Goal: Information Seeking & Learning: Learn about a topic

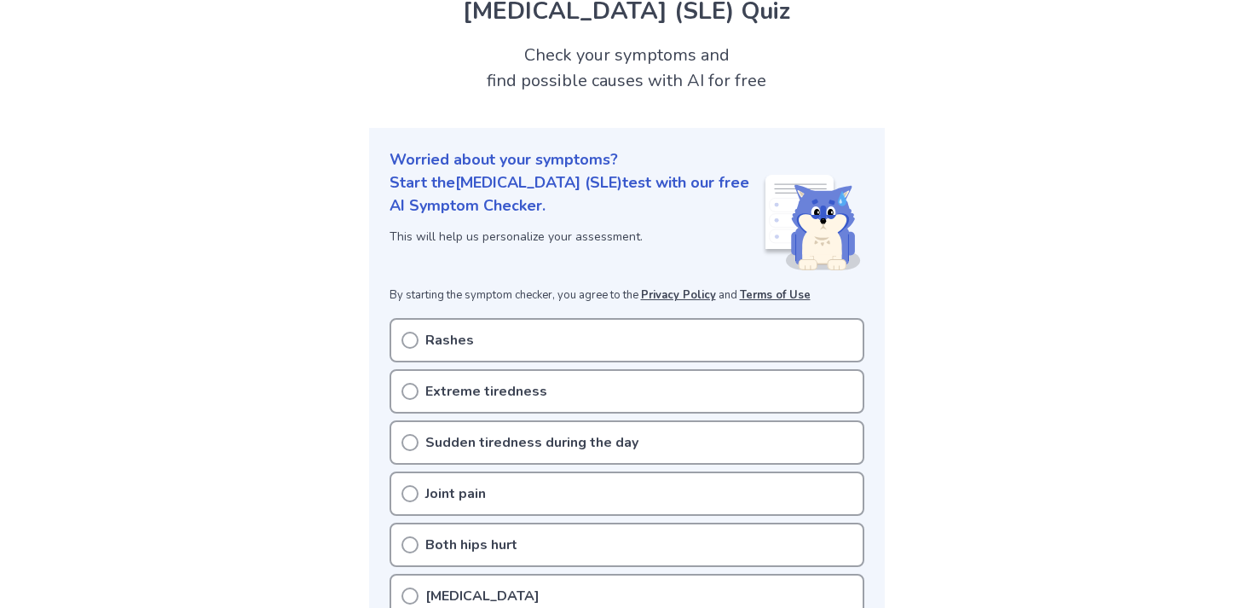
scroll to position [73, 0]
click at [483, 332] on div "Rashes" at bounding box center [627, 338] width 475 height 44
click at [400, 337] on div "Rashes" at bounding box center [627, 338] width 475 height 44
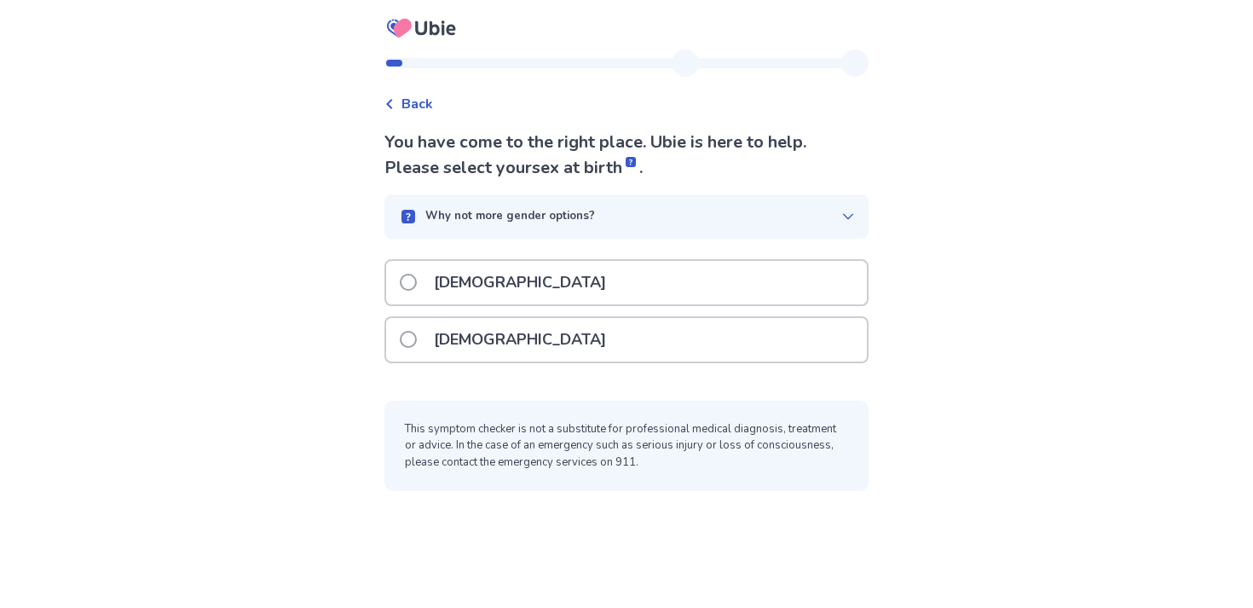
click at [516, 333] on div "[DEMOGRAPHIC_DATA]" at bounding box center [626, 339] width 481 height 43
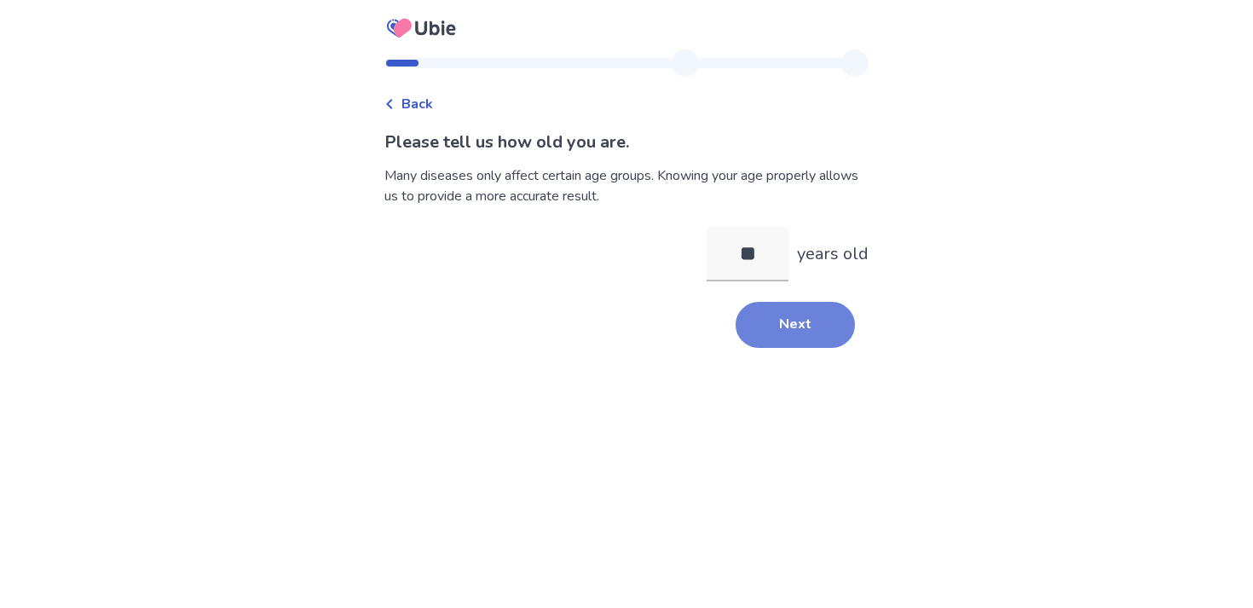
type input "**"
click at [760, 308] on button "Next" at bounding box center [795, 325] width 119 height 46
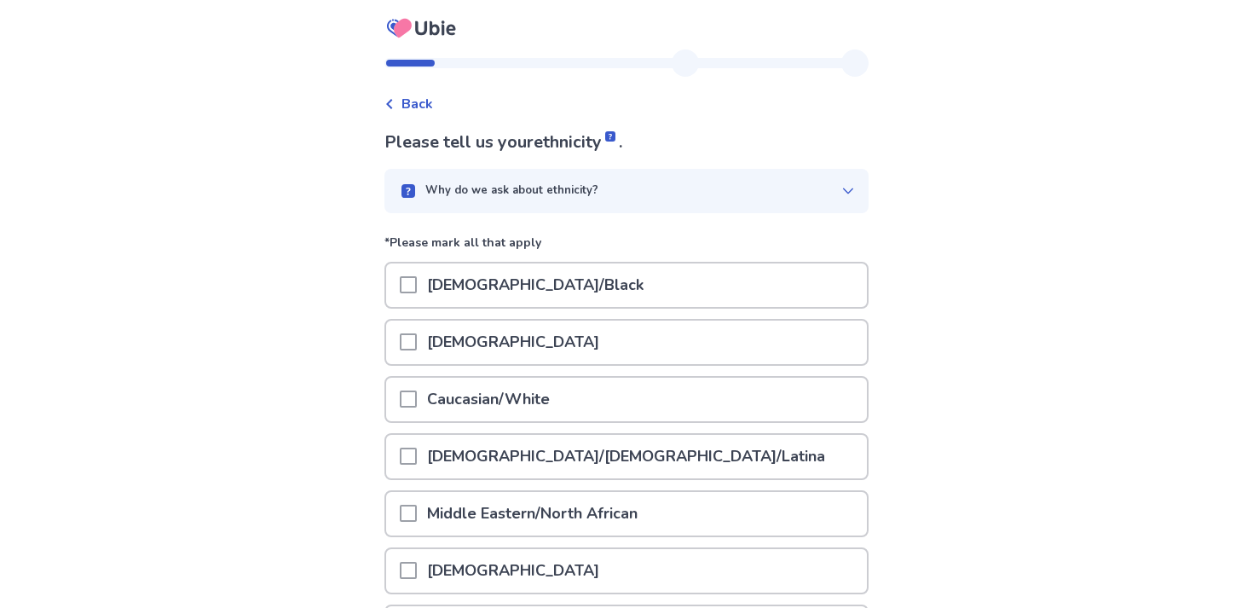
click at [485, 391] on p "Caucasian/White" at bounding box center [488, 399] width 143 height 43
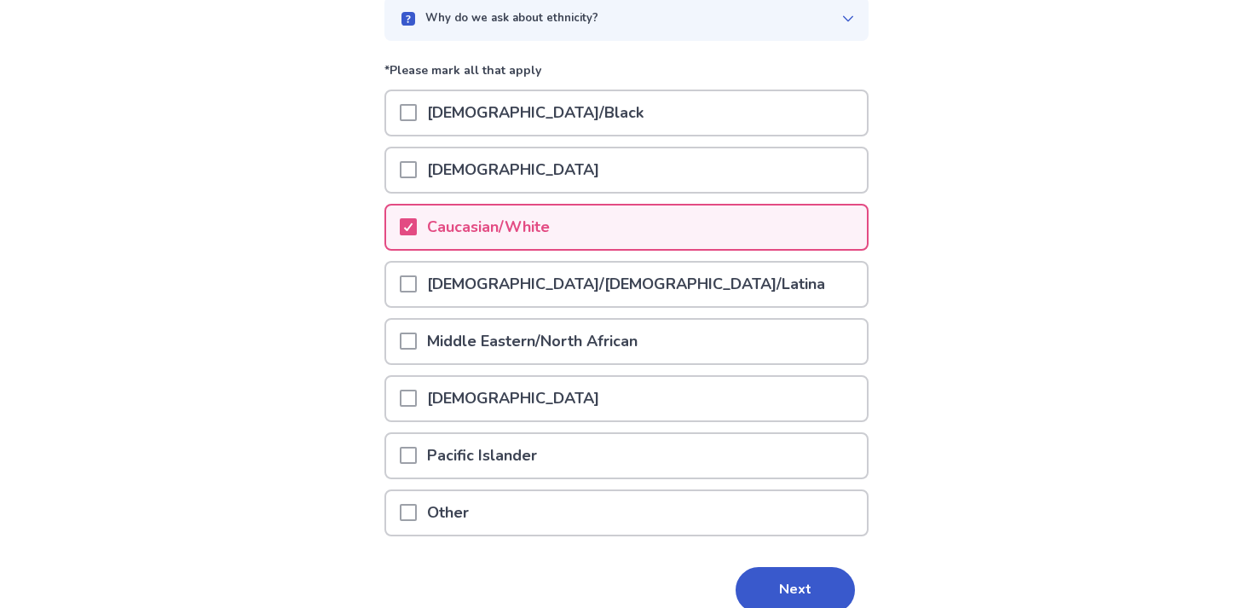
scroll to position [251, 0]
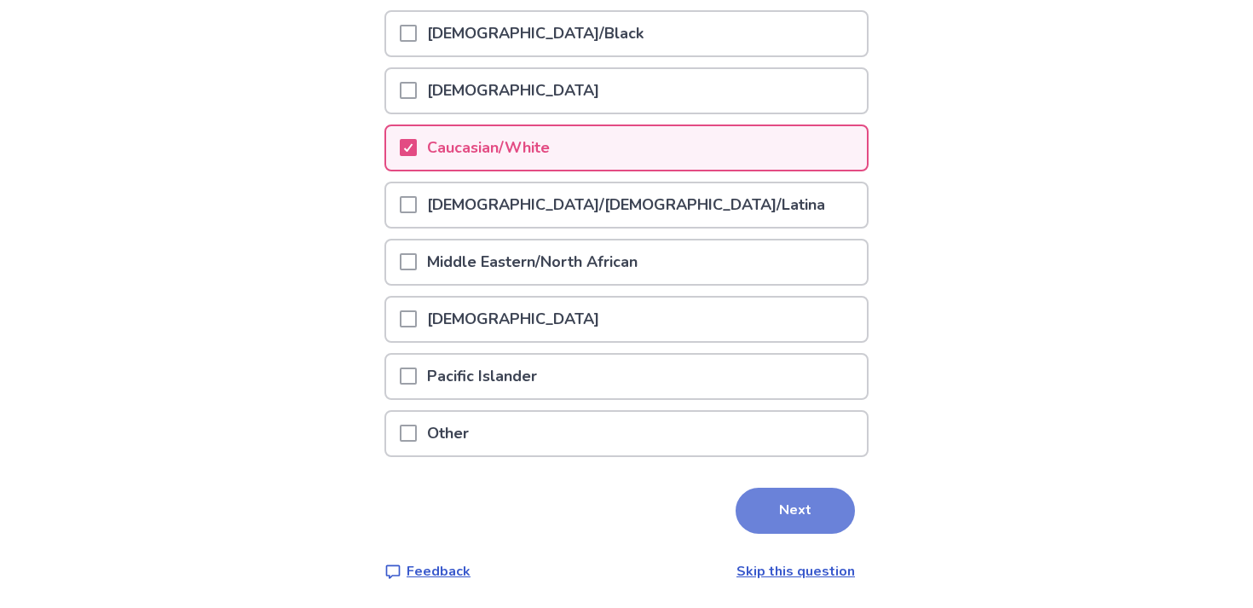
click at [749, 507] on button "Next" at bounding box center [795, 511] width 119 height 46
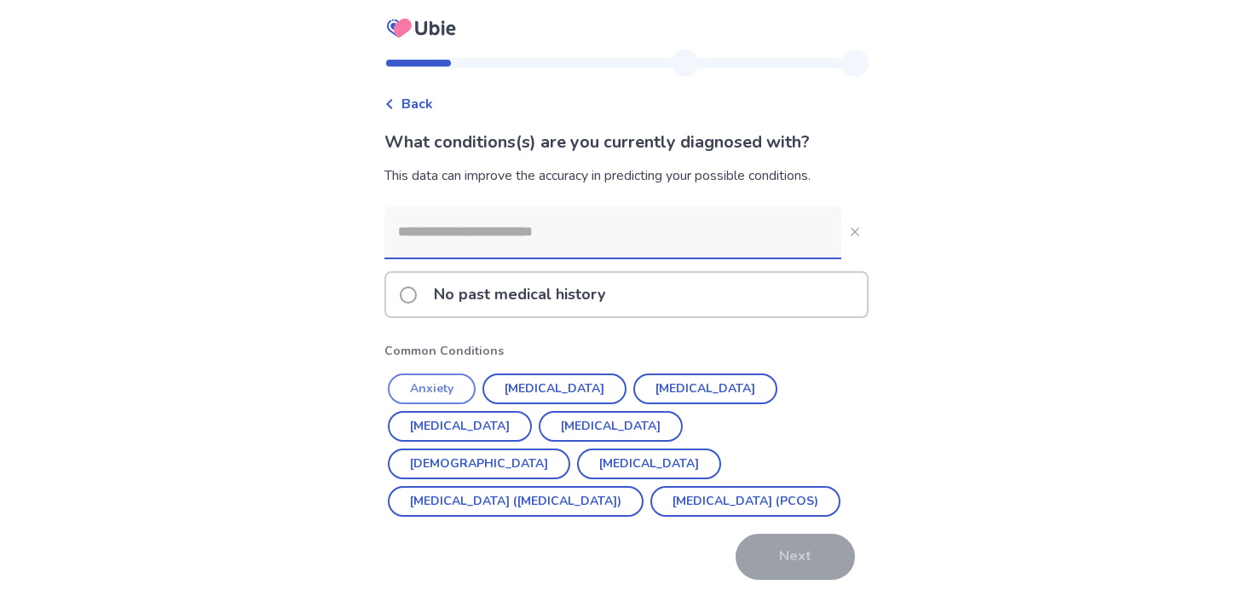
click at [465, 375] on button "Anxiety" at bounding box center [432, 388] width 88 height 31
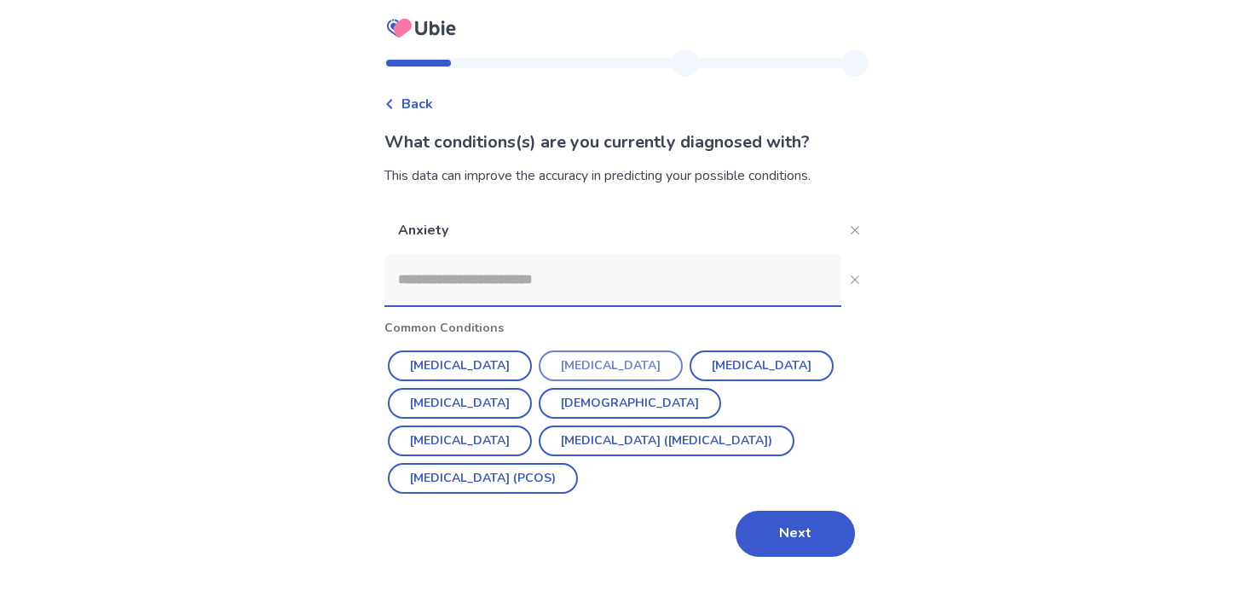
click at [563, 361] on button "Depression" at bounding box center [611, 365] width 144 height 31
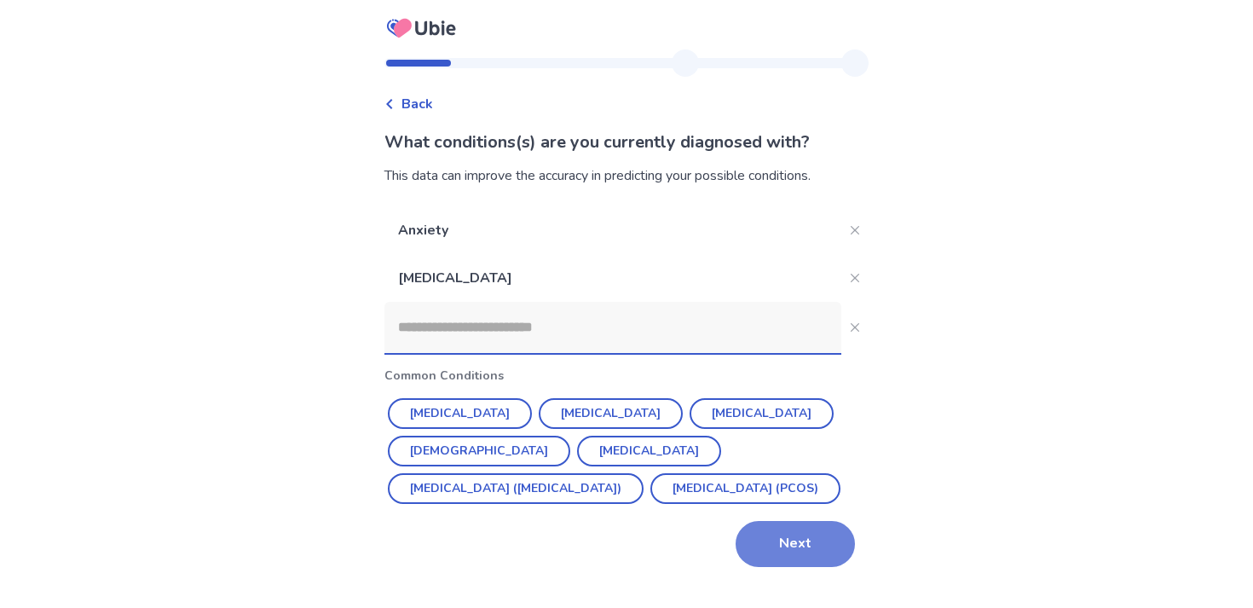
click at [777, 550] on button "Next" at bounding box center [795, 544] width 119 height 46
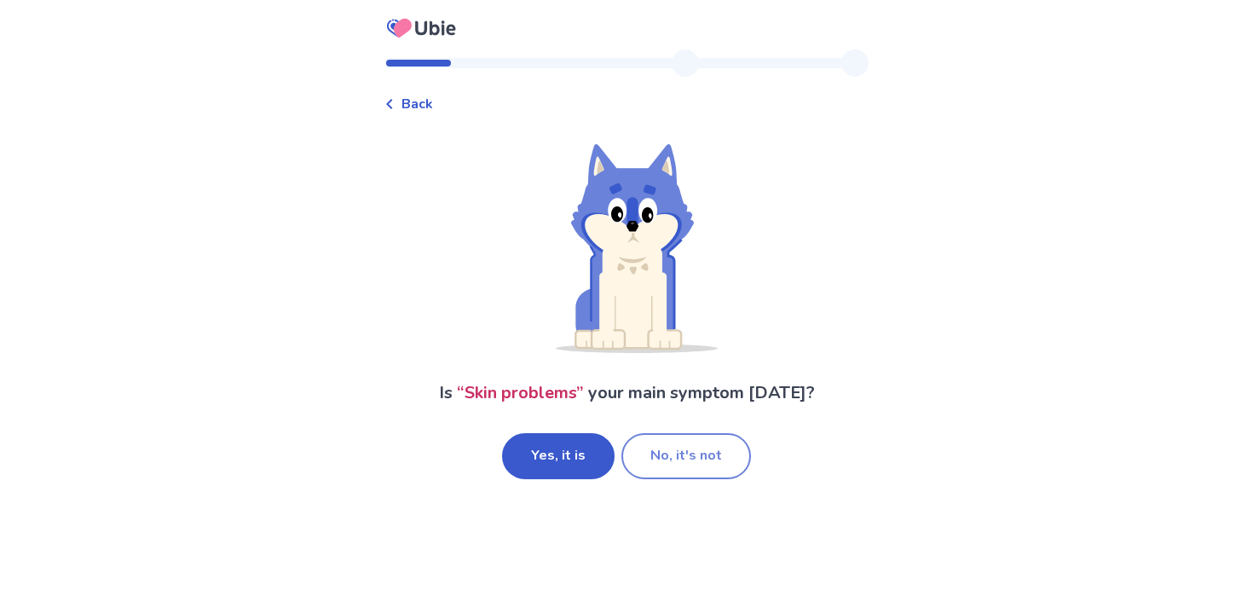
click at [691, 454] on button "No, it's not" at bounding box center [686, 456] width 130 height 46
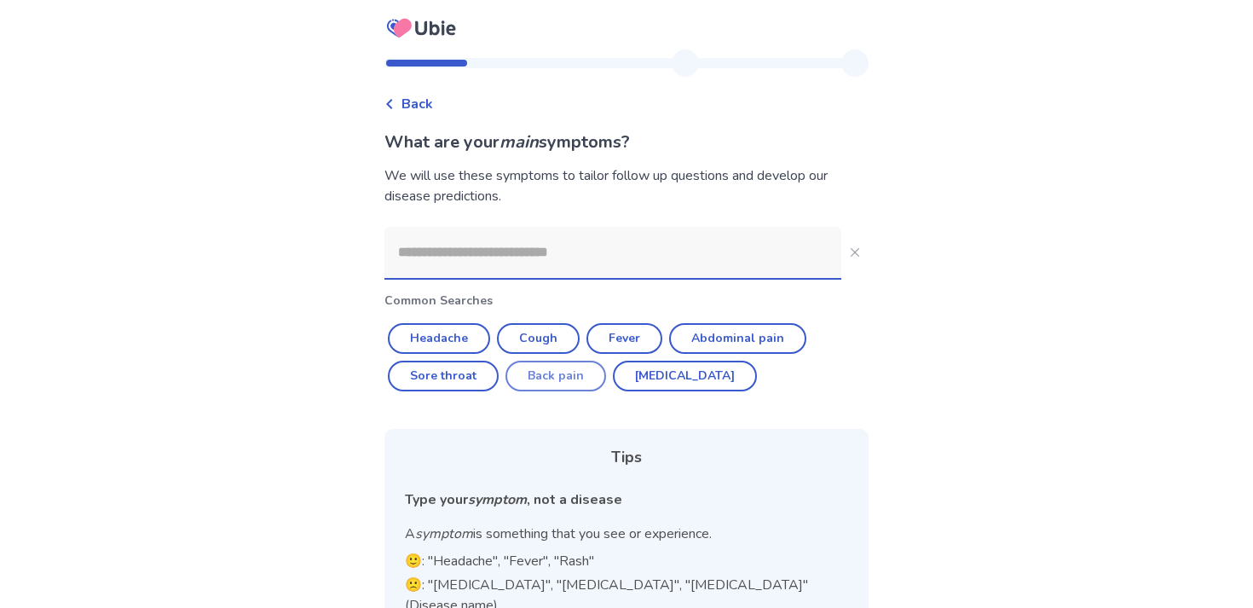
click at [569, 380] on button "Back pain" at bounding box center [556, 376] width 101 height 31
type input "*********"
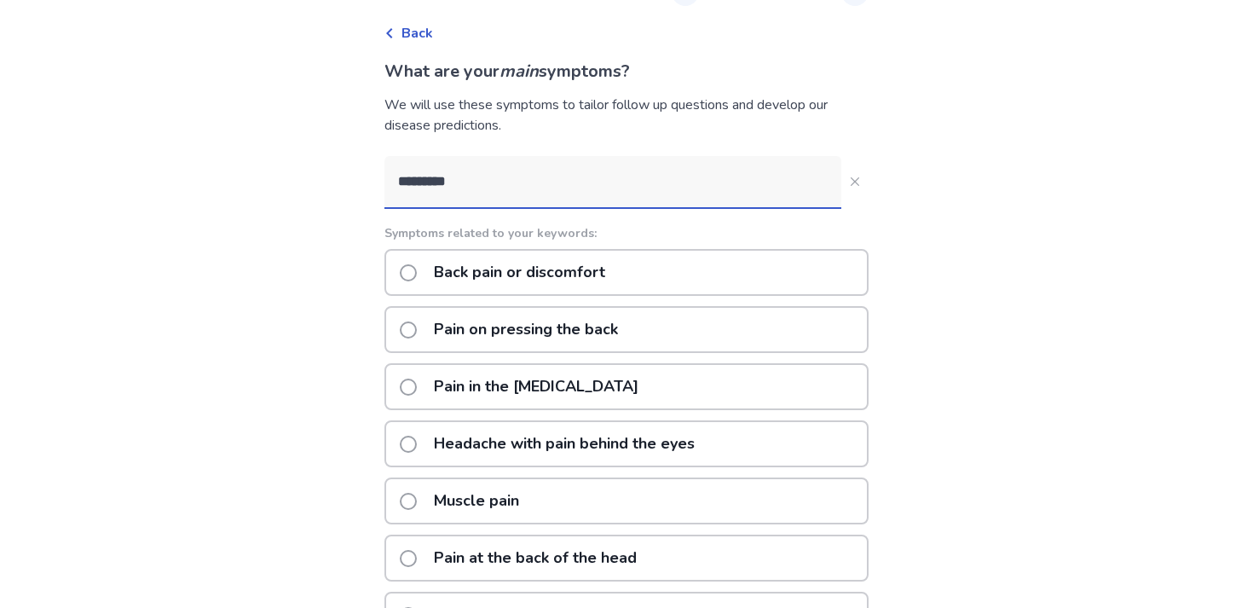
scroll to position [81, 0]
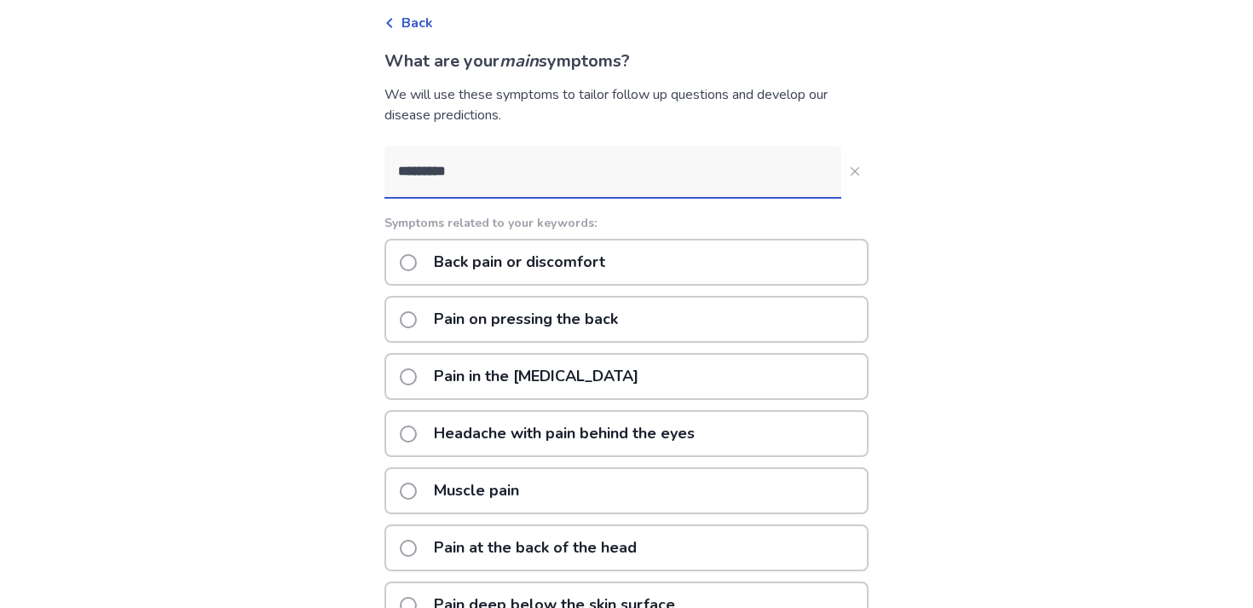
click at [608, 262] on p "Back pain or discomfort" at bounding box center [520, 261] width 192 height 43
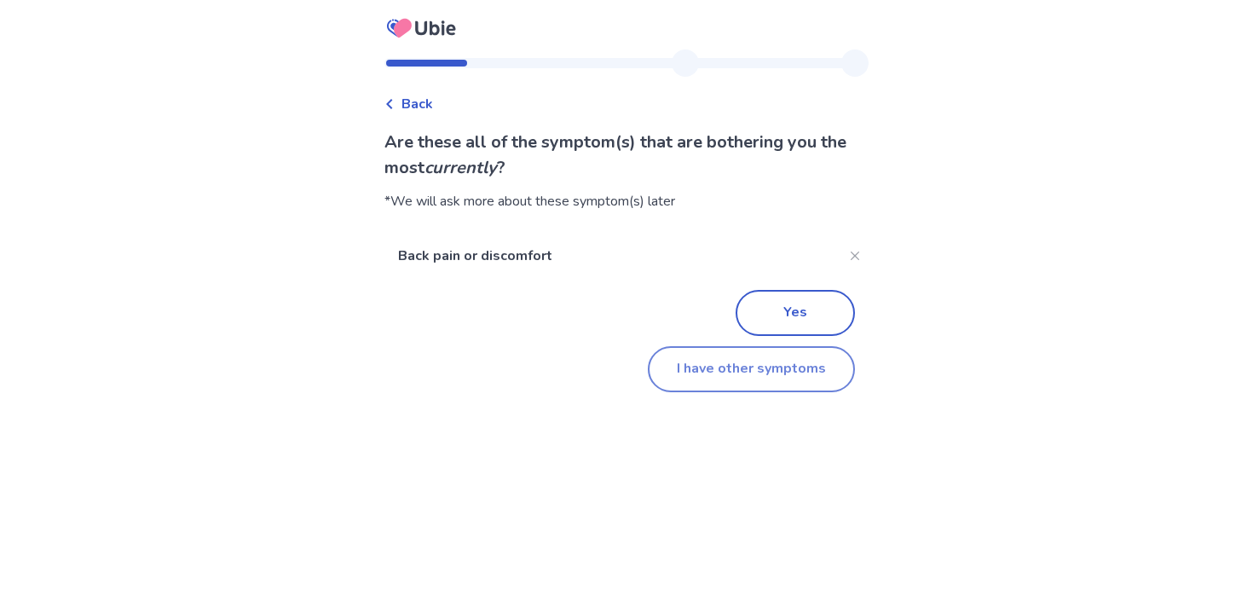
click at [691, 378] on button "I have other symptoms" at bounding box center [751, 369] width 207 height 46
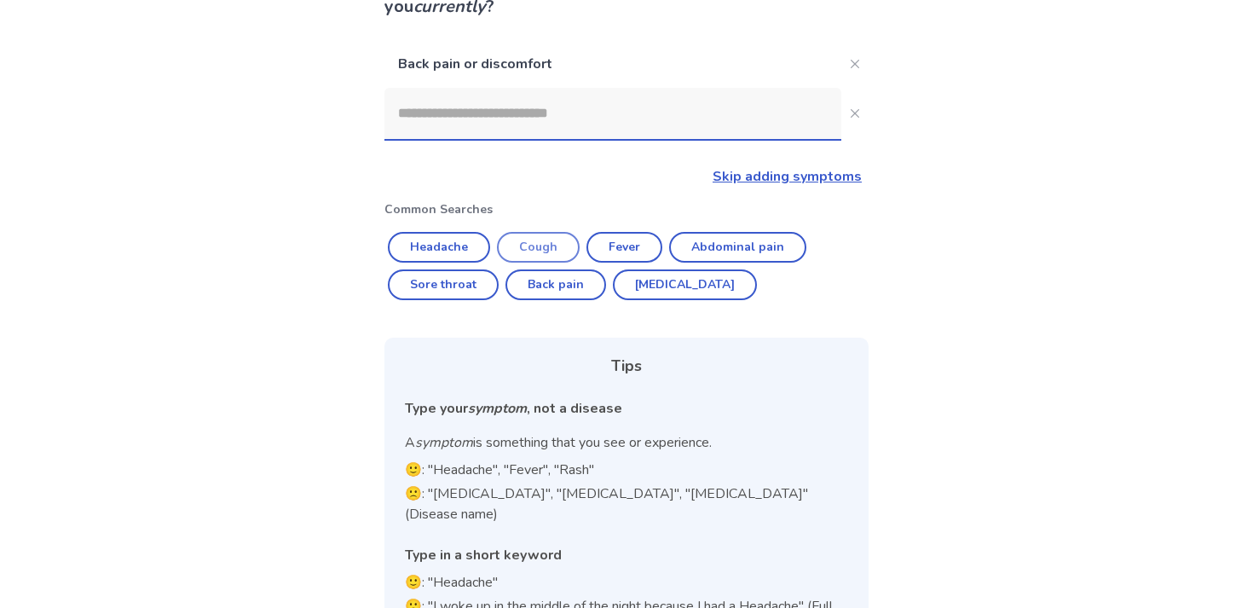
scroll to position [165, 0]
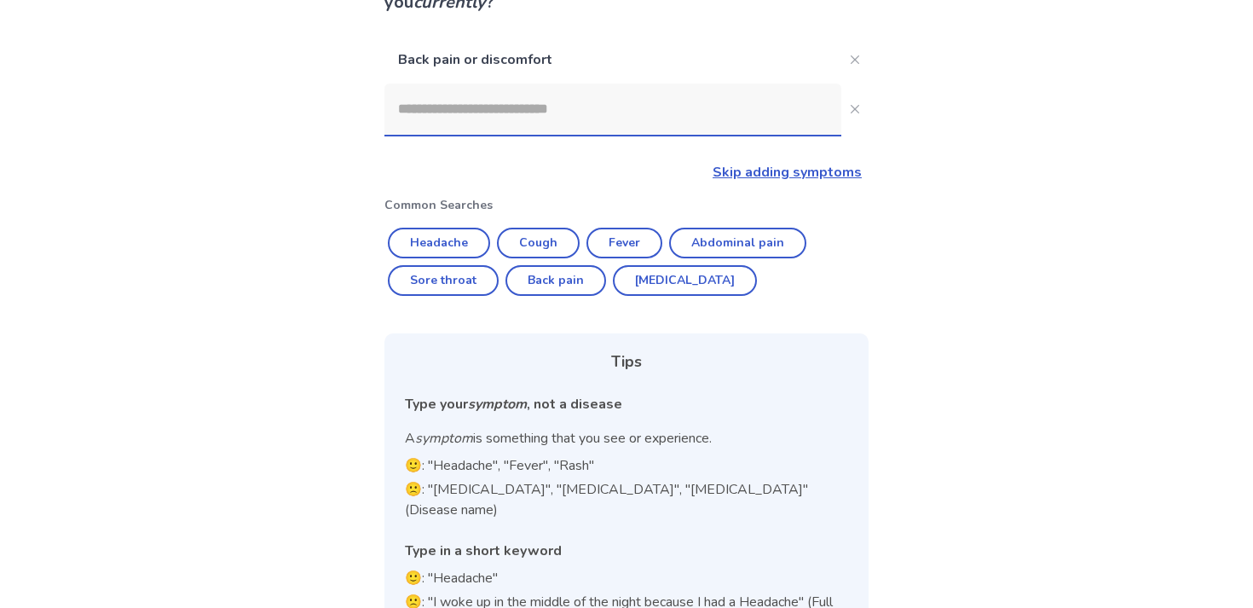
click at [514, 115] on input at bounding box center [612, 109] width 457 height 51
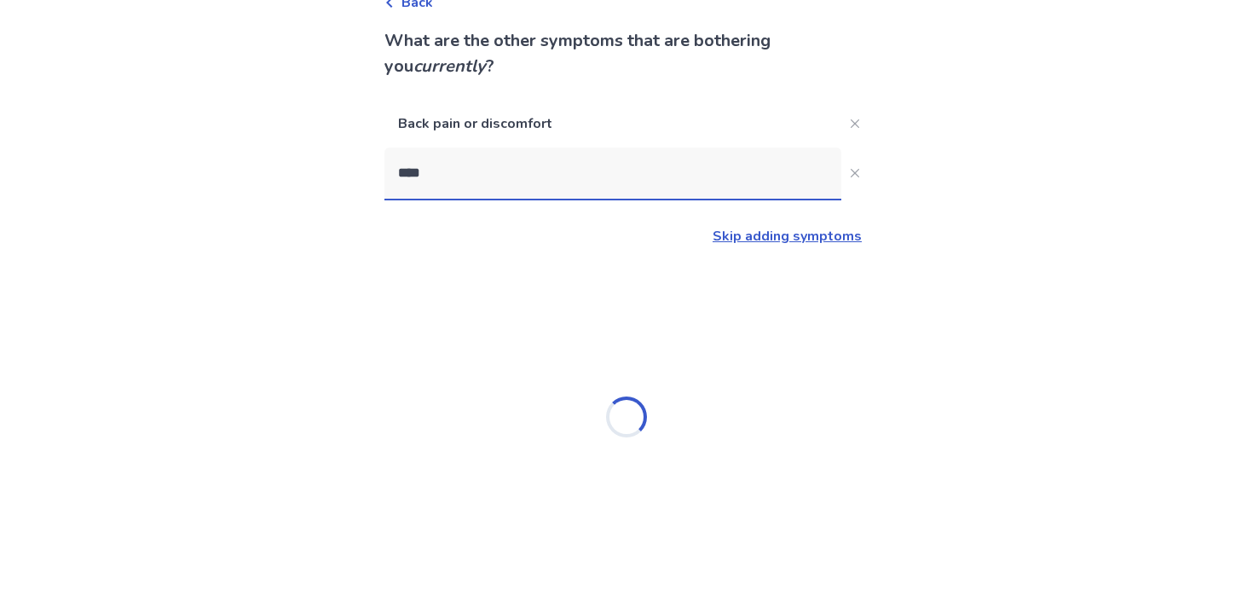
type input "*****"
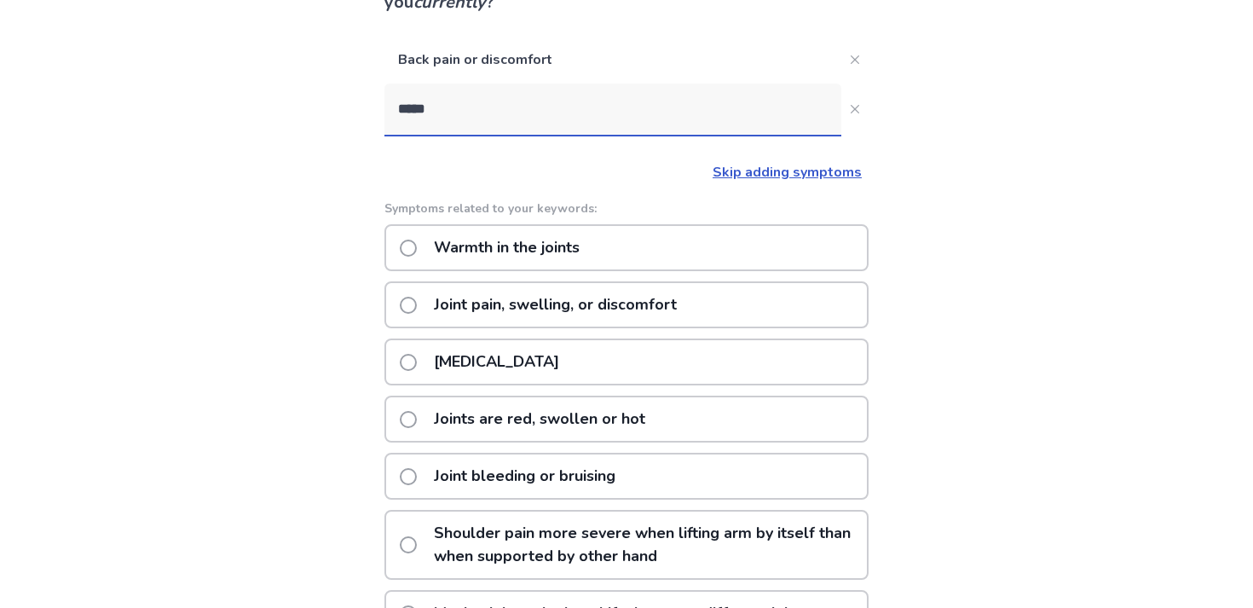
click at [535, 309] on p "Joint pain, swelling, or discomfort" at bounding box center [555, 304] width 263 height 43
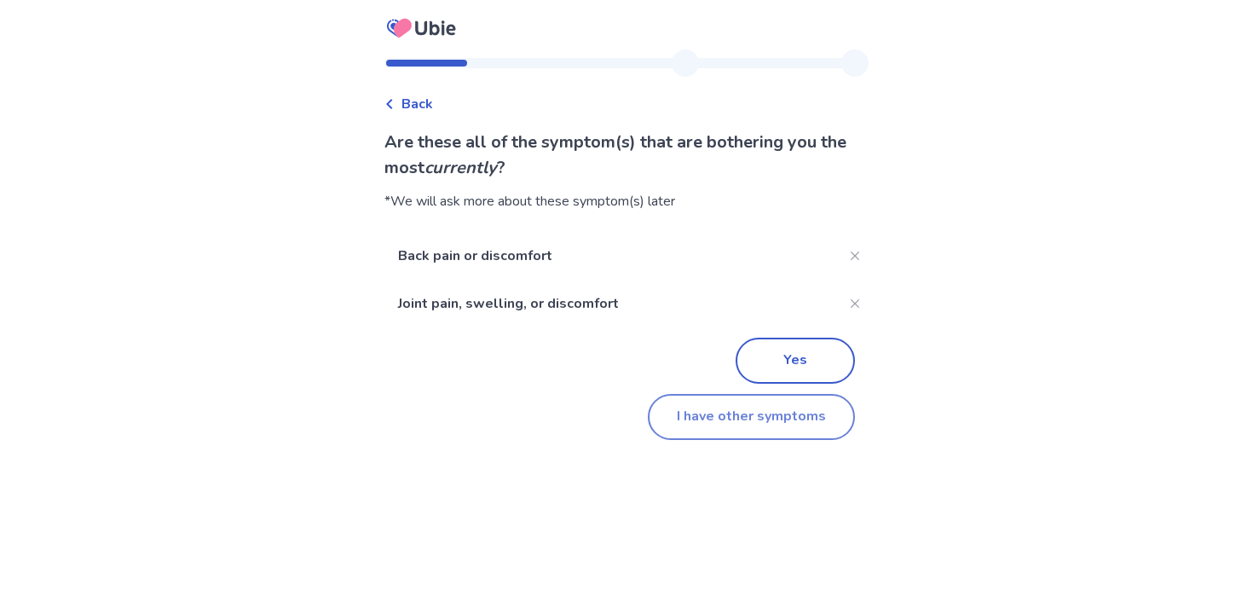
click at [681, 424] on button "I have other symptoms" at bounding box center [751, 417] width 207 height 46
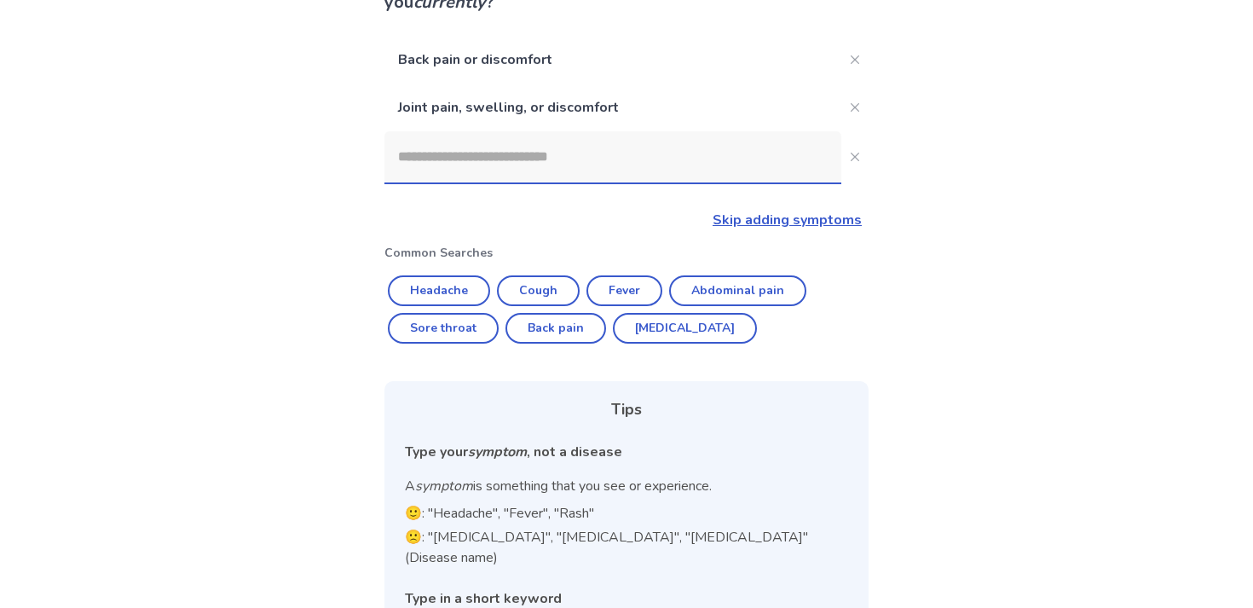
click at [531, 163] on input at bounding box center [612, 156] width 457 height 51
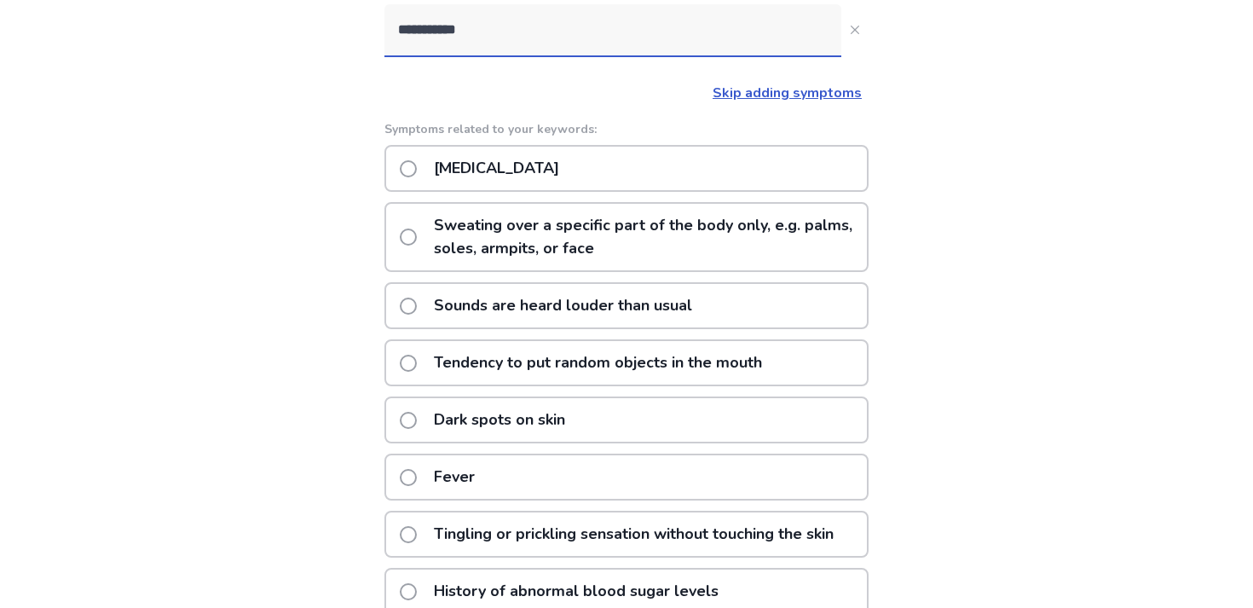
scroll to position [182, 0]
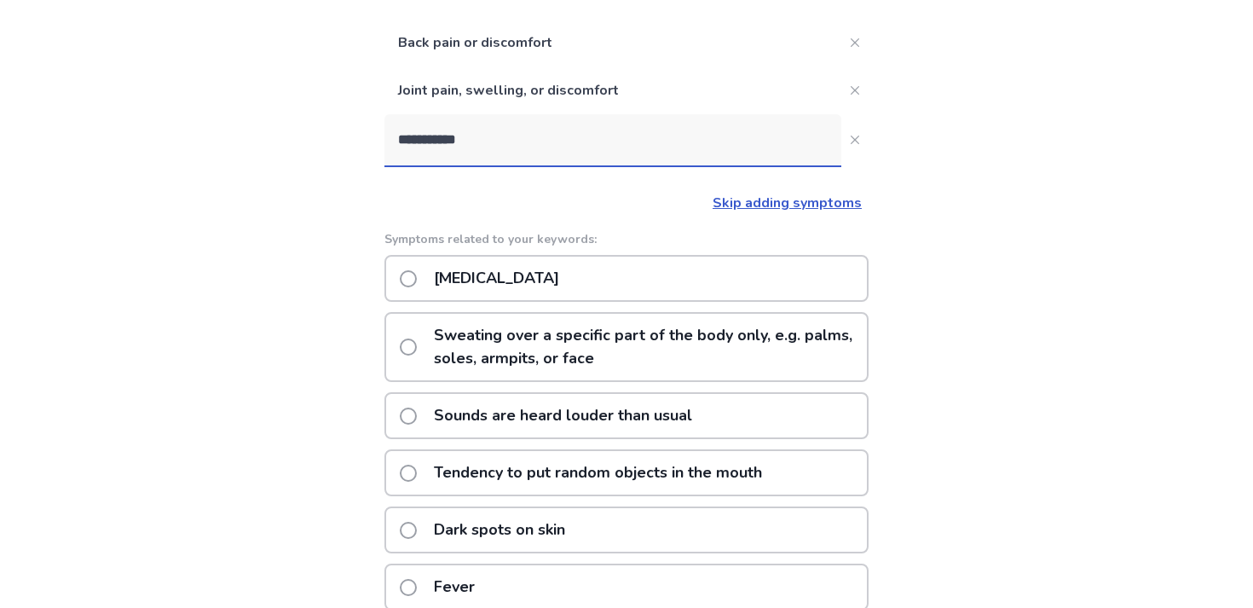
click at [457, 144] on input "**********" at bounding box center [612, 139] width 457 height 51
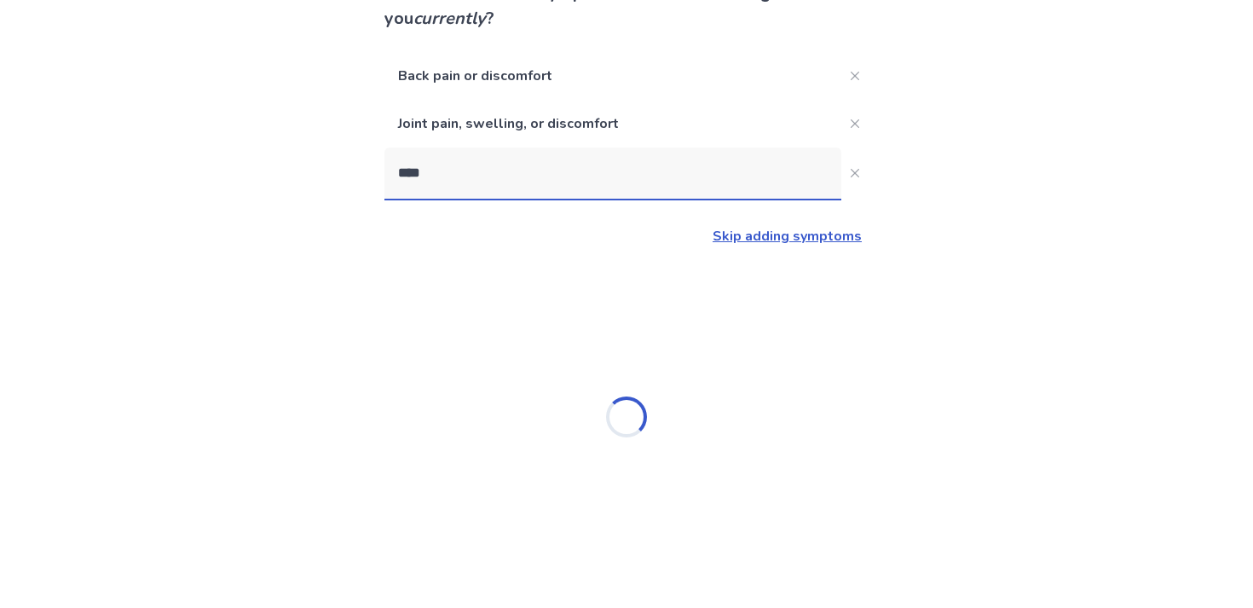
type input "*****"
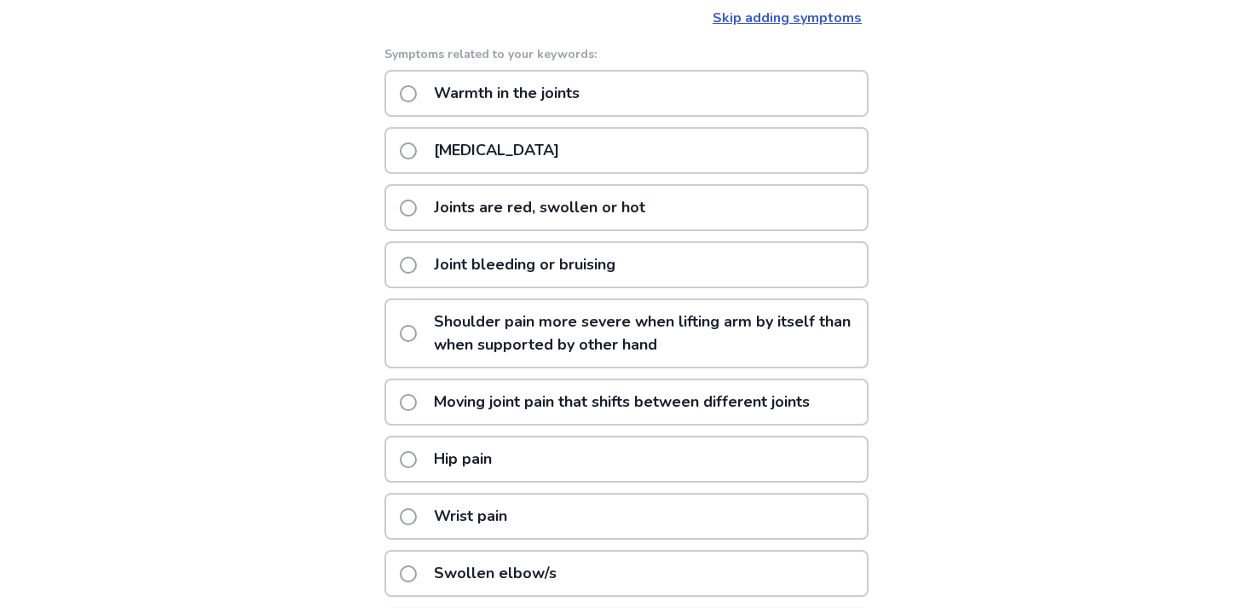
scroll to position [374, 0]
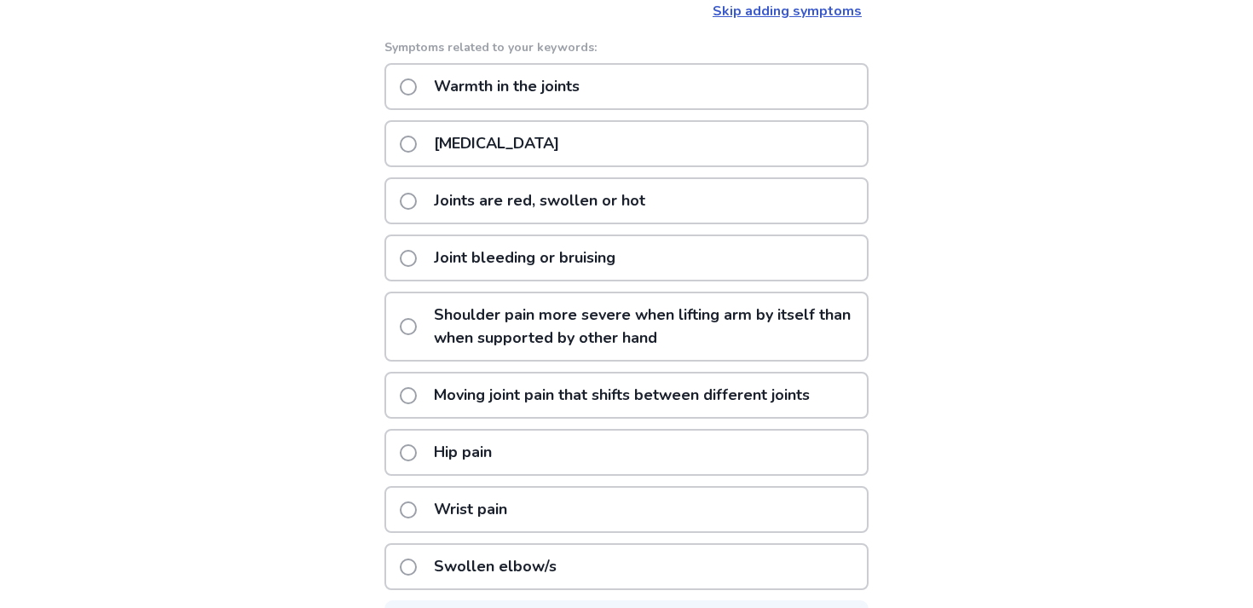
click at [442, 446] on p "Hip pain" at bounding box center [463, 452] width 78 height 43
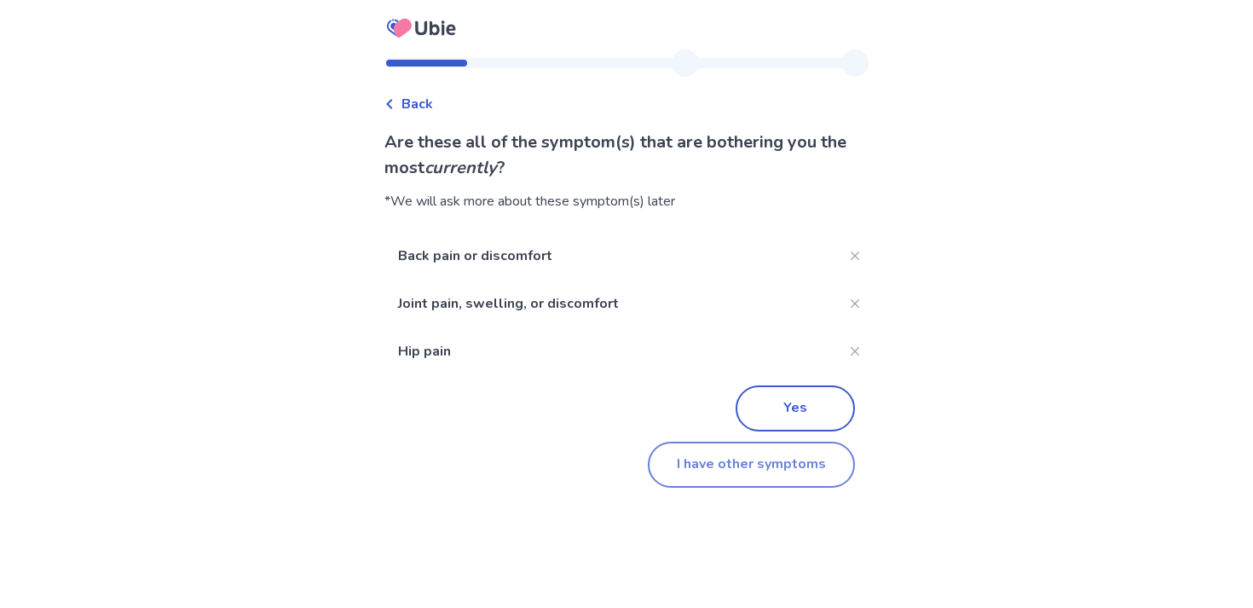
click at [669, 459] on button "I have other symptoms" at bounding box center [751, 465] width 207 height 46
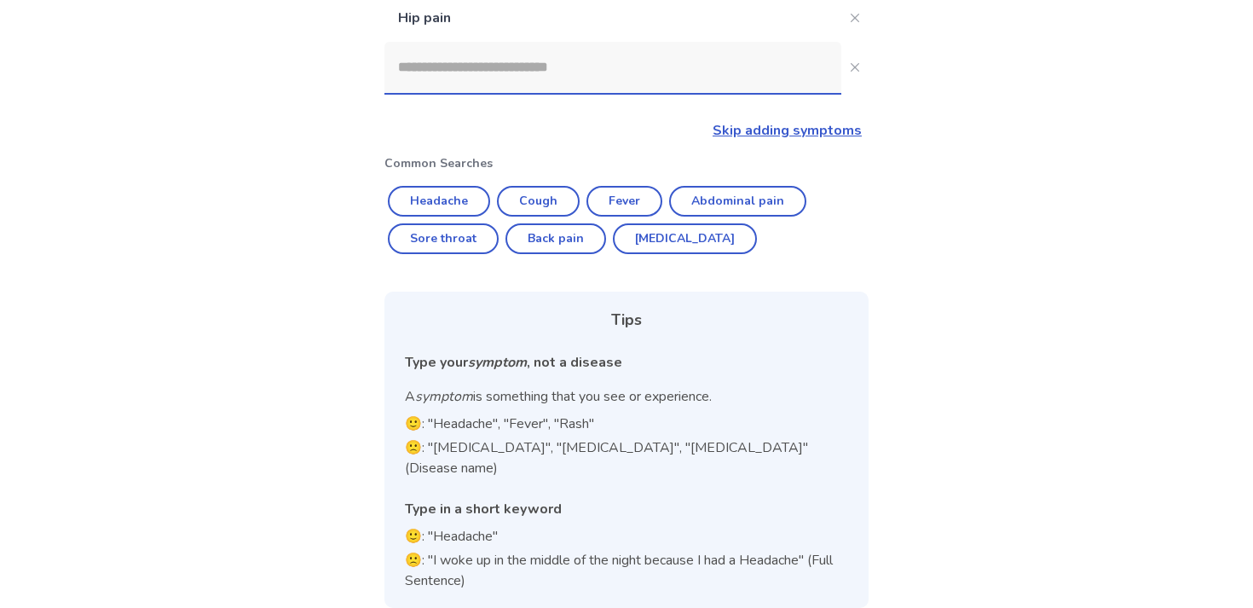
click at [490, 65] on input at bounding box center [612, 67] width 457 height 51
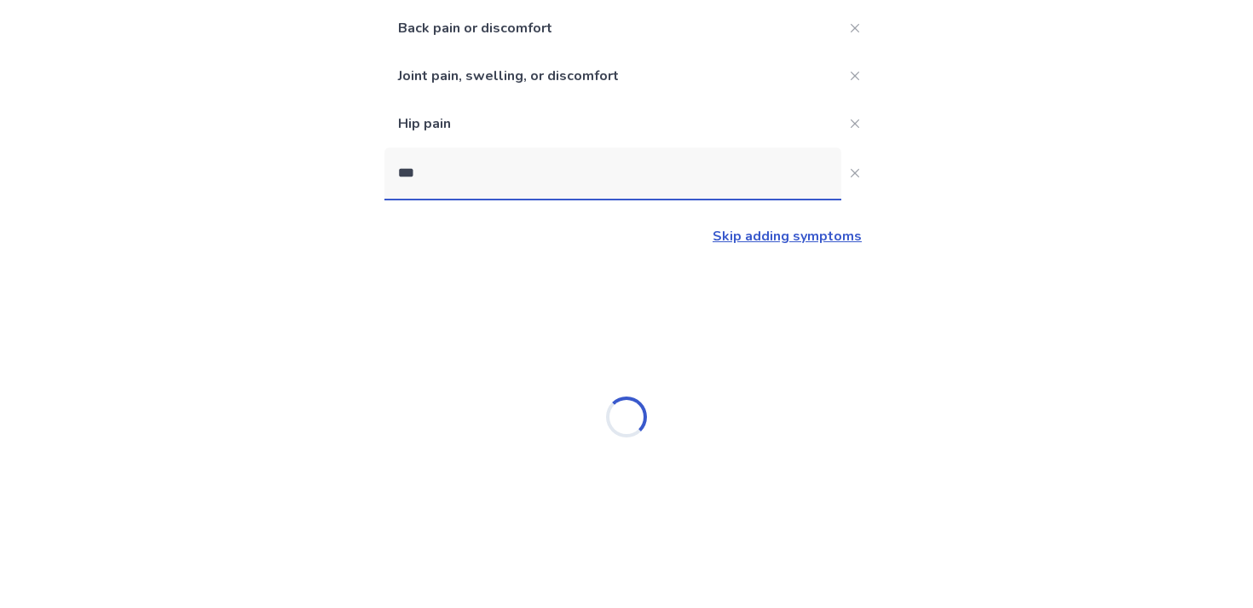
scroll to position [0, 0]
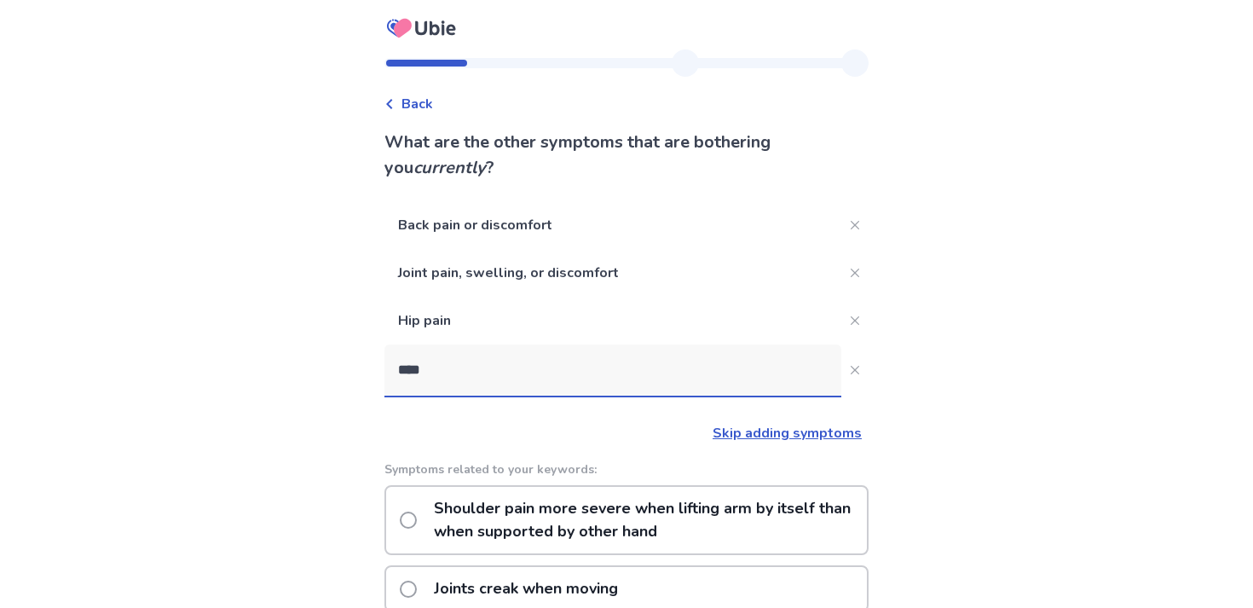
type input "*****"
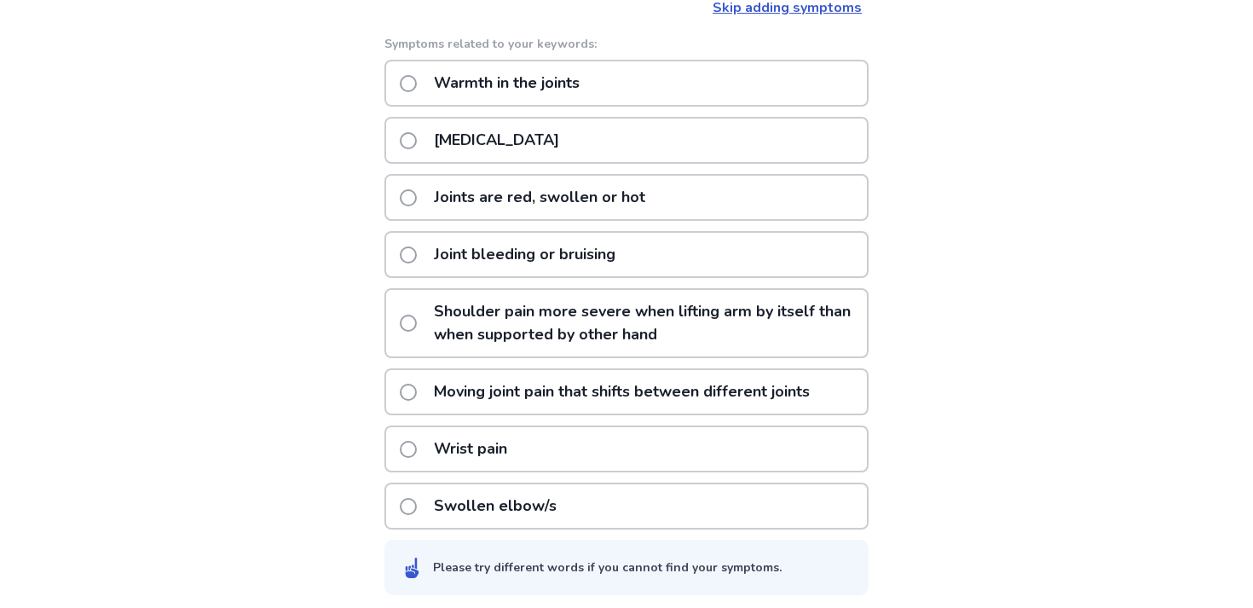
scroll to position [433, 0]
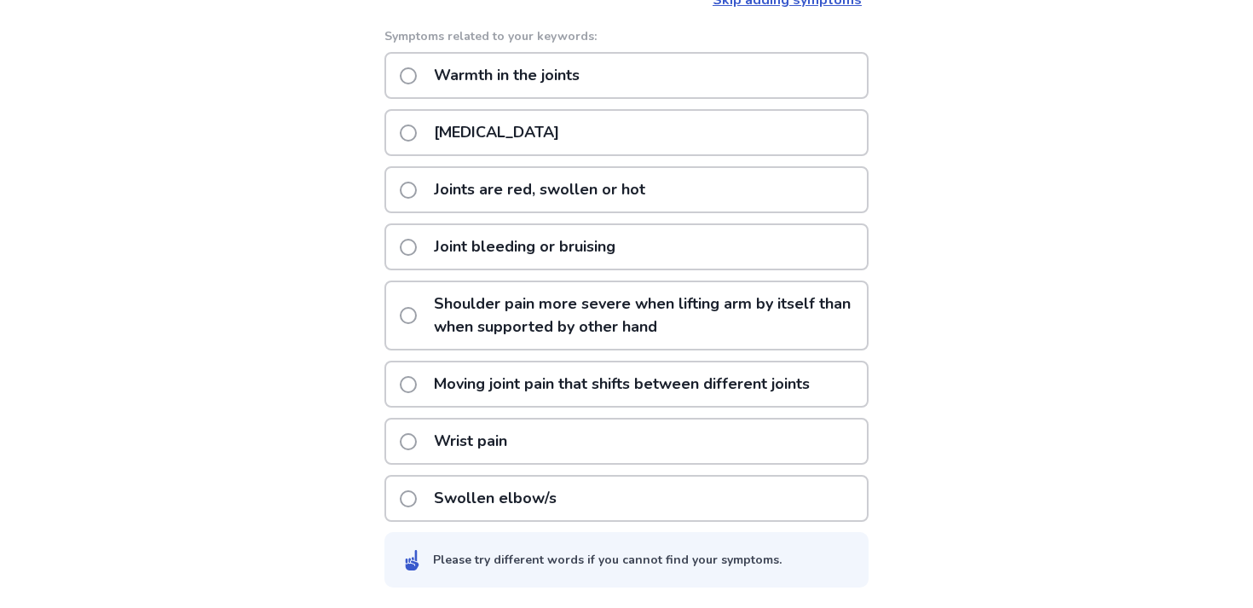
click at [490, 147] on p "Joint stiffness" at bounding box center [497, 132] width 146 height 43
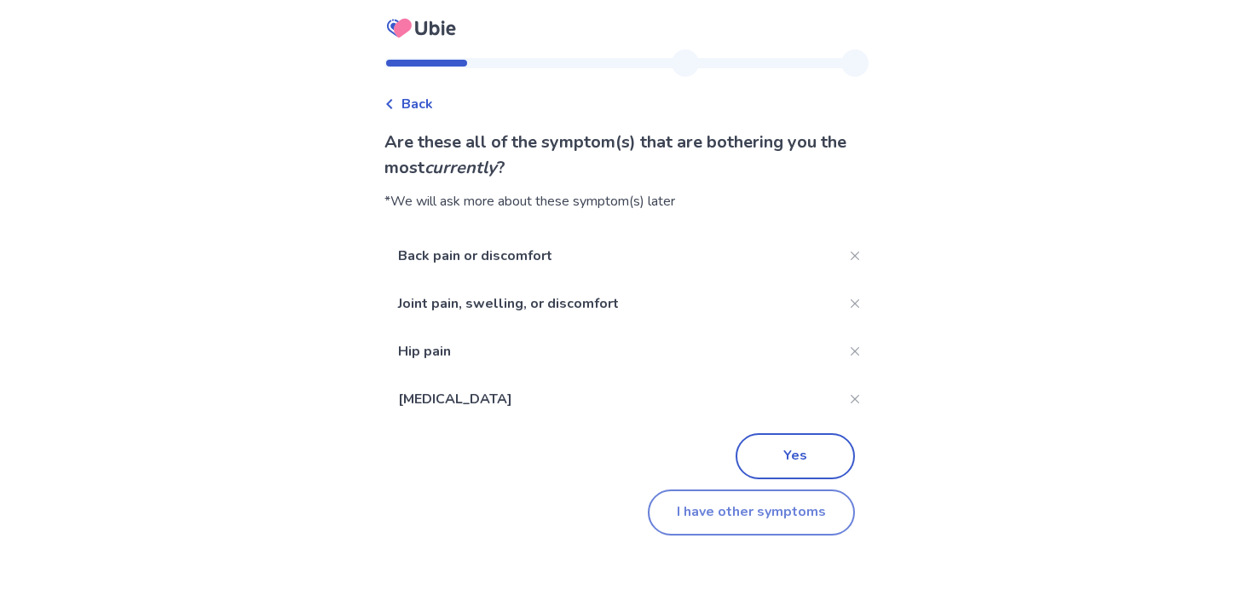
click at [688, 518] on button "I have other symptoms" at bounding box center [751, 512] width 207 height 46
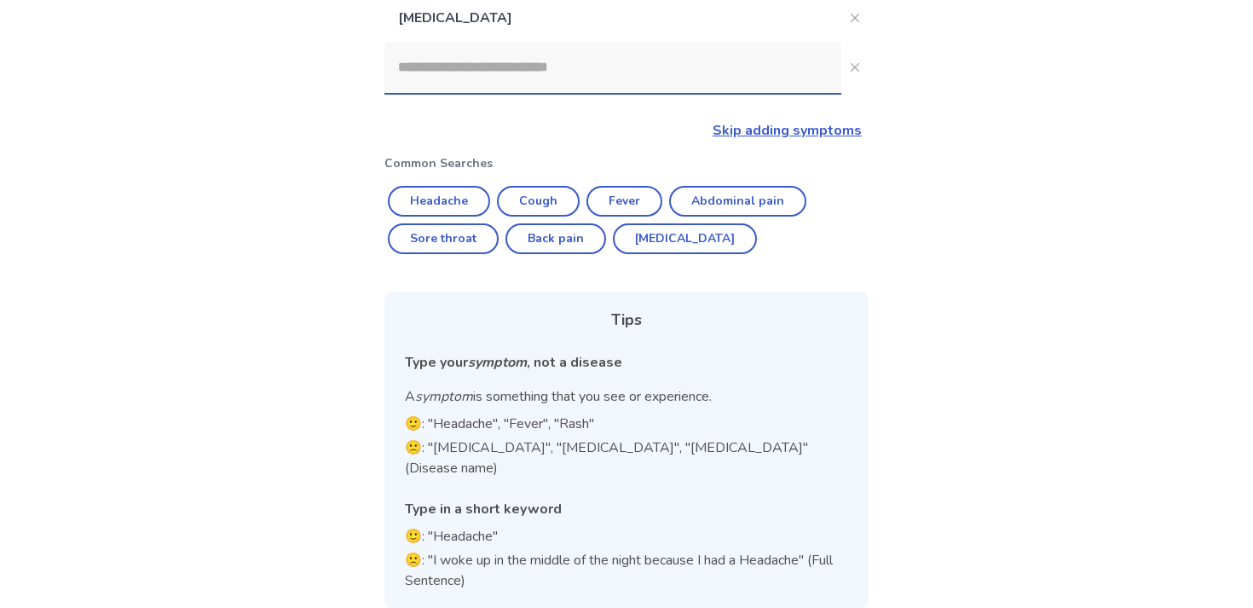
click at [438, 77] on input at bounding box center [612, 67] width 457 height 51
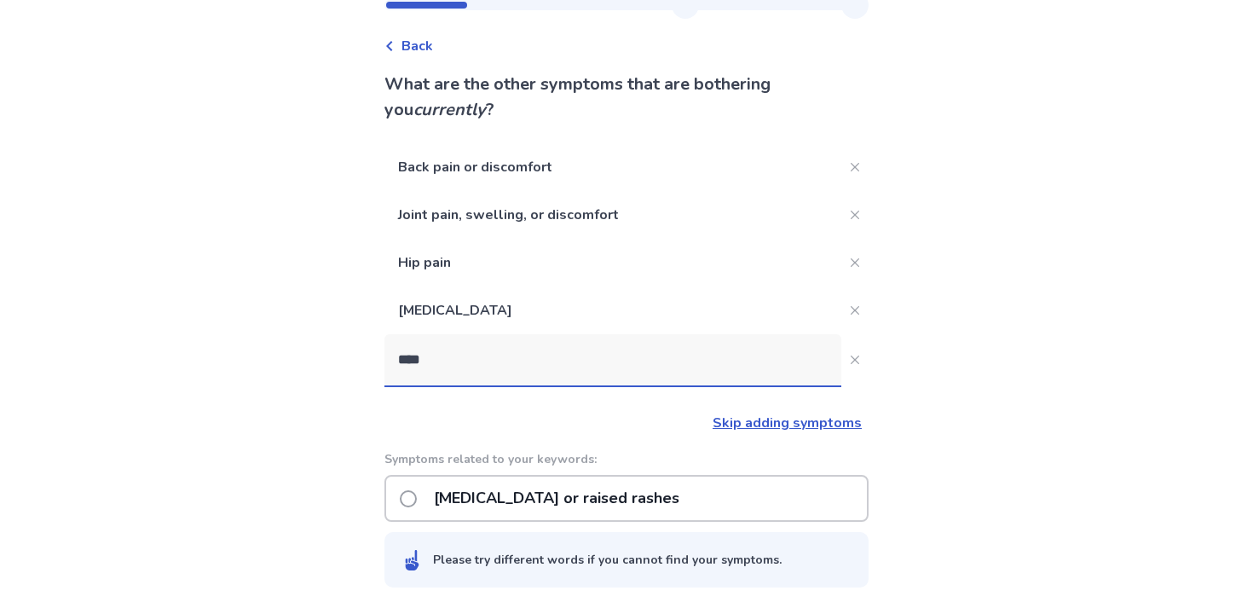
type input "*****"
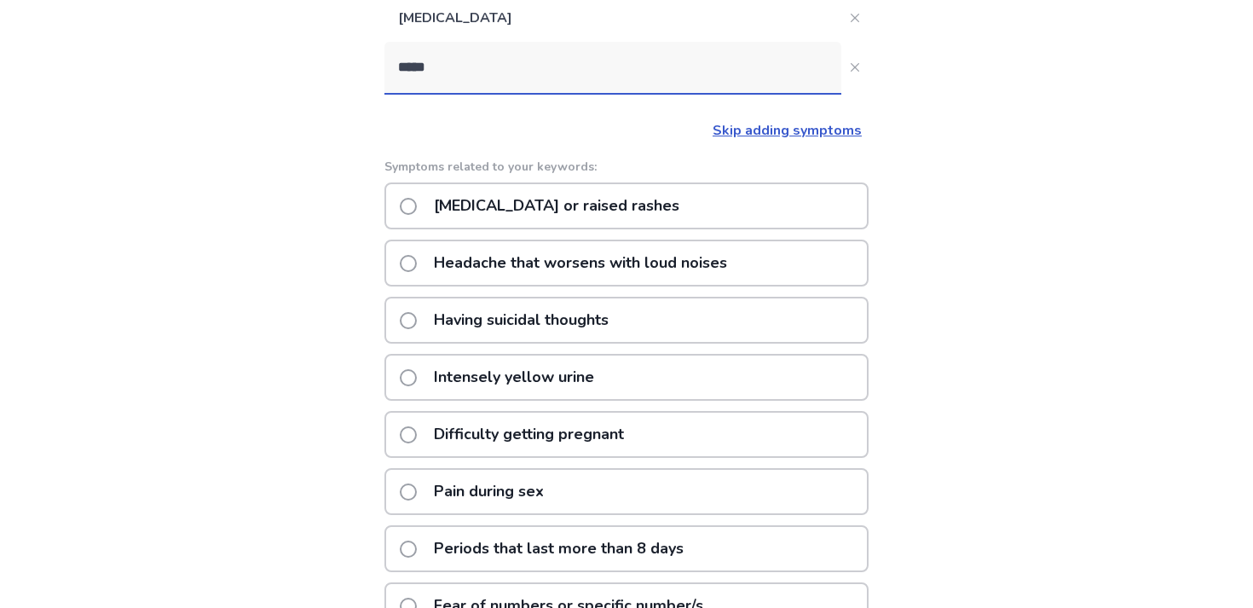
click at [505, 205] on p "Hives or raised rashes" at bounding box center [557, 205] width 266 height 43
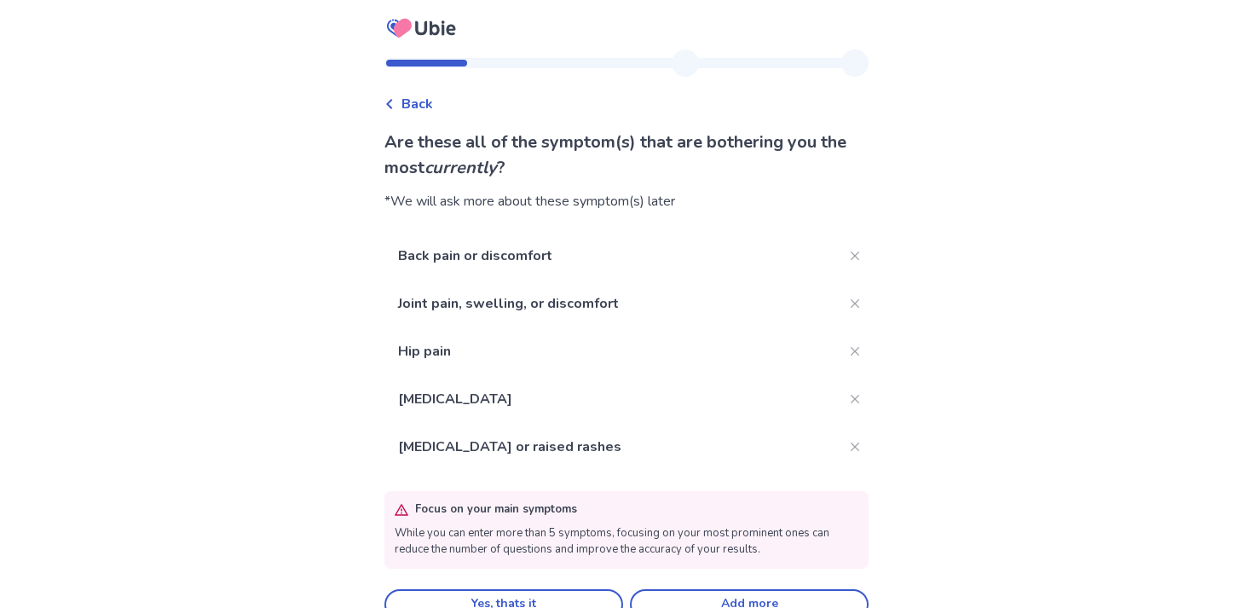
scroll to position [32, 0]
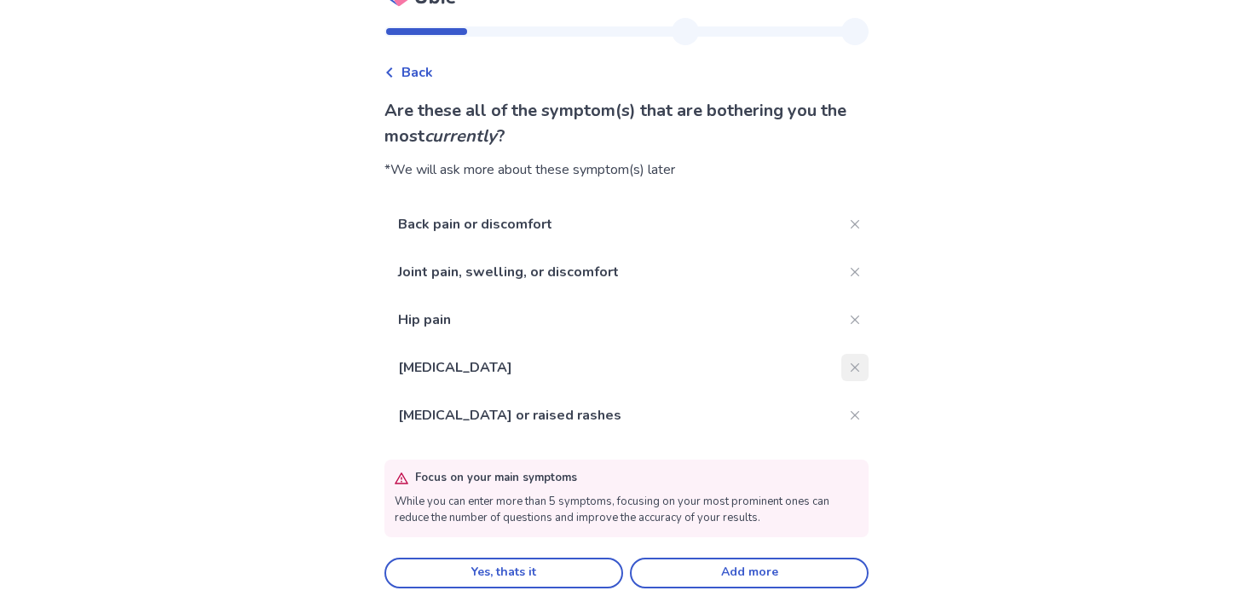
click at [851, 368] on icon "Close" at bounding box center [855, 367] width 9 height 9
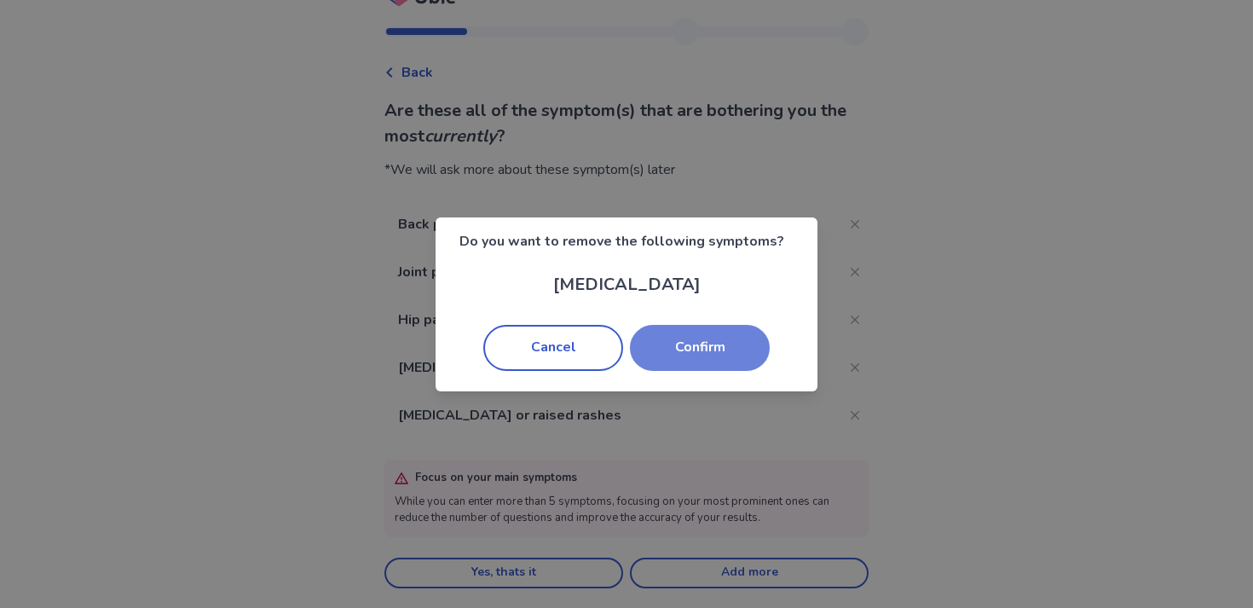
click at [752, 345] on button "Confirm" at bounding box center [700, 348] width 140 height 46
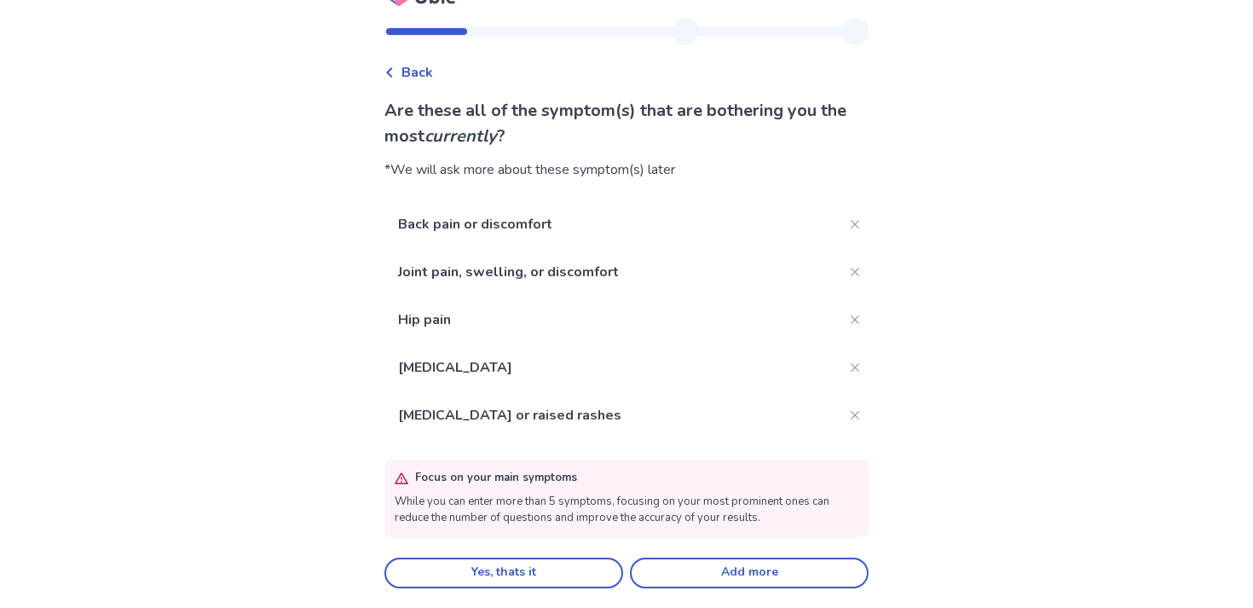
scroll to position [0, 0]
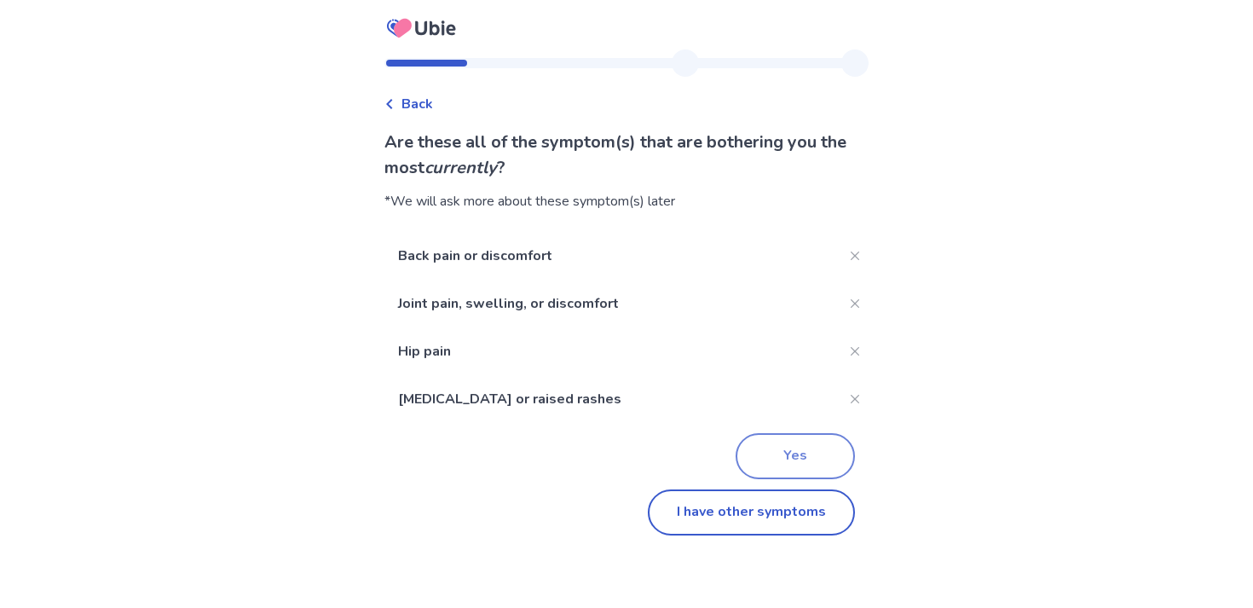
click at [764, 458] on button "Yes" at bounding box center [795, 456] width 119 height 46
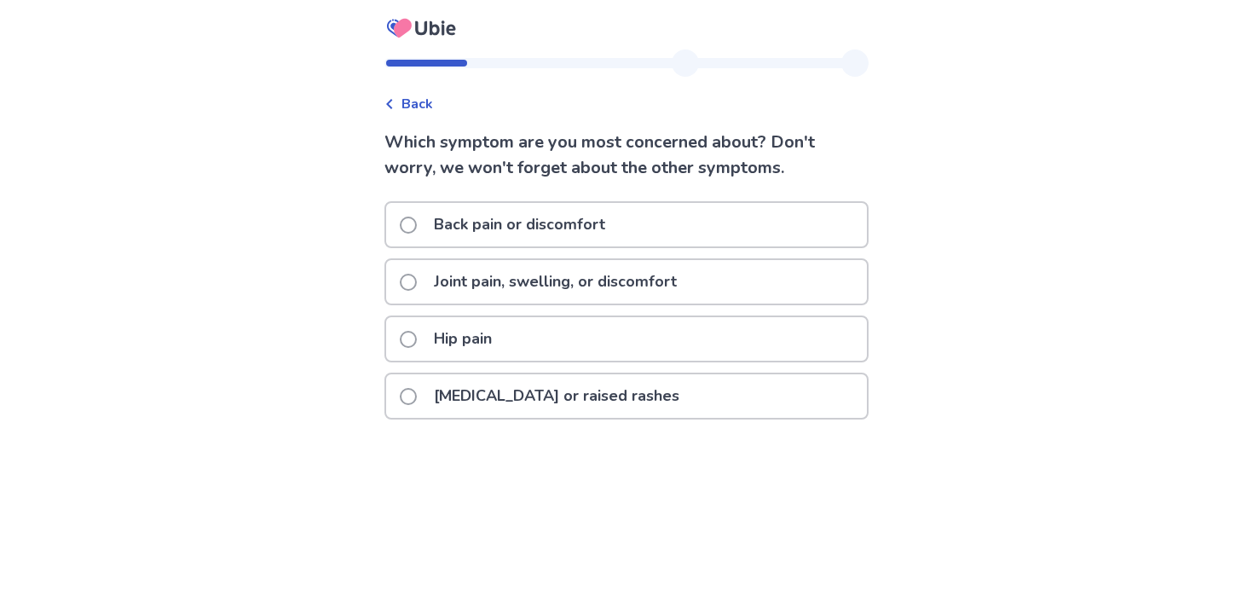
click at [673, 407] on div "Hives or raised rashes" at bounding box center [626, 395] width 481 height 43
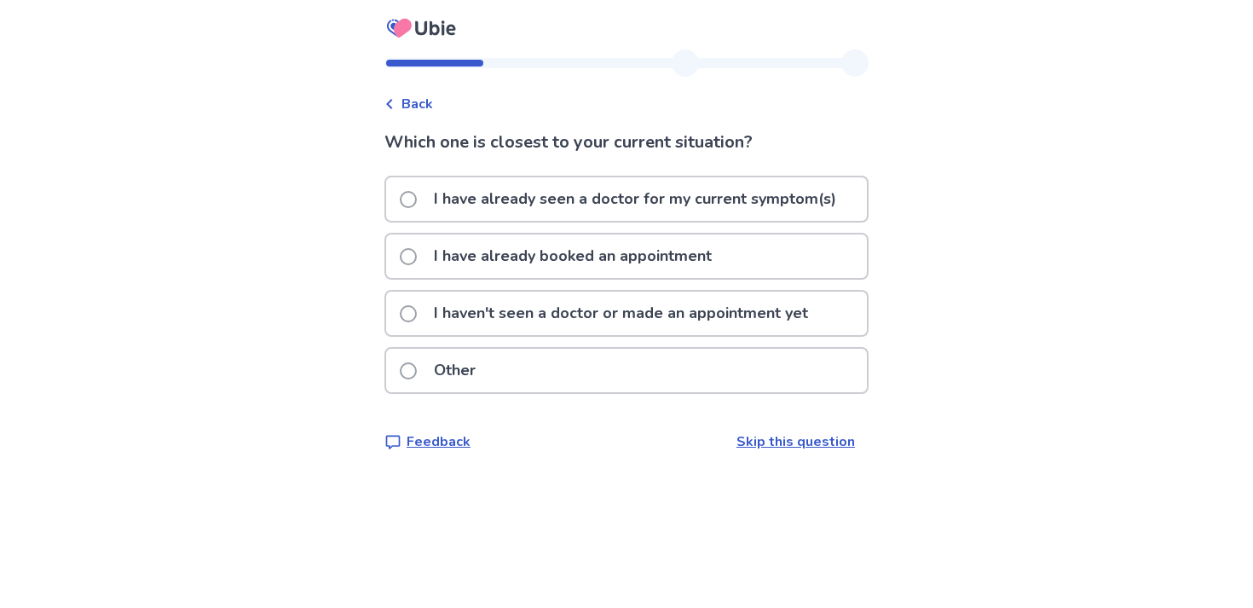
click at [676, 270] on p "I have already booked an appointment" at bounding box center [573, 255] width 298 height 43
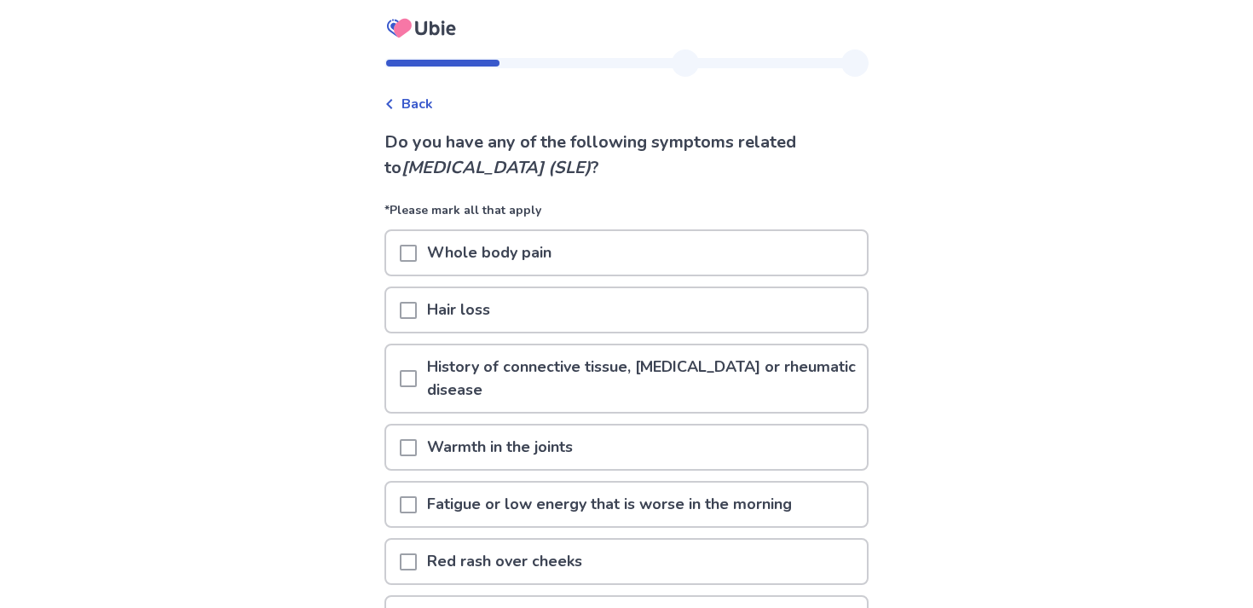
click at [674, 258] on div "Whole body pain" at bounding box center [626, 252] width 481 height 43
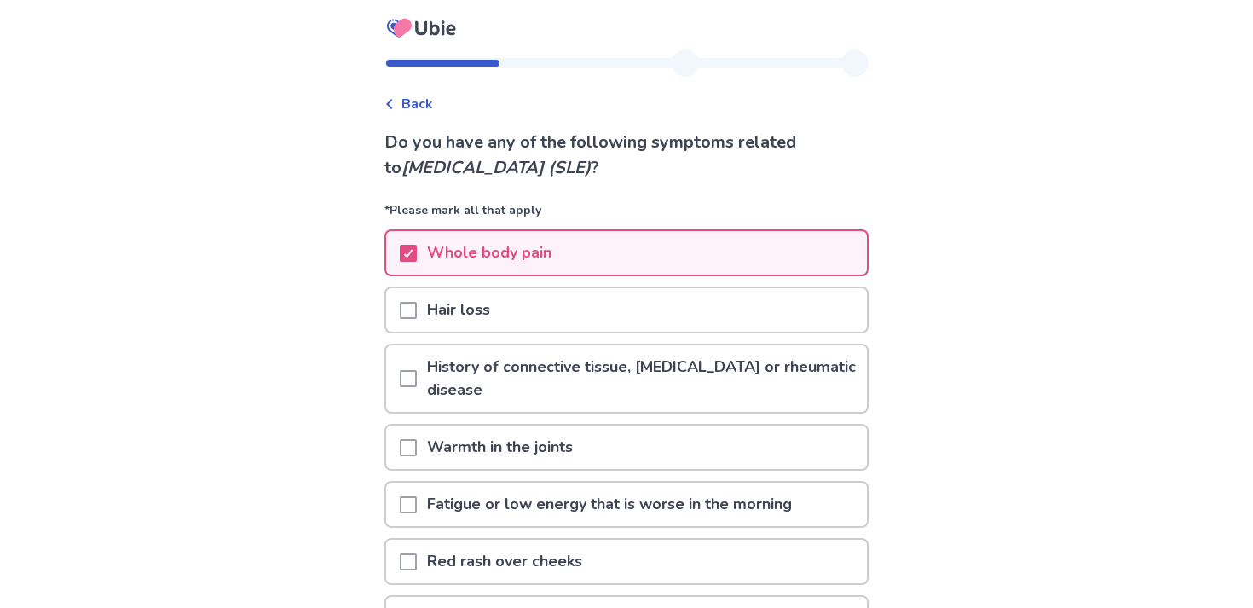
click at [652, 315] on div "Hair loss" at bounding box center [626, 309] width 481 height 43
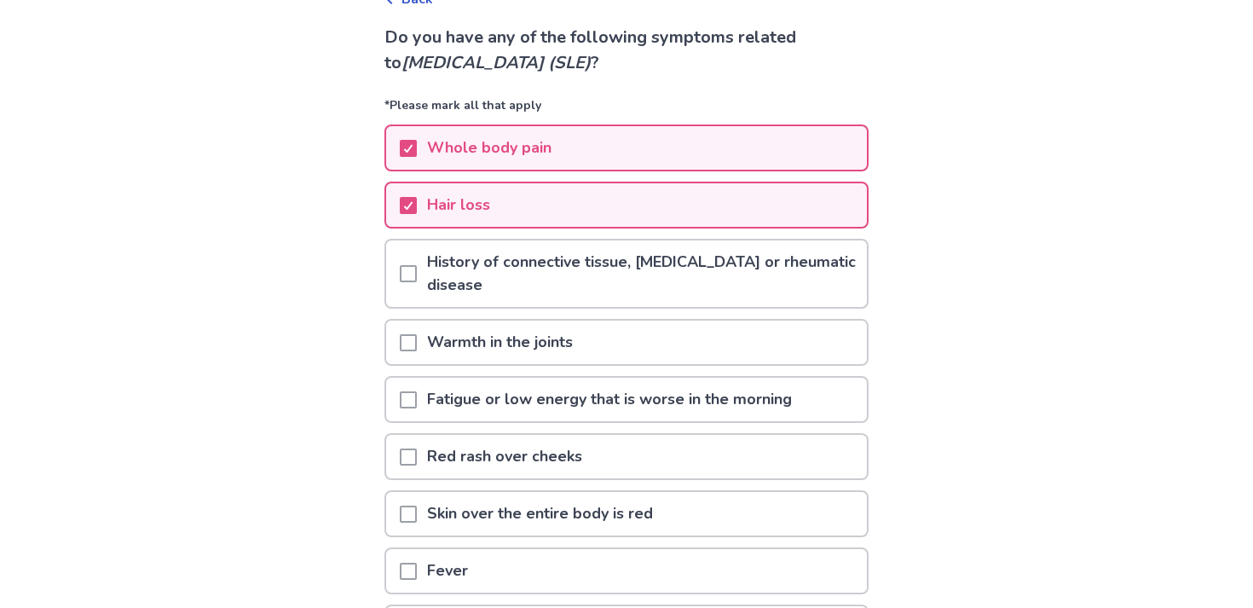
scroll to position [110, 0]
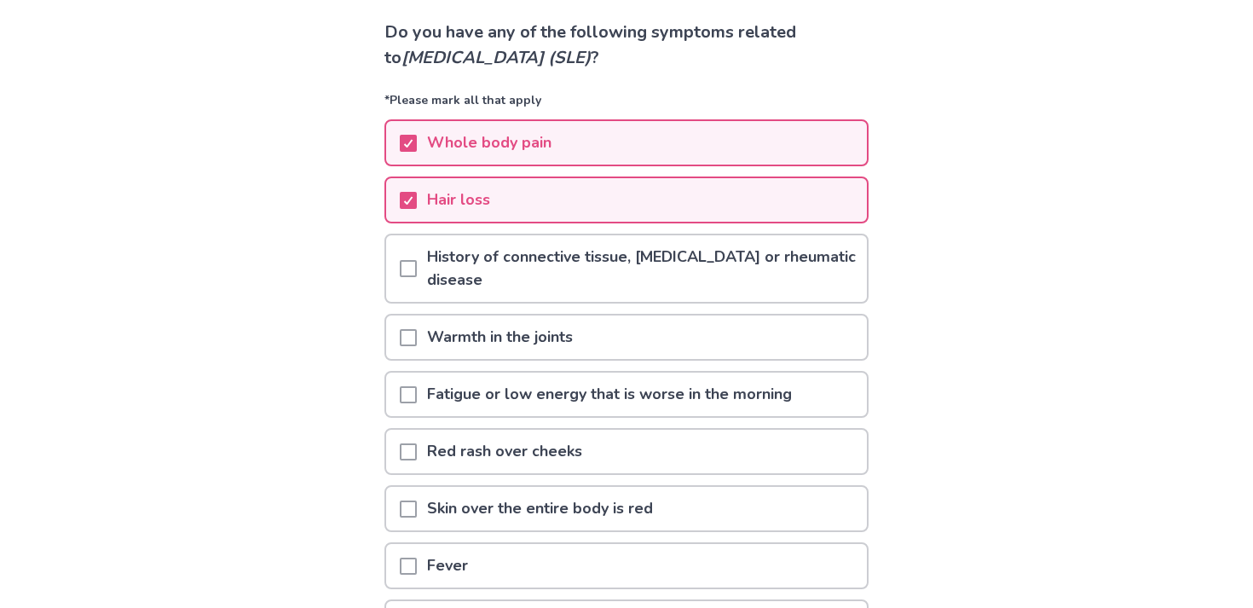
click at [645, 350] on div "Warmth in the joints" at bounding box center [626, 336] width 481 height 43
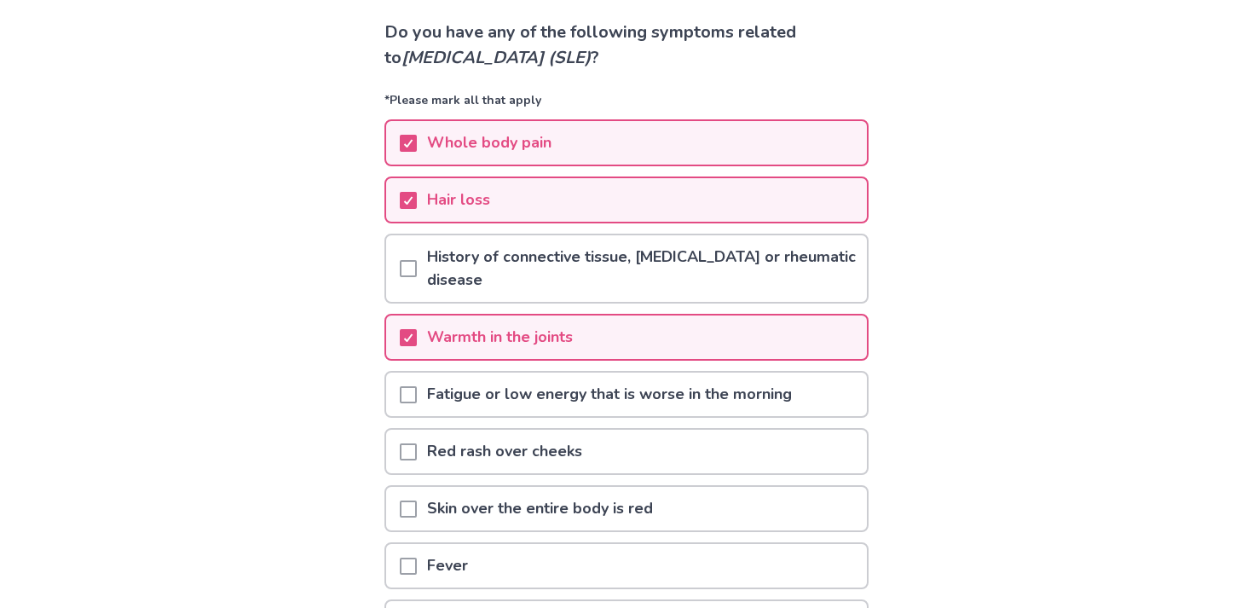
scroll to position [147, 0]
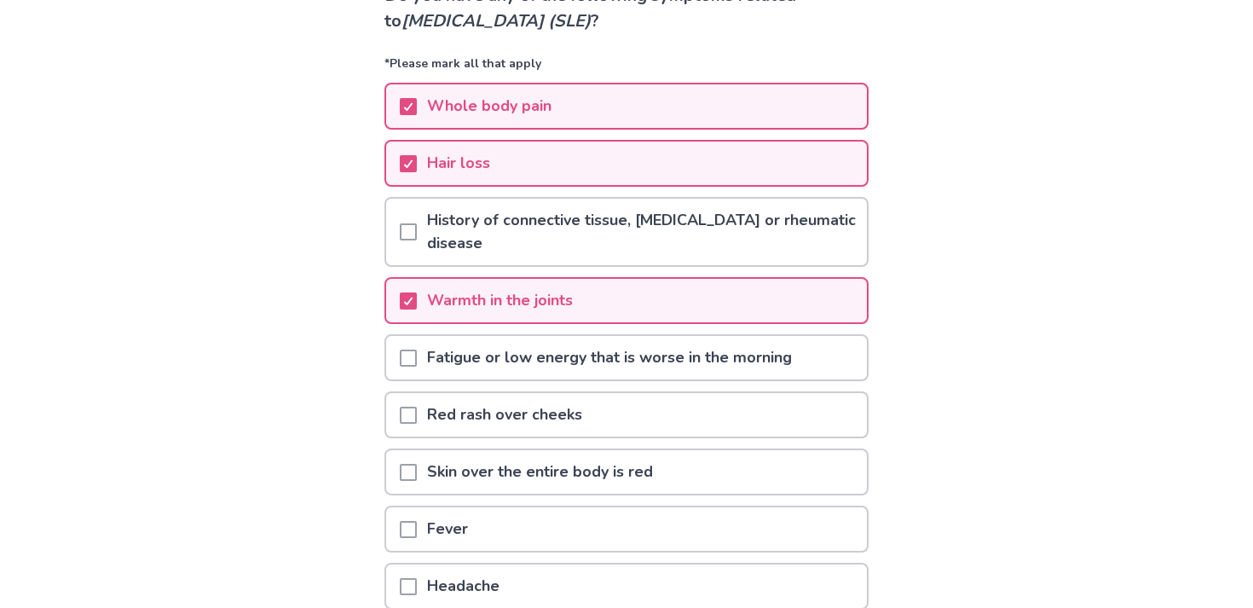
click at [645, 350] on p "Fatigue or low energy that is worse in the morning" at bounding box center [609, 357] width 385 height 43
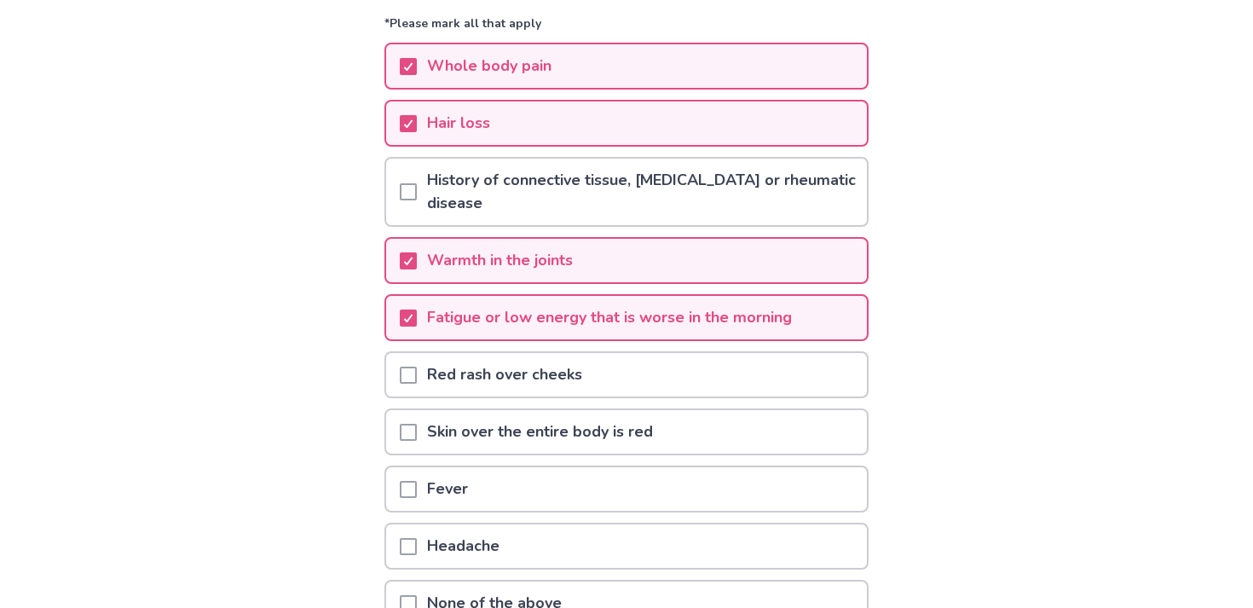
scroll to position [190, 0]
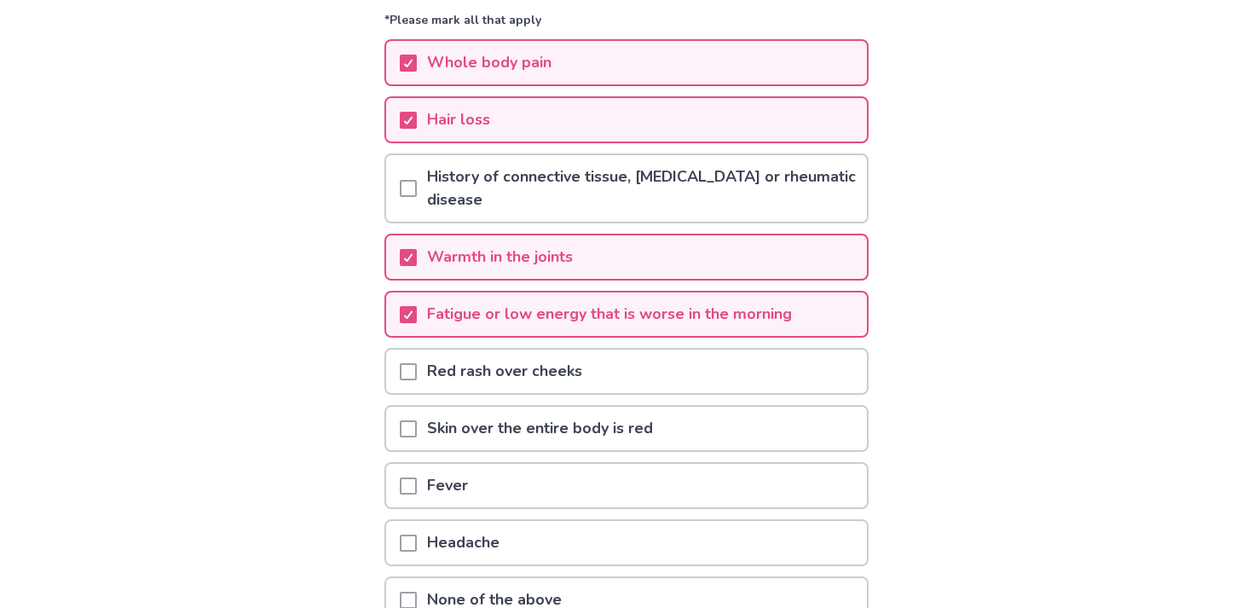
click at [644, 367] on div "Red rash over cheeks" at bounding box center [626, 371] width 481 height 43
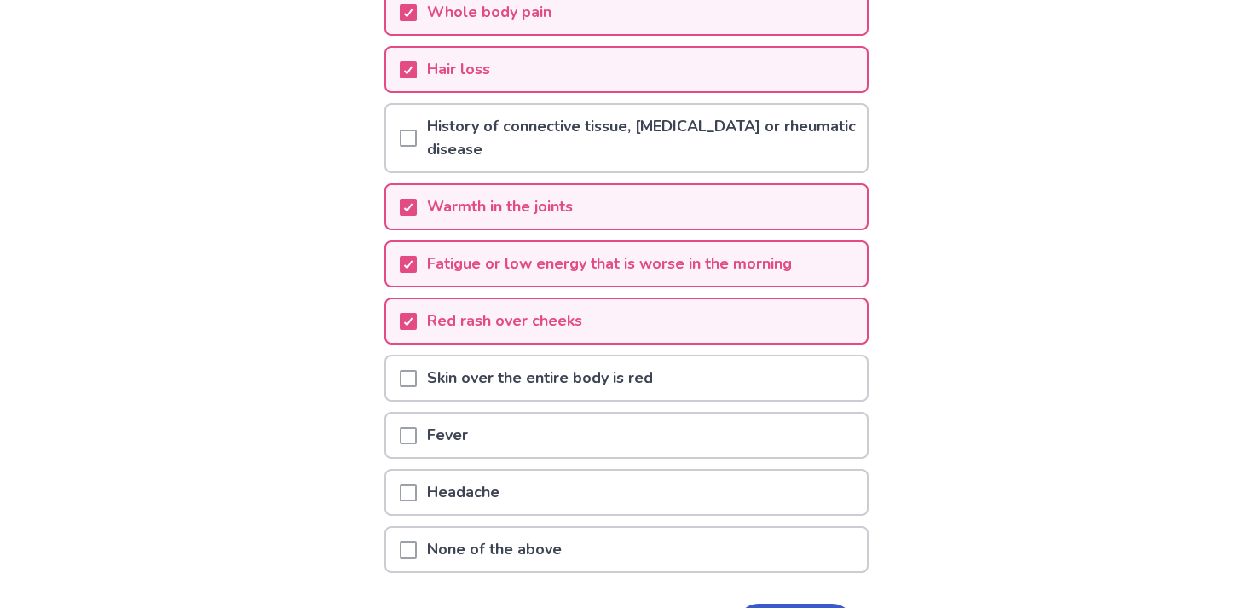
click at [644, 367] on p "Skin over the entire body is red" at bounding box center [540, 377] width 246 height 43
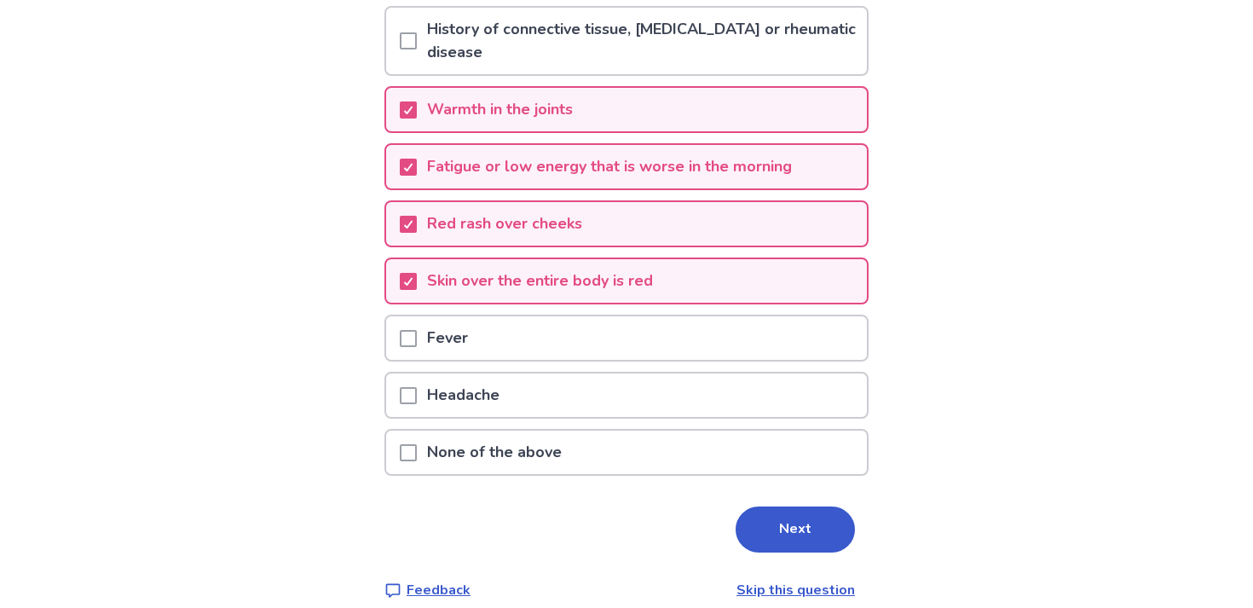
scroll to position [357, 0]
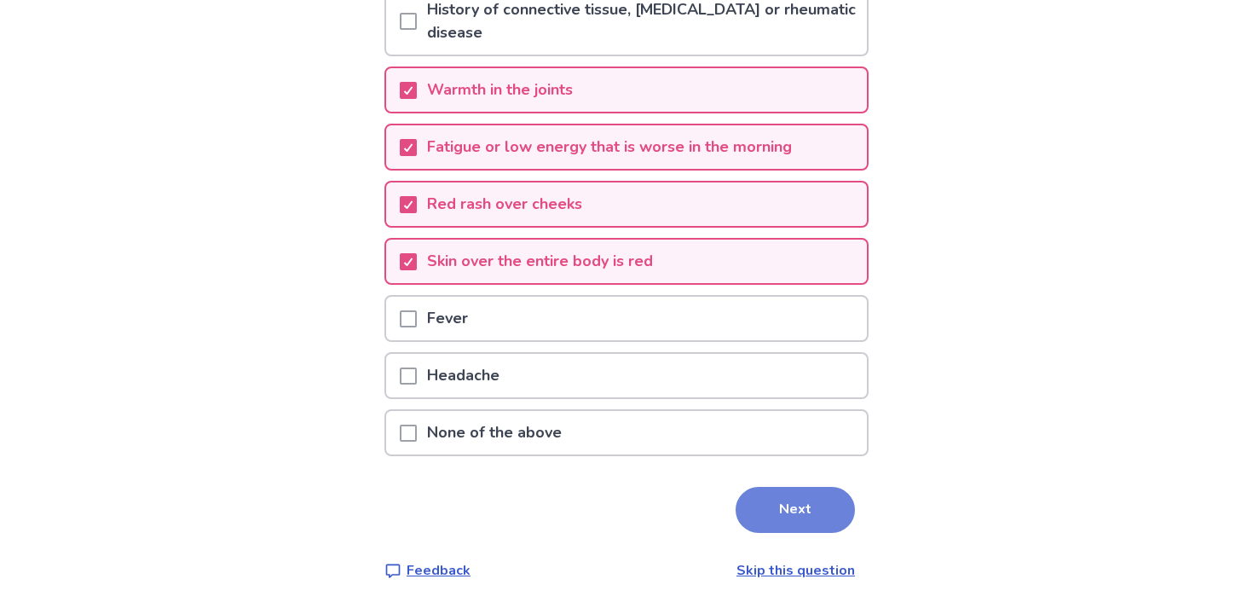
click at [755, 496] on button "Next" at bounding box center [795, 510] width 119 height 46
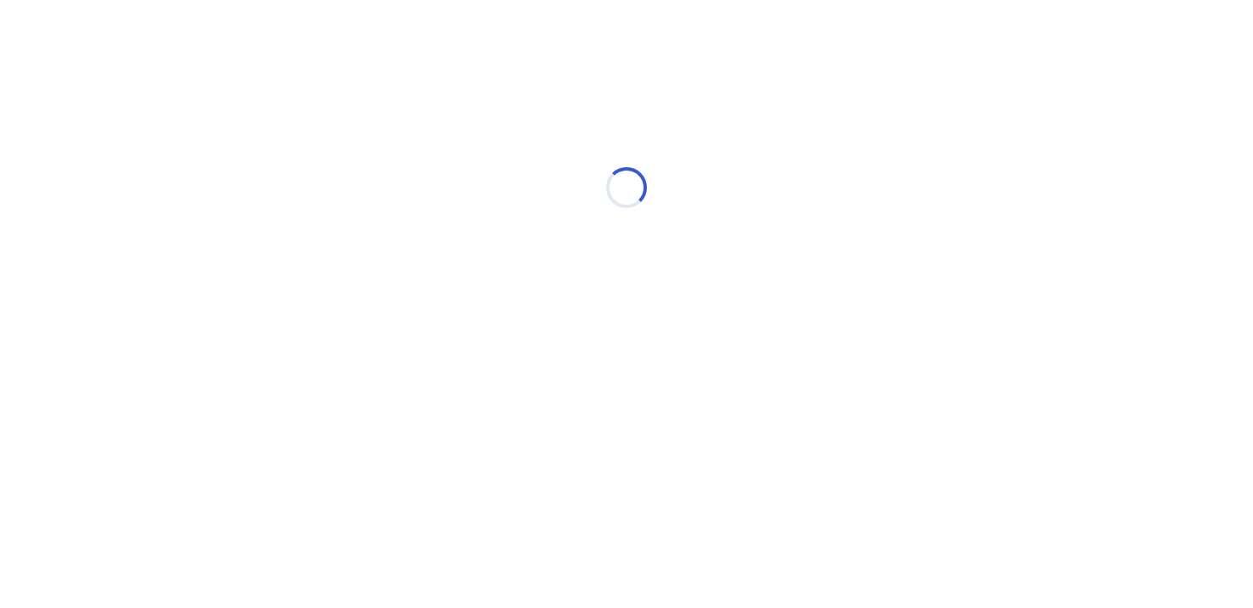
scroll to position [0, 0]
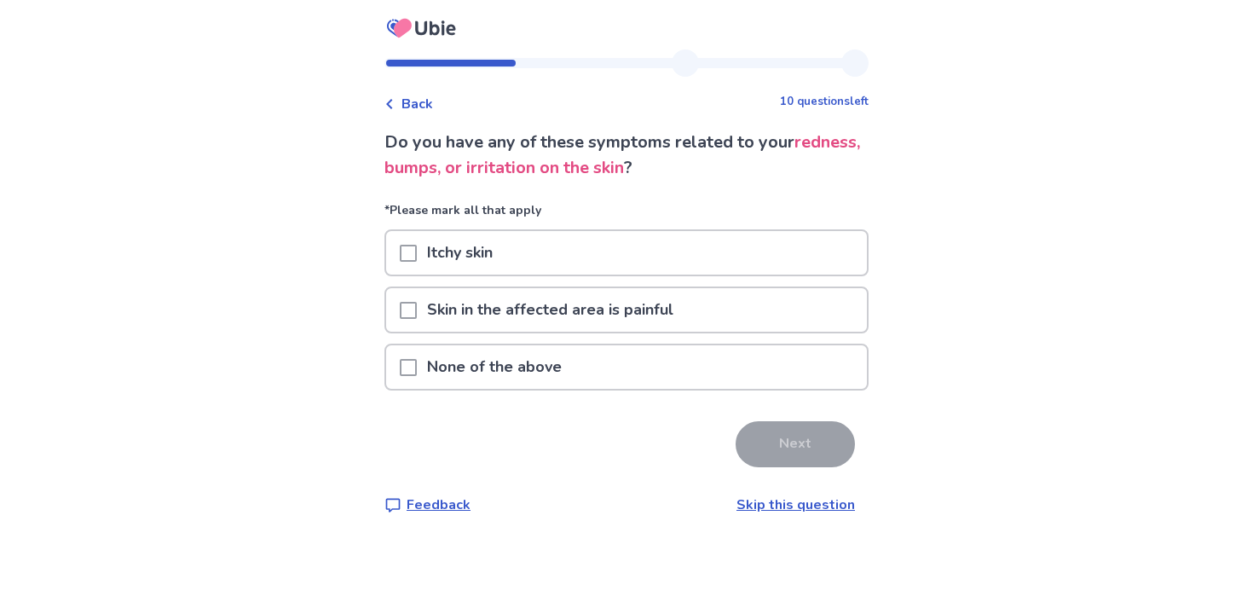
click at [613, 266] on div "Itchy skin" at bounding box center [626, 252] width 481 height 43
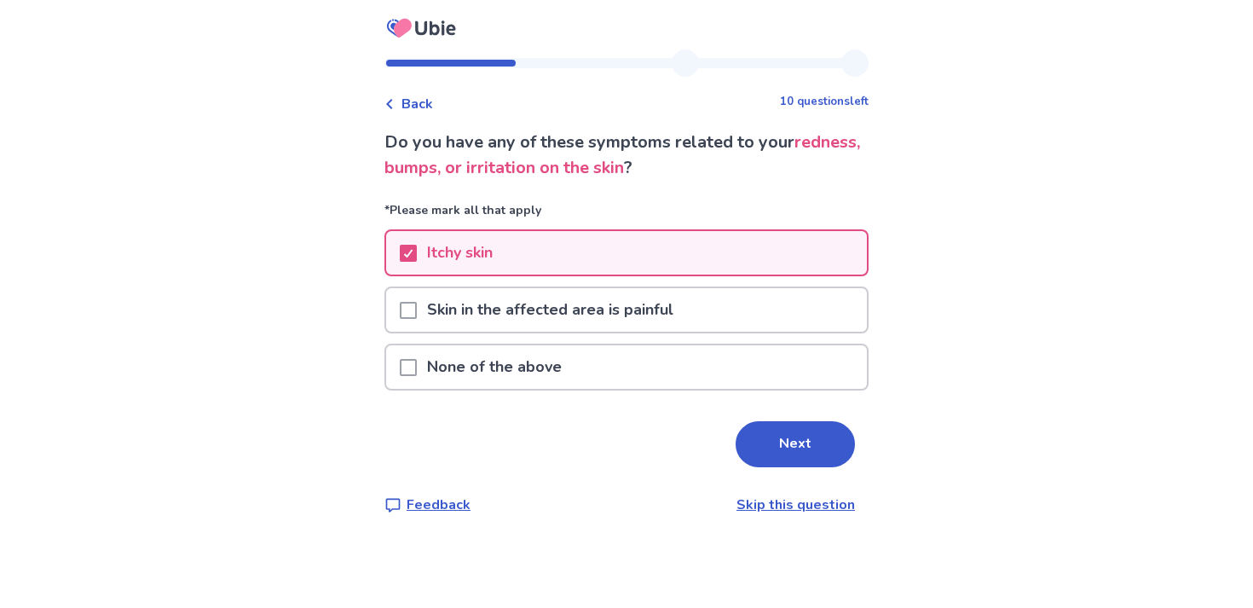
click at [622, 311] on p "Skin in the affected area is painful" at bounding box center [550, 309] width 267 height 43
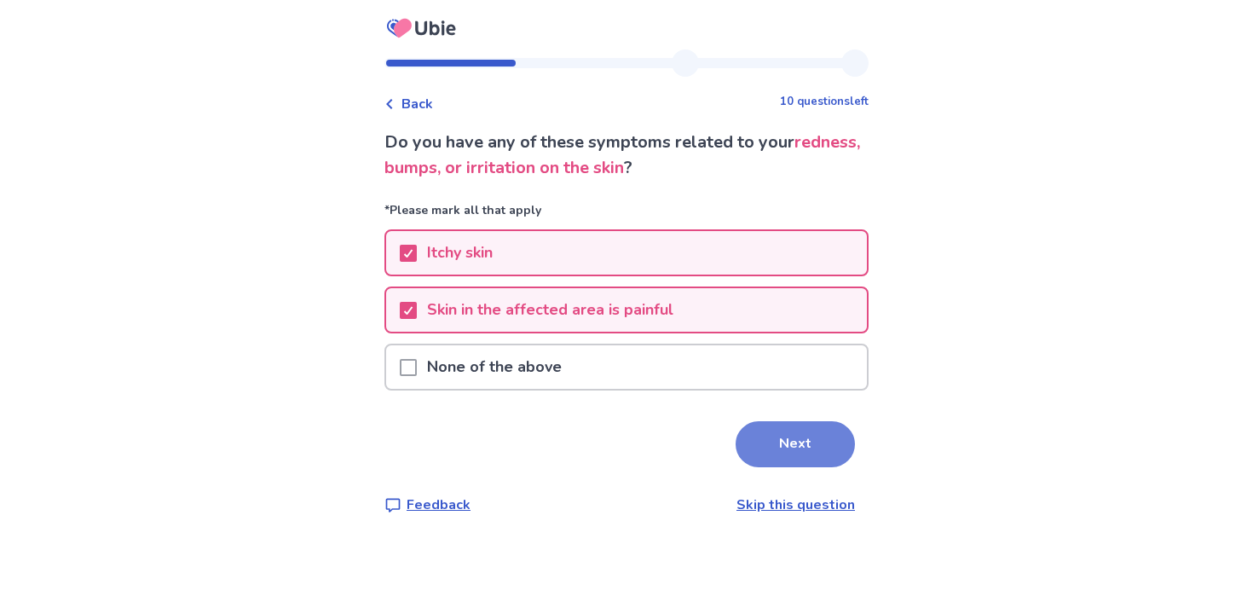
click at [761, 458] on button "Next" at bounding box center [795, 444] width 119 height 46
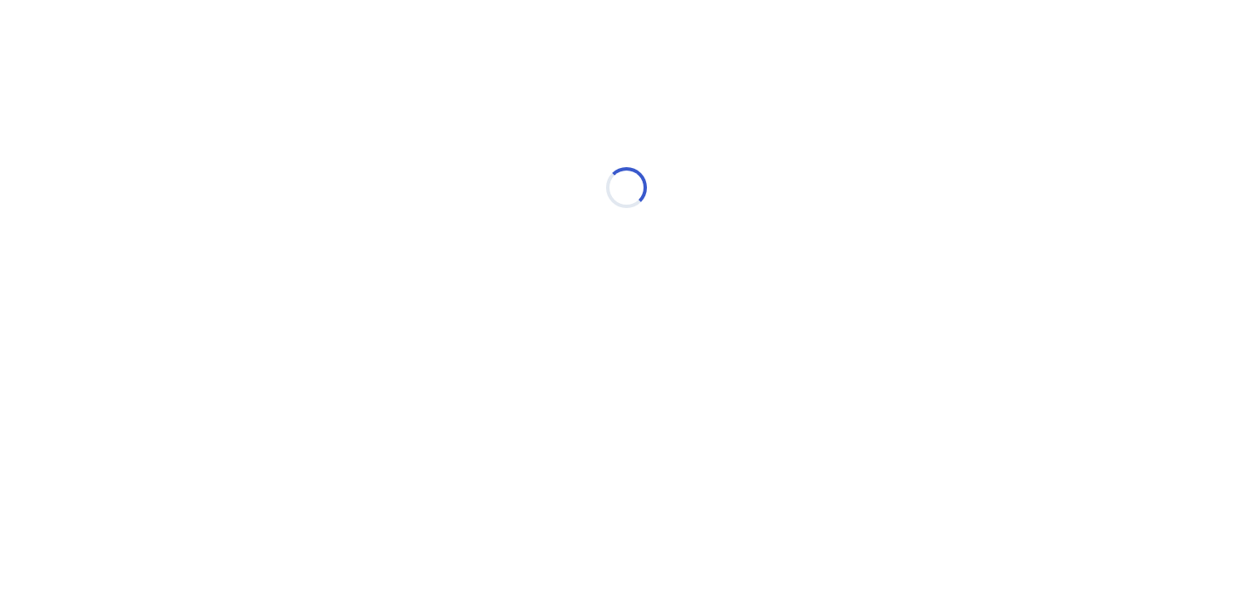
select select "*"
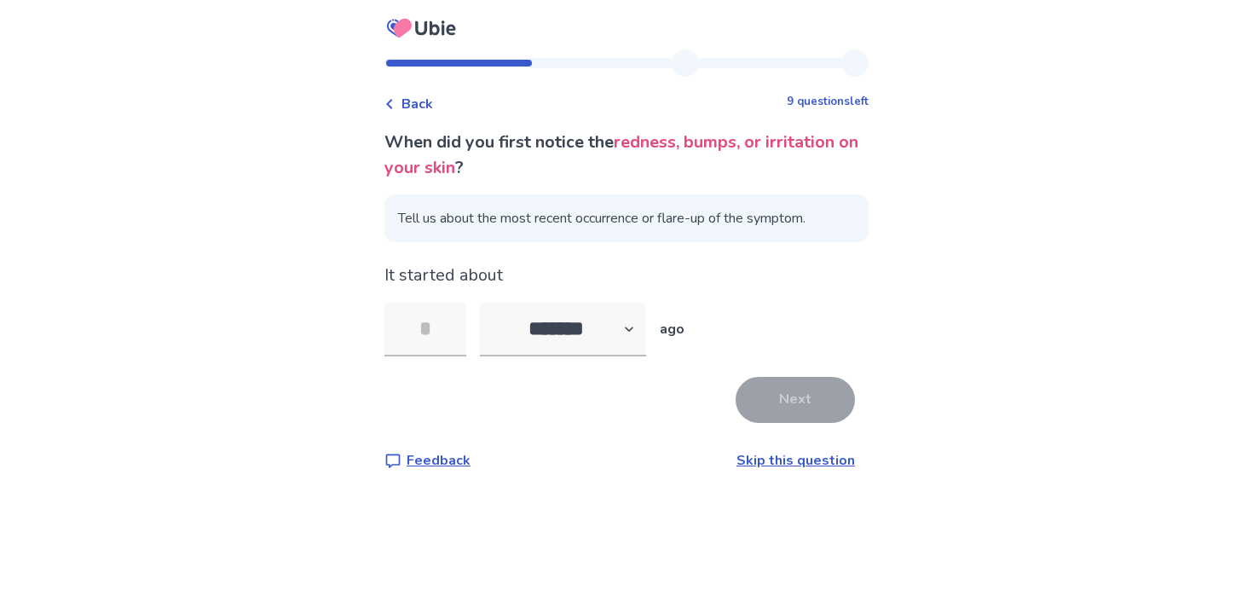
type input "*"
click at [793, 414] on button "Next" at bounding box center [795, 400] width 119 height 46
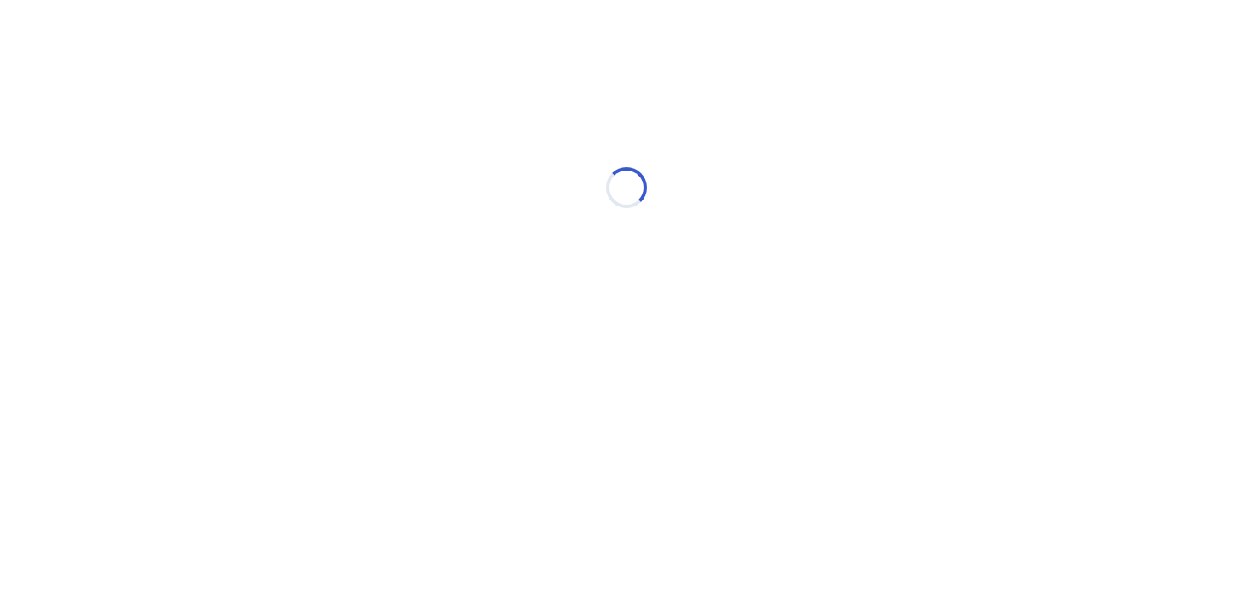
select select "*"
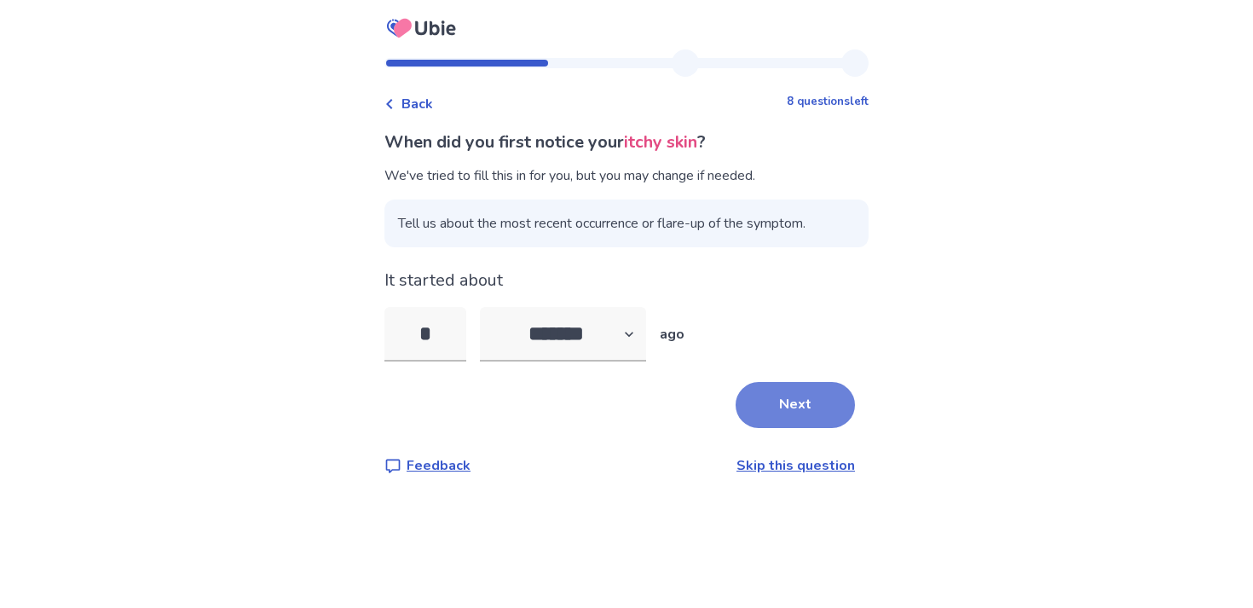
click at [770, 412] on button "Next" at bounding box center [795, 405] width 119 height 46
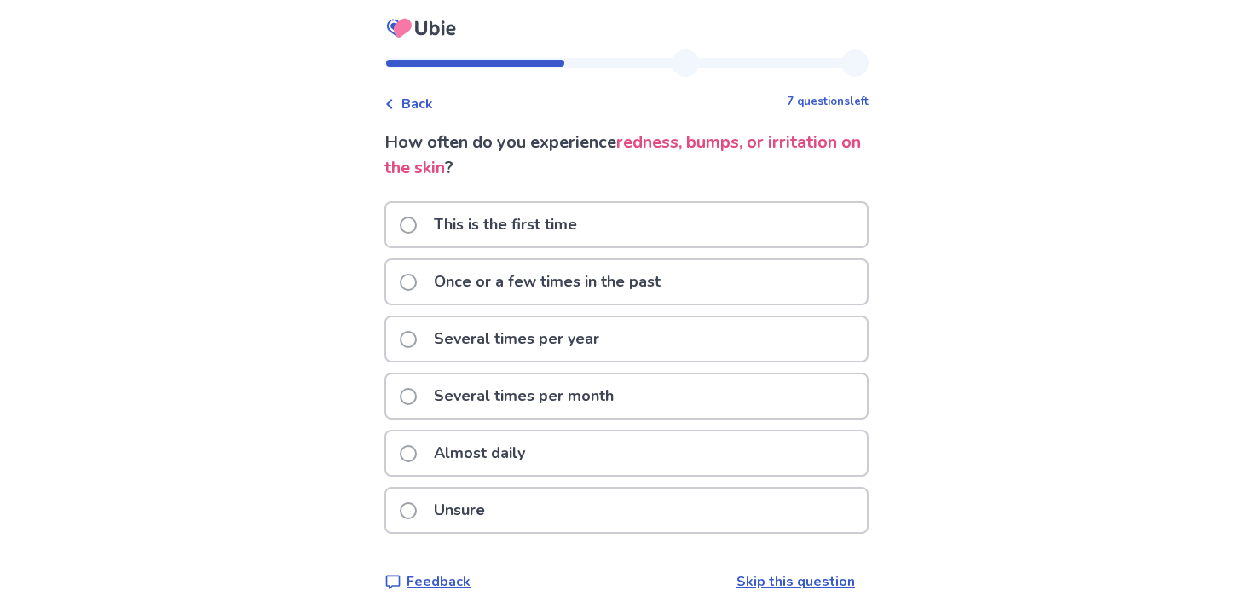
click at [654, 454] on div "Almost daily" at bounding box center [626, 452] width 481 height 43
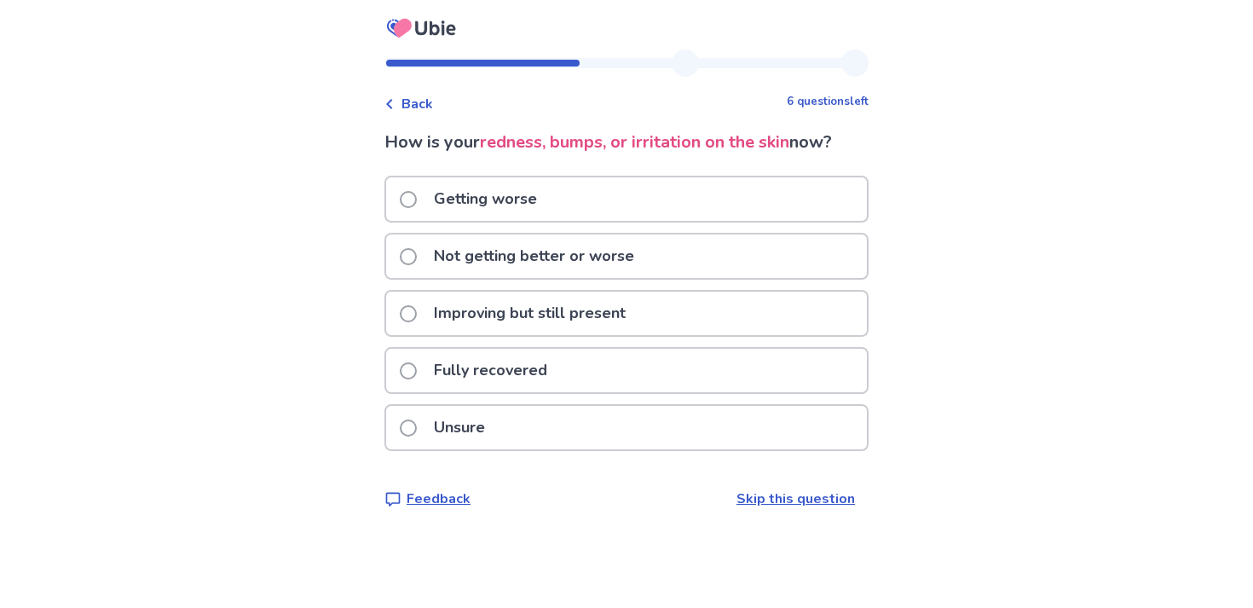
click at [621, 318] on p "Improving but still present" at bounding box center [530, 313] width 212 height 43
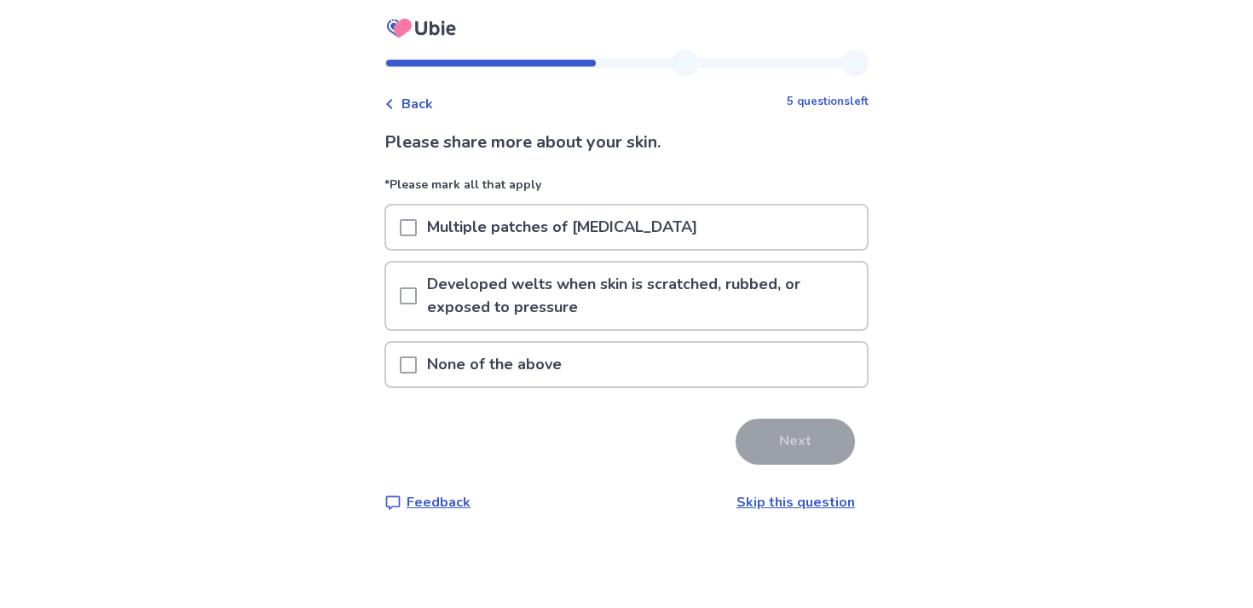
click at [627, 242] on p "Multiple patches of red skin" at bounding box center [562, 226] width 291 height 43
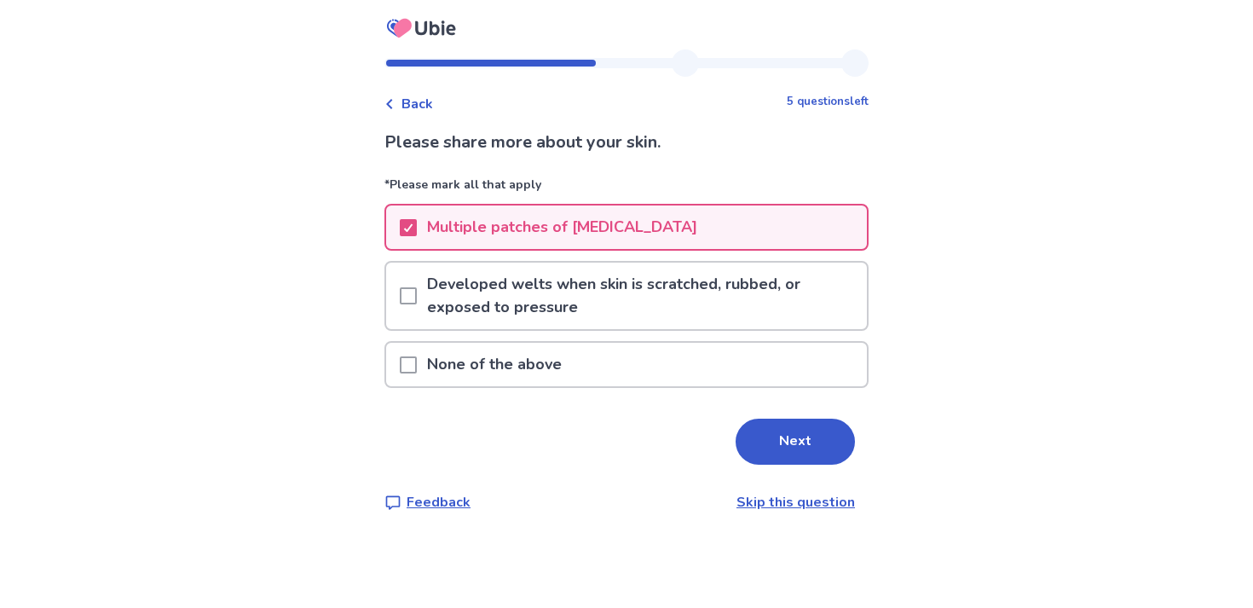
click at [632, 323] on p "Developed welts when skin is scratched, rubbed, or exposed to pressure" at bounding box center [642, 296] width 450 height 66
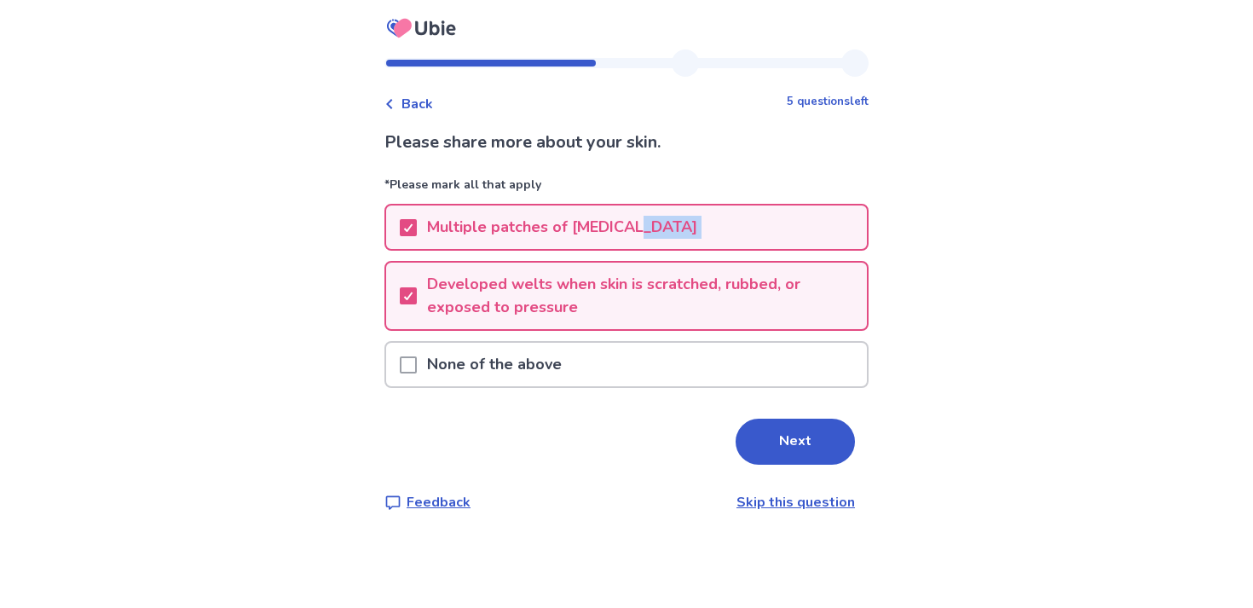
click at [671, 260] on div "*Please mark all that apply Multiple patches of red skin Developed welts when s…" at bounding box center [626, 287] width 484 height 222
click at [679, 286] on p "Developed welts when skin is scratched, rubbed, or exposed to pressure" at bounding box center [642, 296] width 450 height 66
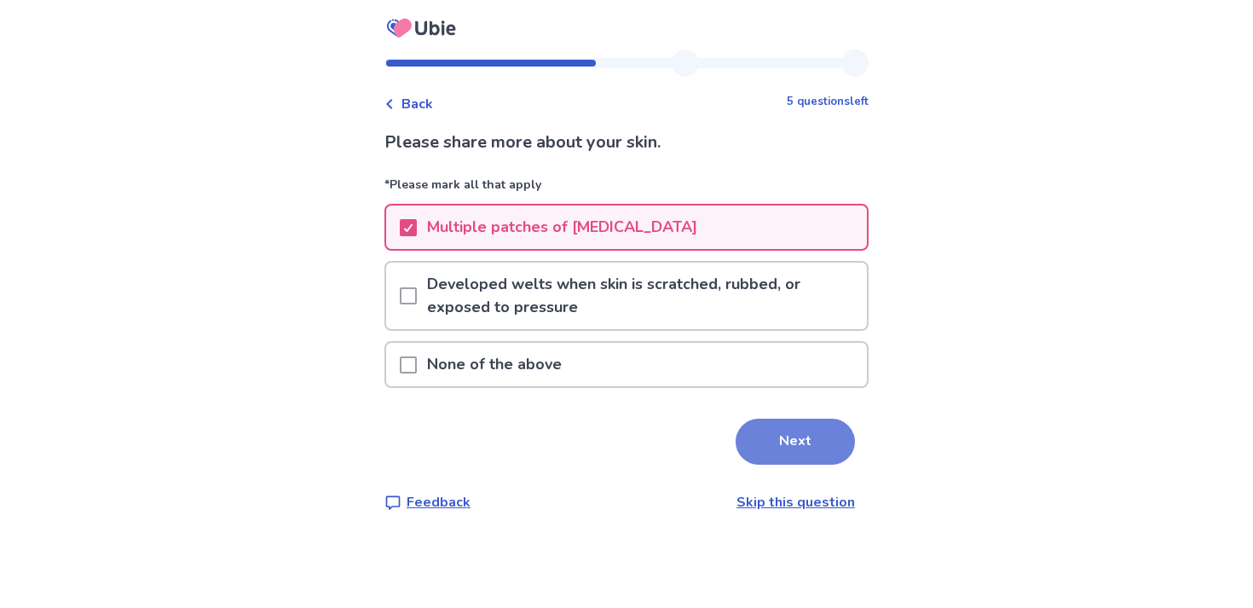
click at [756, 422] on button "Next" at bounding box center [795, 442] width 119 height 46
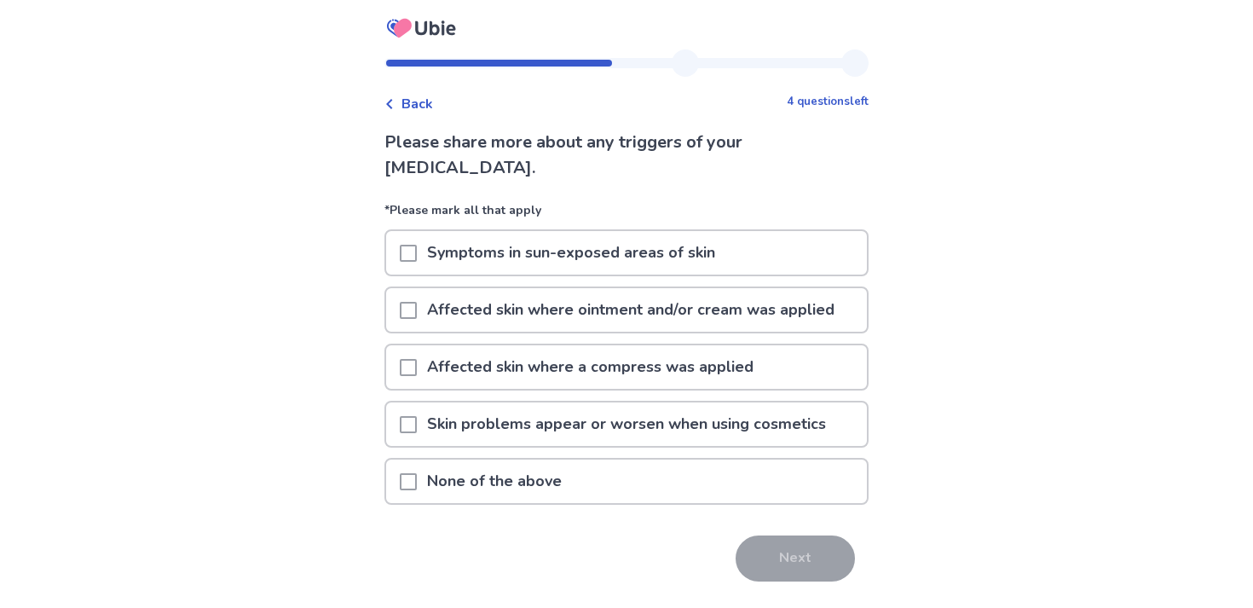
click at [684, 473] on div "None of the above" at bounding box center [626, 480] width 481 height 43
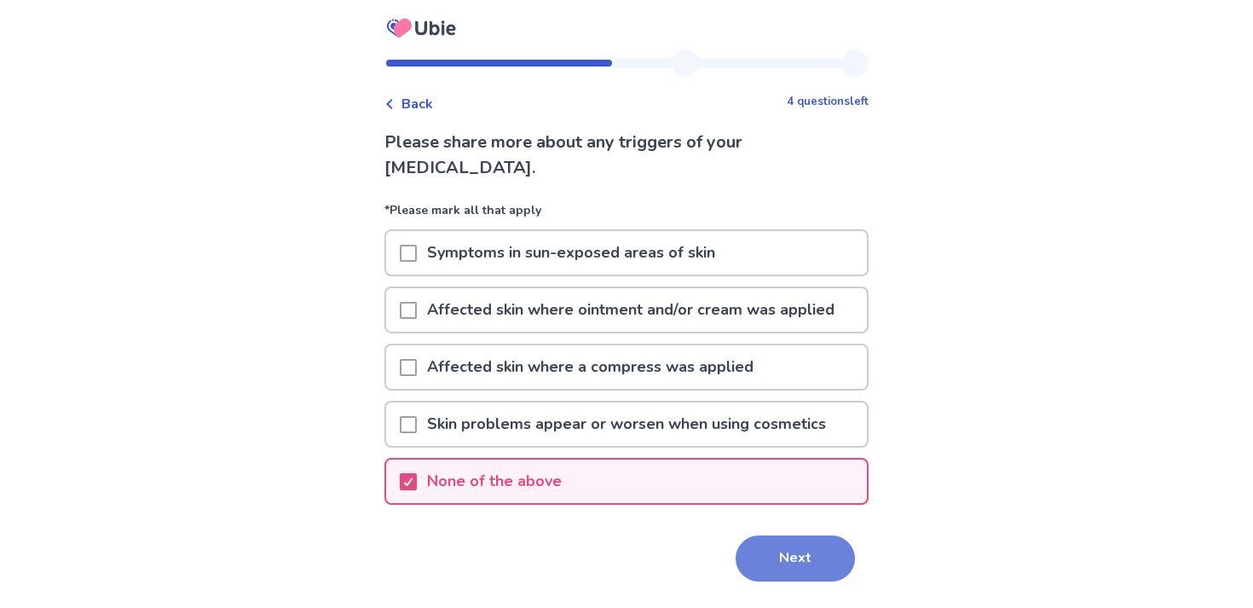
click at [789, 549] on button "Next" at bounding box center [795, 558] width 119 height 46
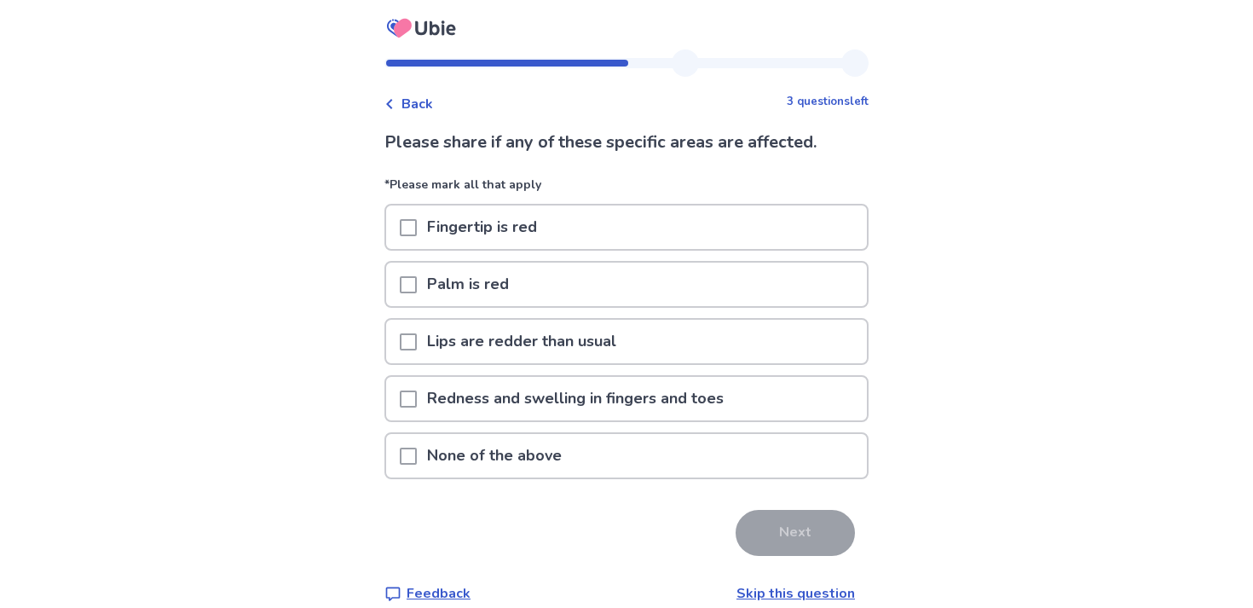
click at [713, 291] on div "Palm is red" at bounding box center [626, 284] width 481 height 43
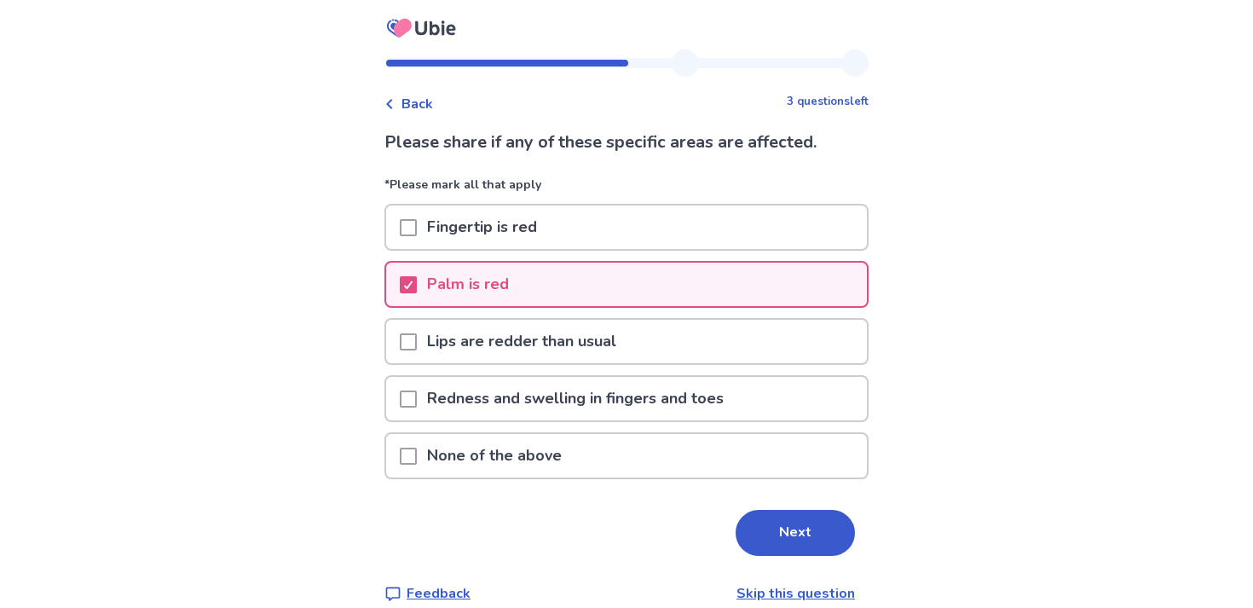
click at [683, 384] on p "Redness and swelling in fingers and toes" at bounding box center [575, 398] width 317 height 43
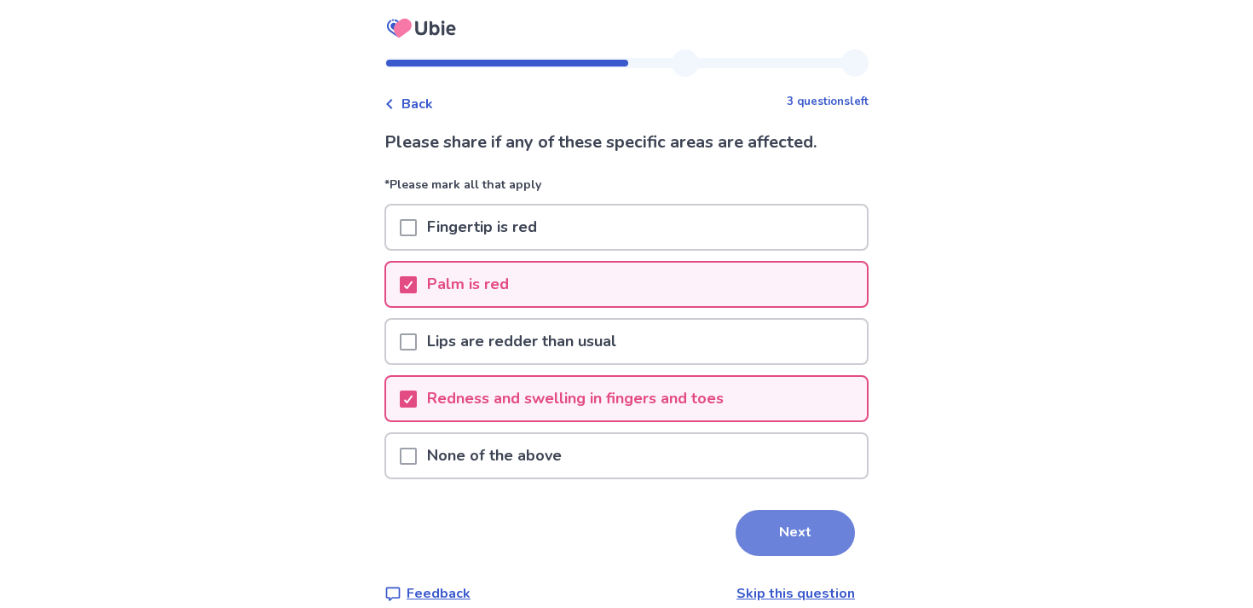
click at [780, 524] on button "Next" at bounding box center [795, 533] width 119 height 46
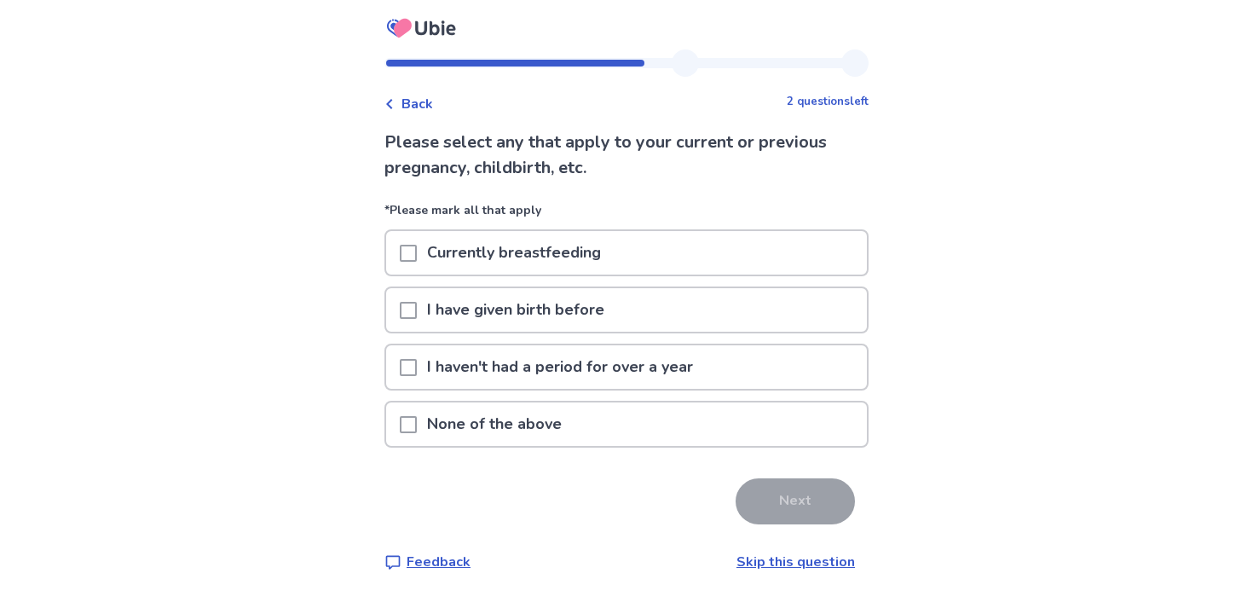
click at [690, 323] on div "I have given birth before" at bounding box center [626, 309] width 481 height 43
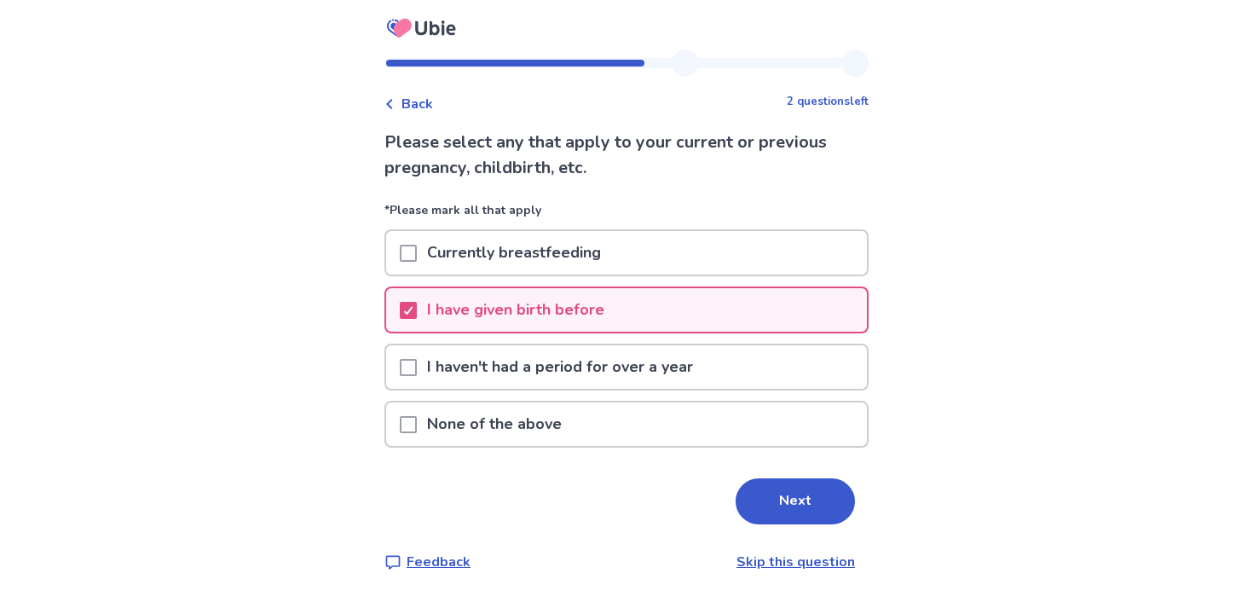
click at [690, 323] on div "I have given birth before" at bounding box center [626, 309] width 481 height 43
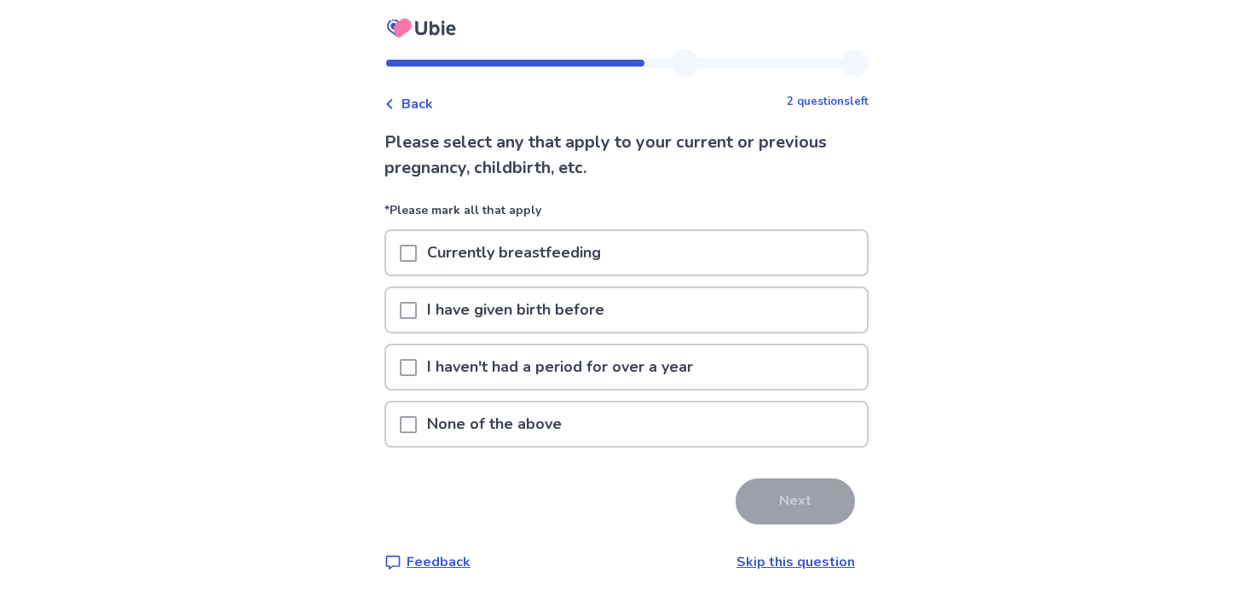
click at [679, 420] on div "None of the above" at bounding box center [626, 423] width 481 height 43
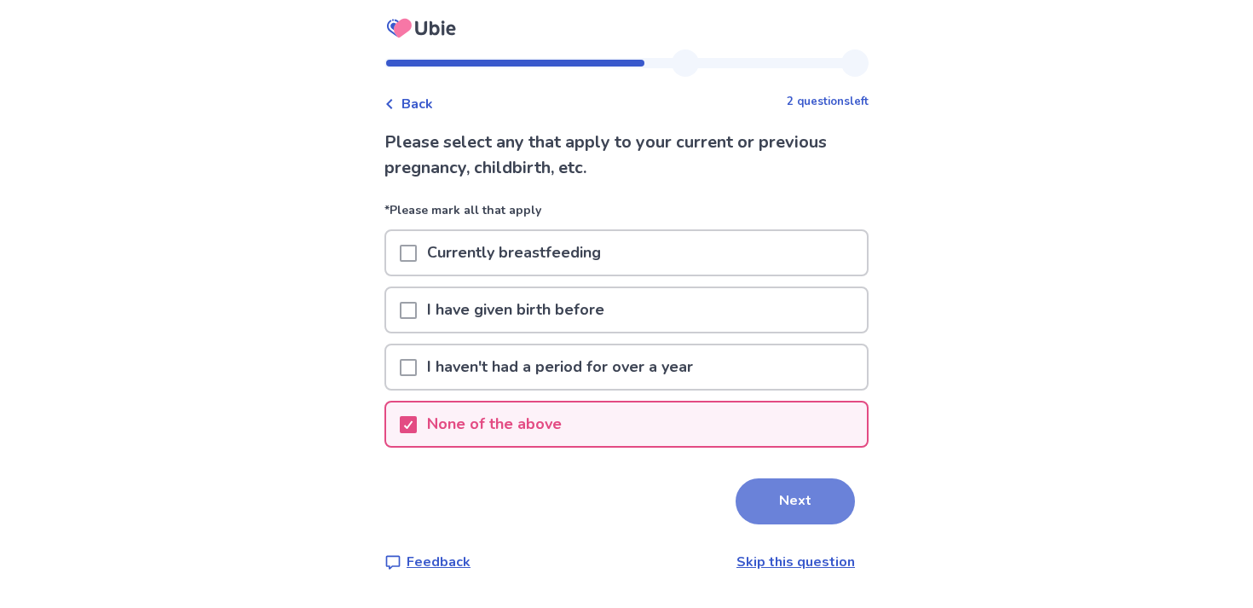
click at [769, 485] on button "Next" at bounding box center [795, 501] width 119 height 46
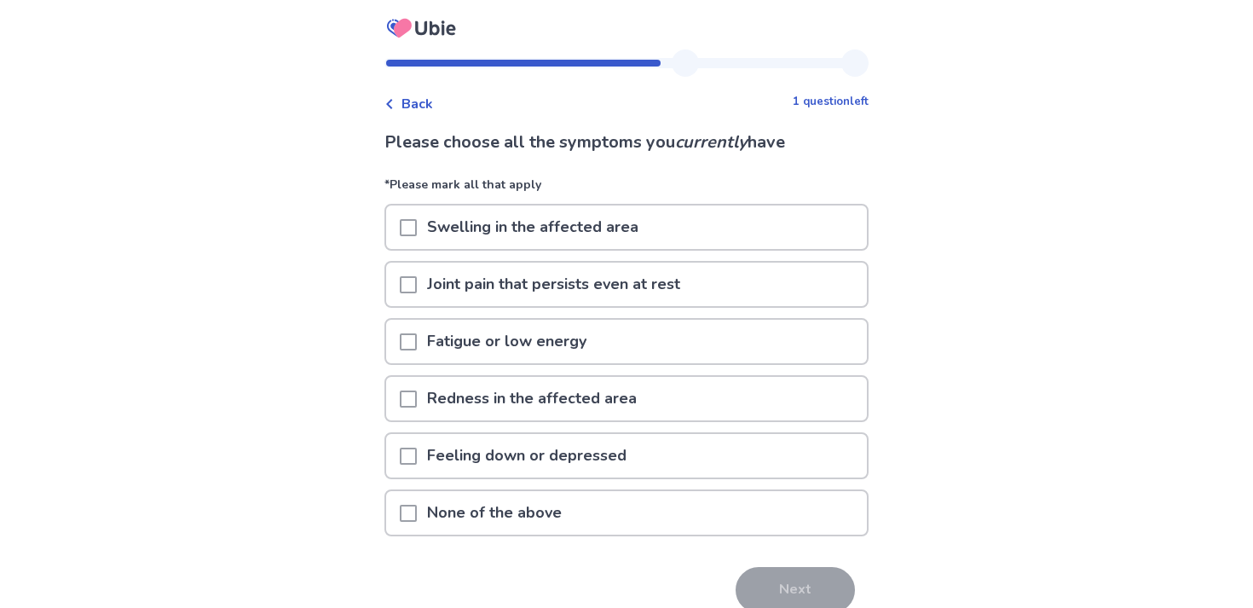
click at [772, 290] on div "Joint pain that persists even at rest" at bounding box center [626, 284] width 481 height 43
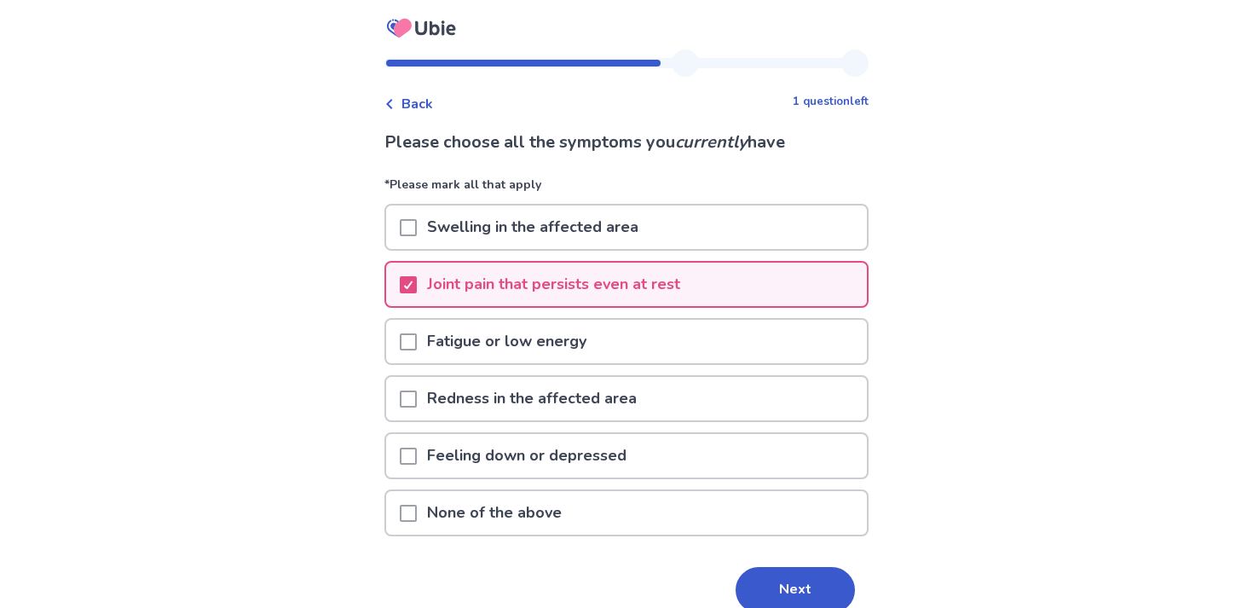
click at [737, 344] on div "Fatigue or low energy" at bounding box center [626, 341] width 481 height 43
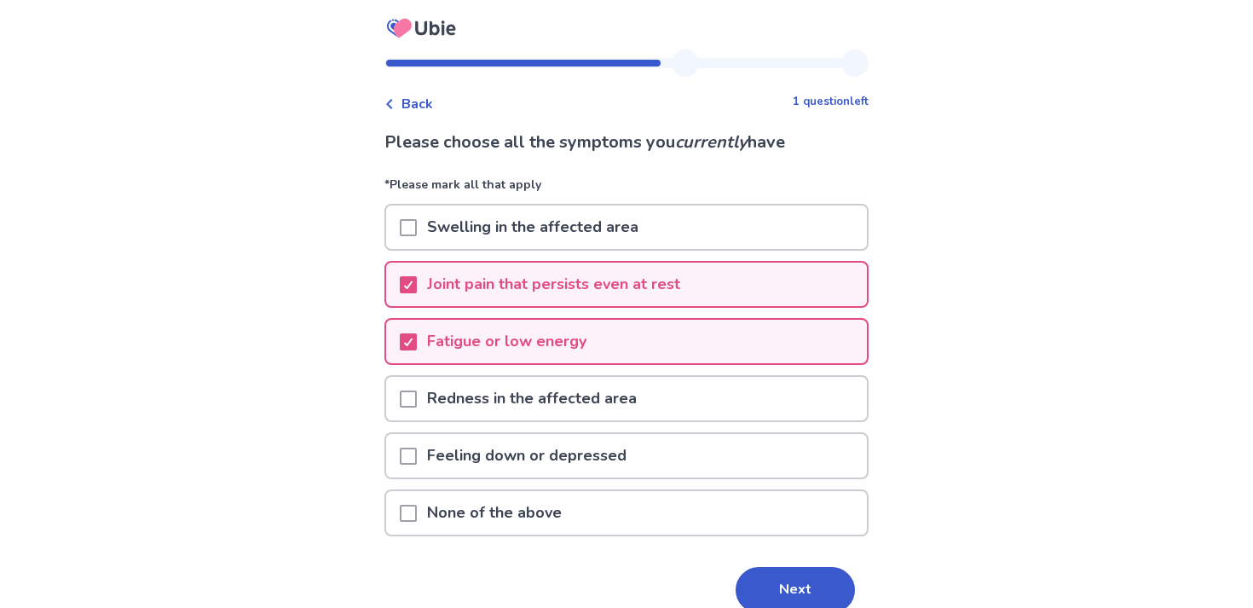
click at [733, 419] on div "Redness in the affected area" at bounding box center [626, 398] width 481 height 43
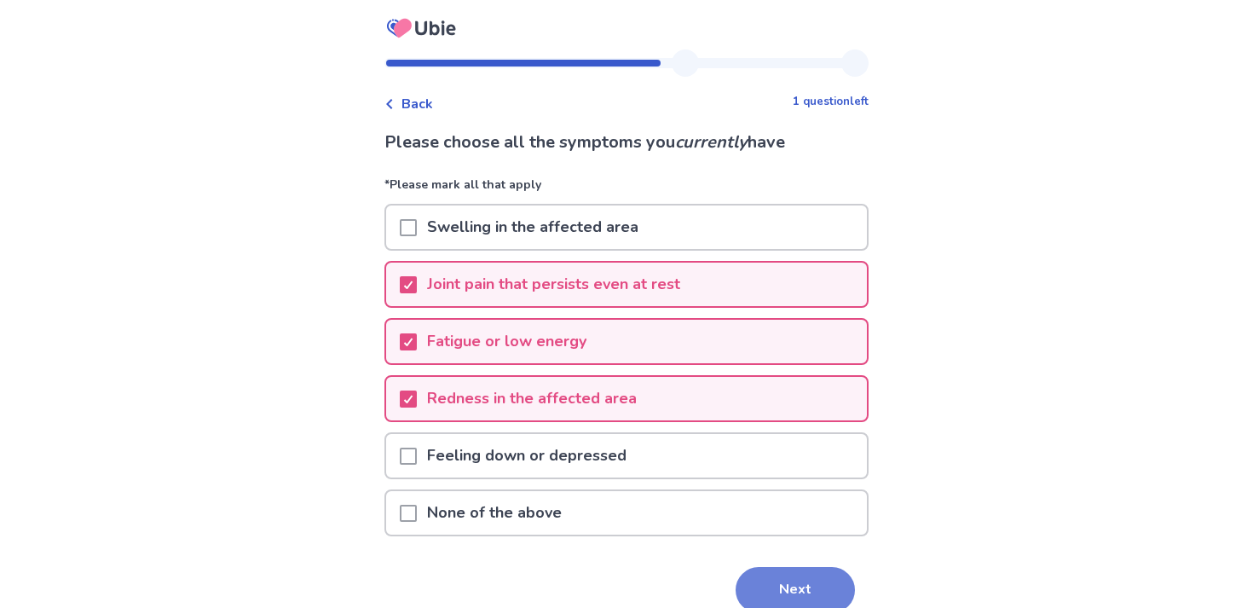
click at [770, 588] on button "Next" at bounding box center [795, 590] width 119 height 46
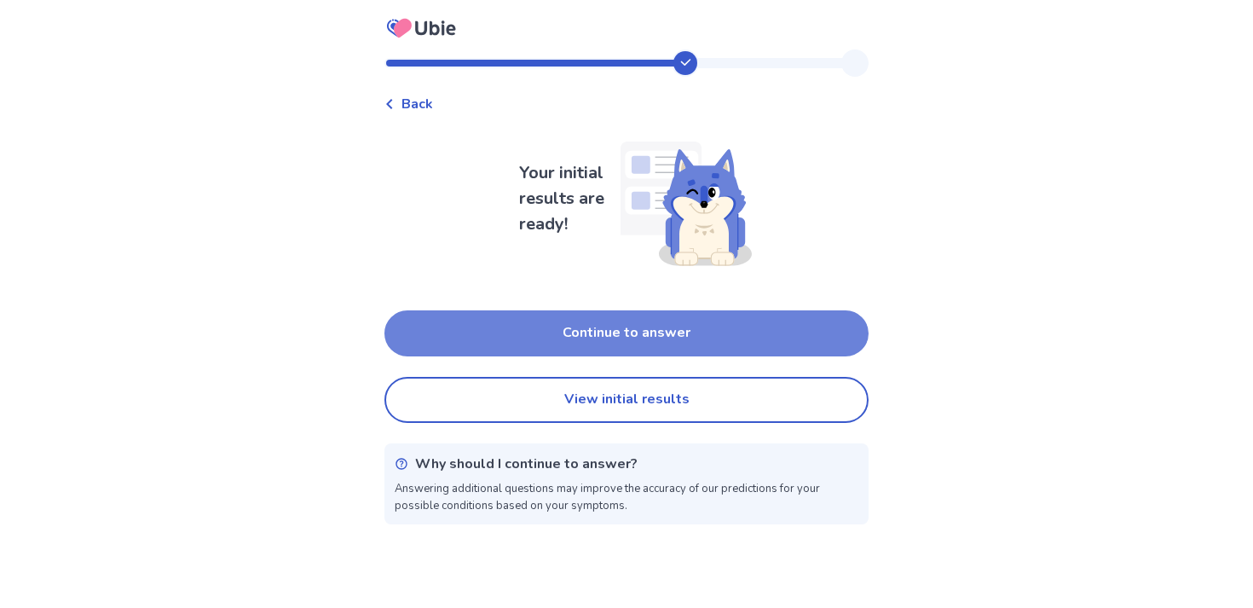
click at [762, 329] on button "Continue to answer" at bounding box center [626, 333] width 484 height 46
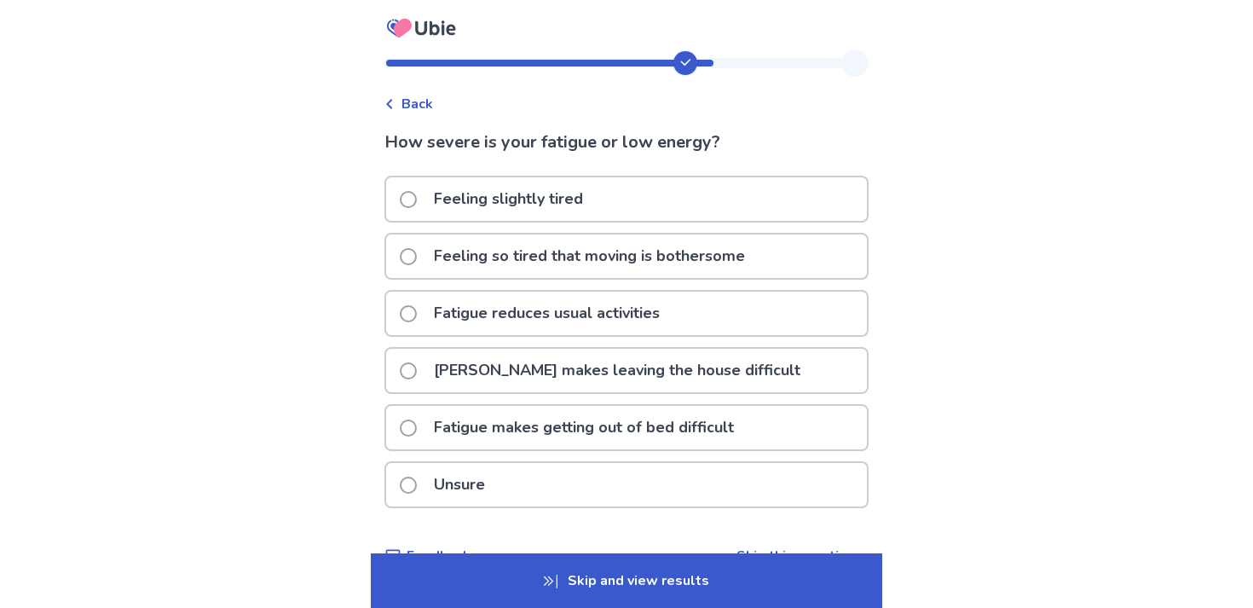
click at [754, 311] on div "Fatigue reduces usual activities" at bounding box center [626, 313] width 481 height 43
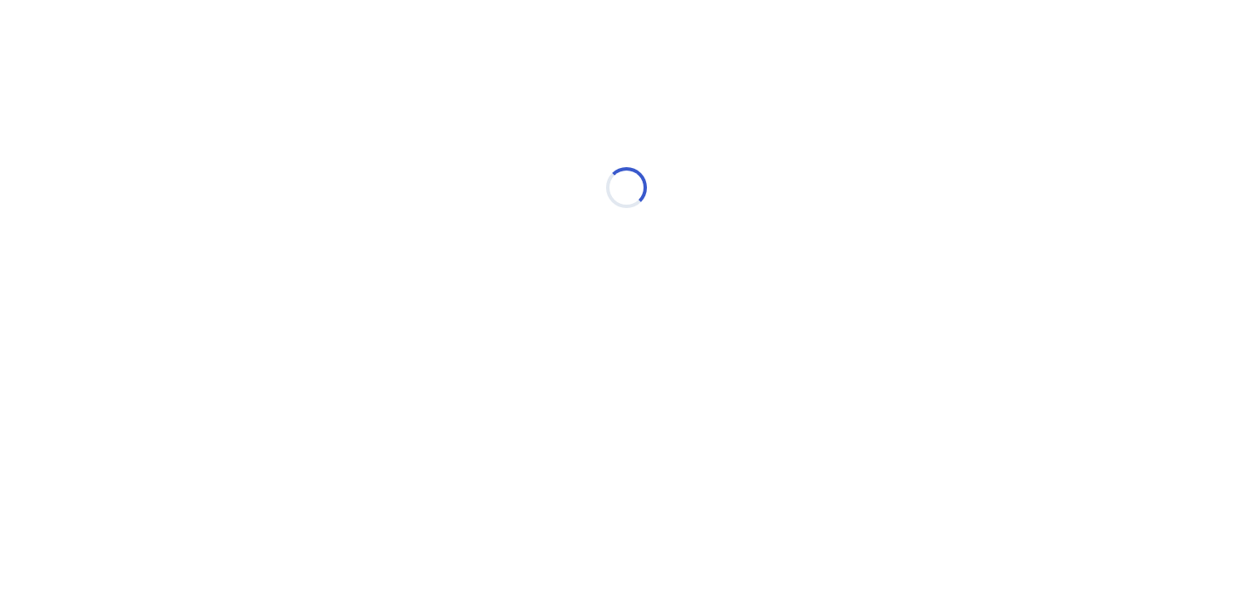
select select "*"
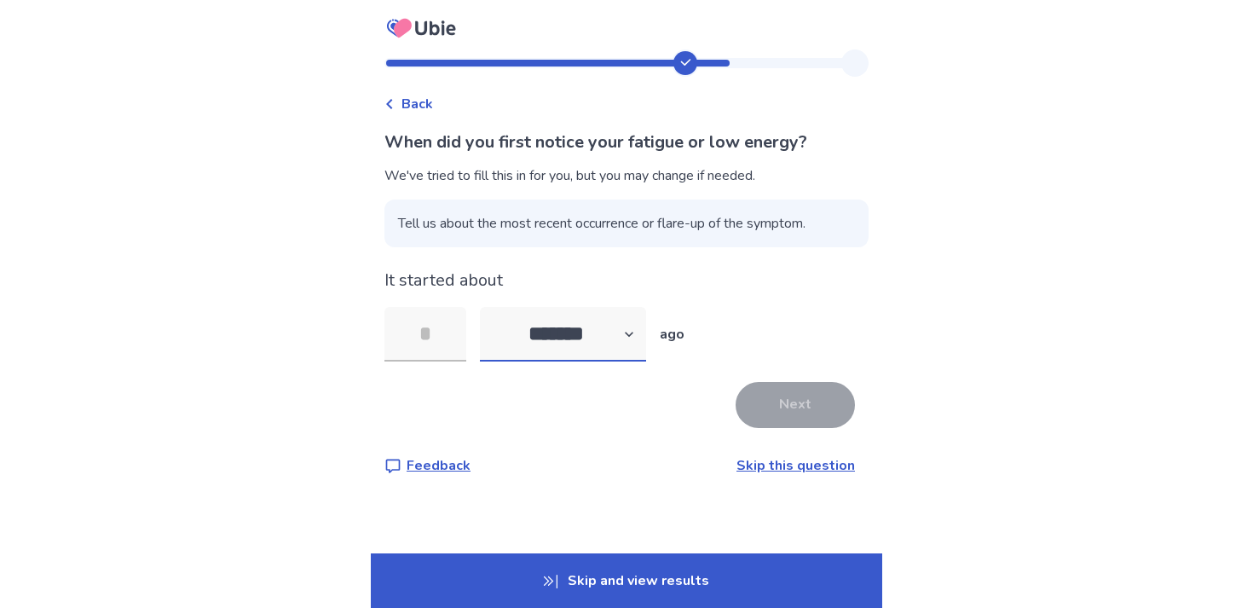
click at [537, 338] on select "******* ****** ******* ******** *******" at bounding box center [563, 334] width 166 height 55
select select "*"
click at [490, 307] on select "******* ****** ******* ******** *******" at bounding box center [563, 334] width 166 height 55
click at [438, 332] on input "tel" at bounding box center [425, 334] width 82 height 55
type input "*"
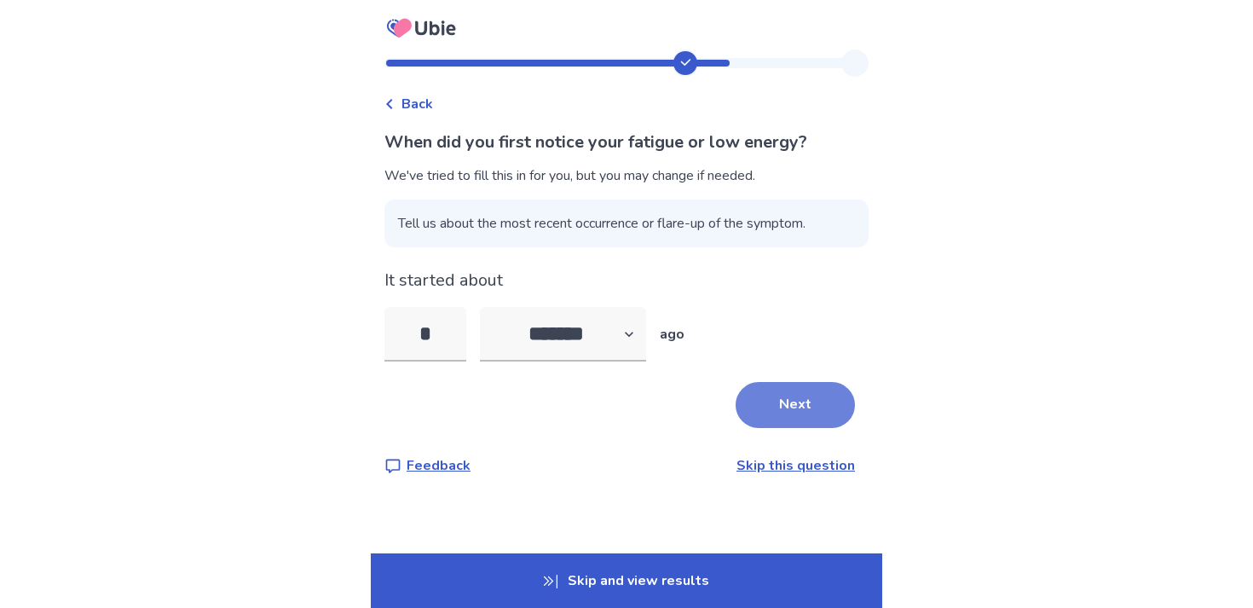
click at [798, 422] on button "Next" at bounding box center [795, 405] width 119 height 46
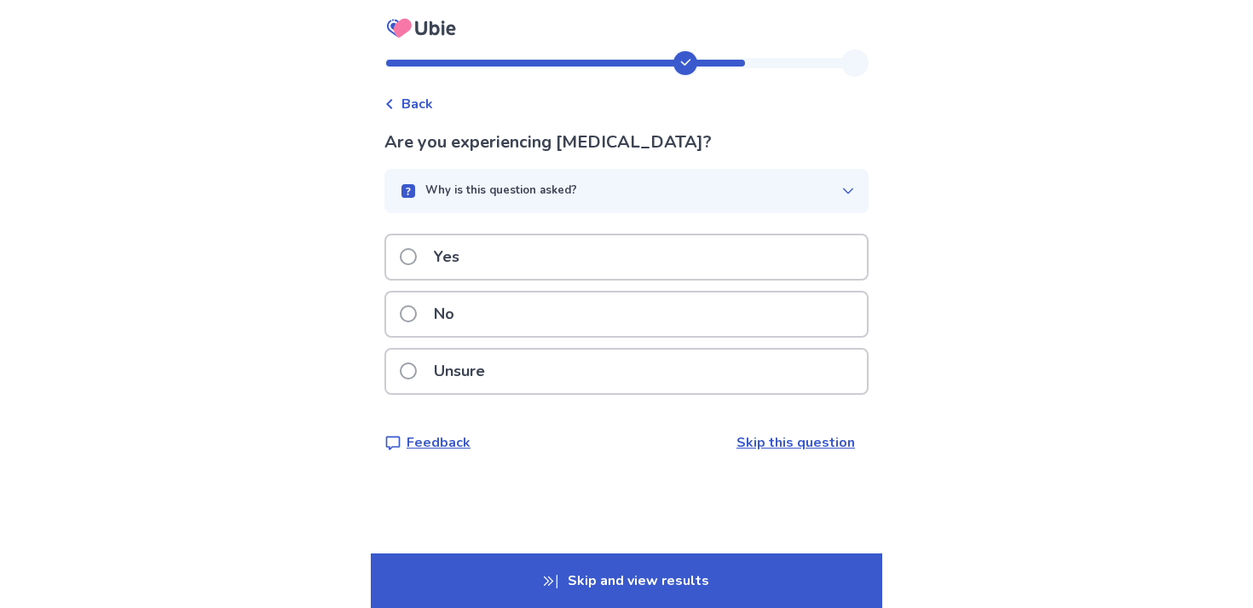
click at [645, 268] on div "Yes" at bounding box center [626, 256] width 481 height 43
click at [633, 256] on div "Yes" at bounding box center [626, 256] width 481 height 43
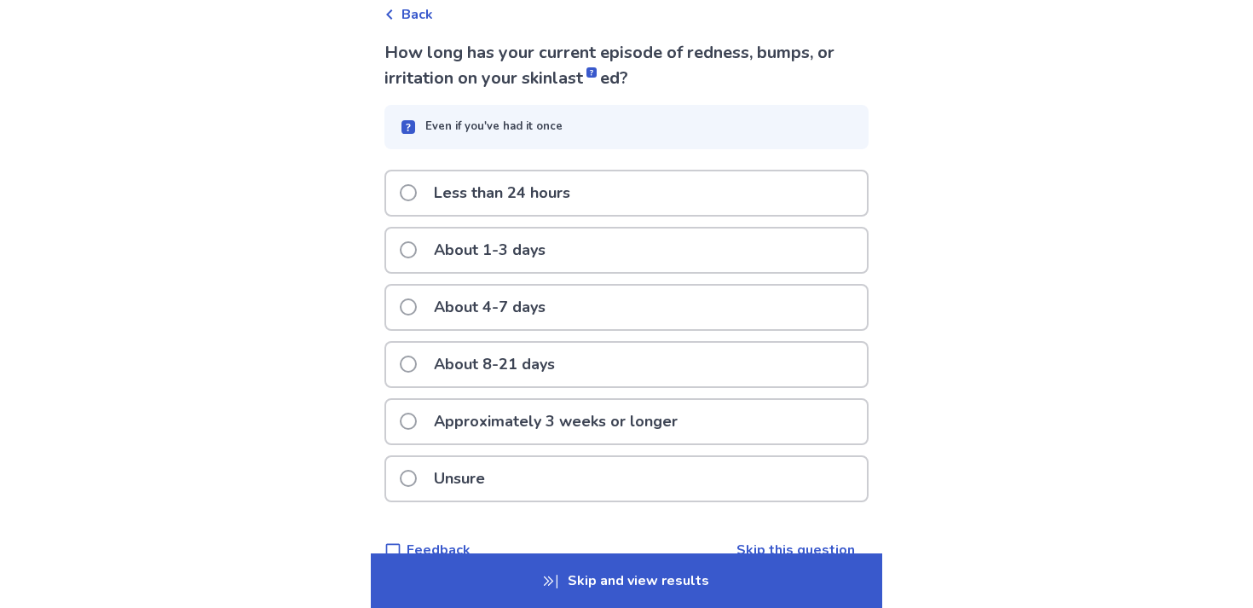
scroll to position [97, 0]
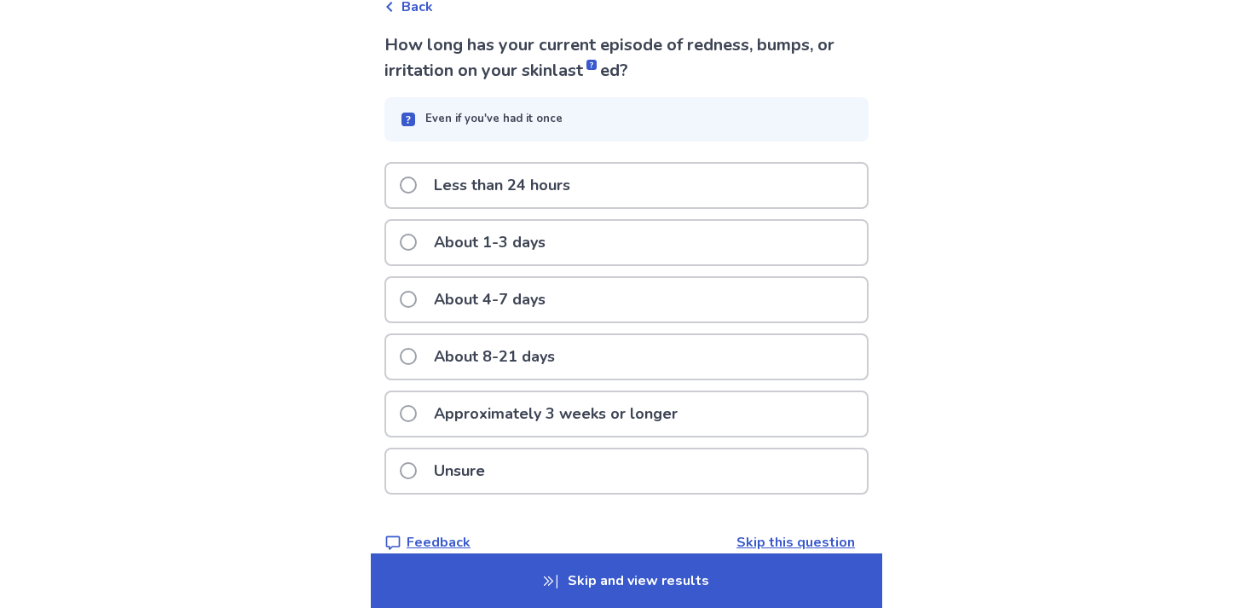
click at [609, 299] on div "About 4-7 days" at bounding box center [626, 299] width 481 height 43
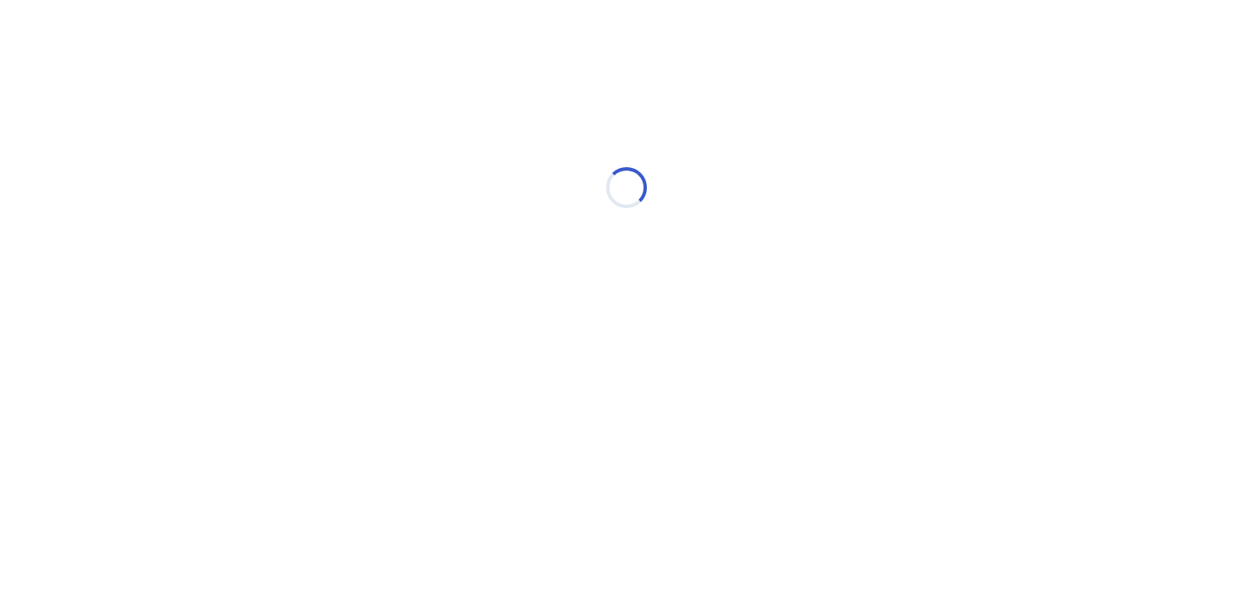
scroll to position [0, 0]
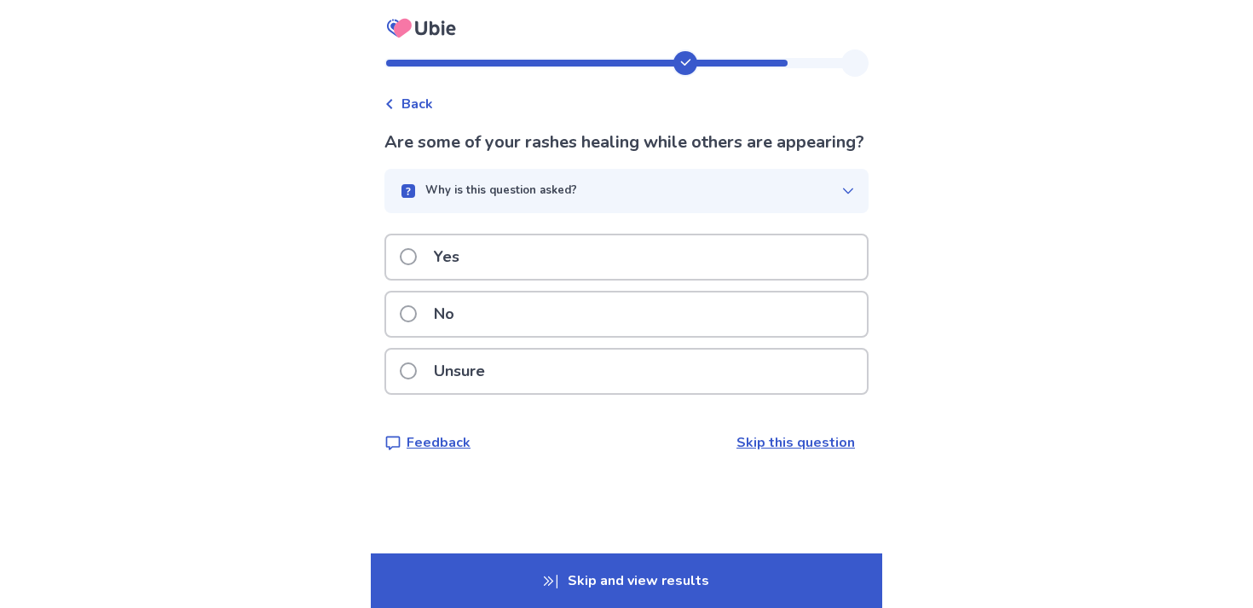
click at [589, 330] on div "No" at bounding box center [626, 313] width 481 height 43
click at [611, 241] on div "Yes" at bounding box center [626, 256] width 481 height 43
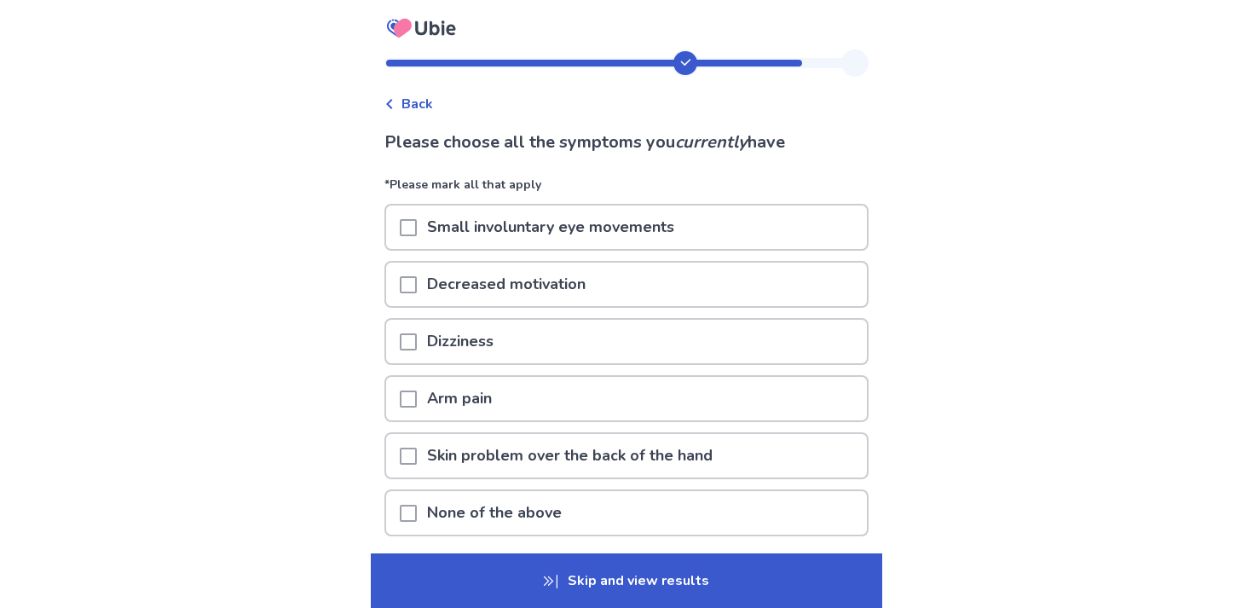
click at [592, 285] on p "Decreased motivation" at bounding box center [506, 284] width 179 height 43
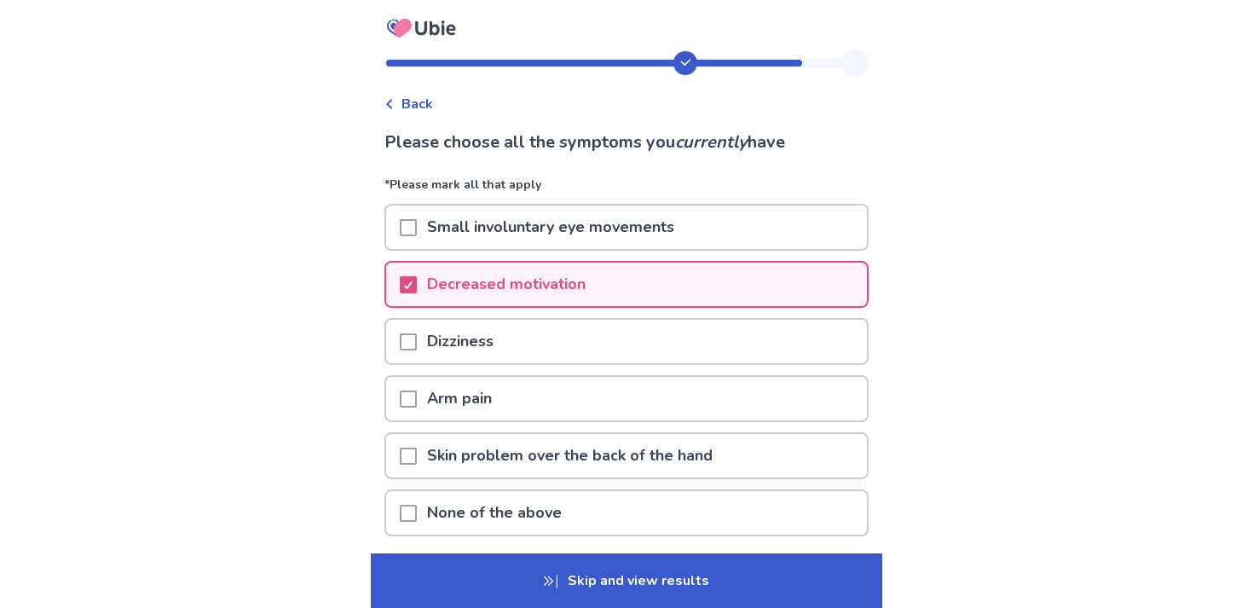
click at [588, 352] on div "Dizziness" at bounding box center [626, 341] width 481 height 43
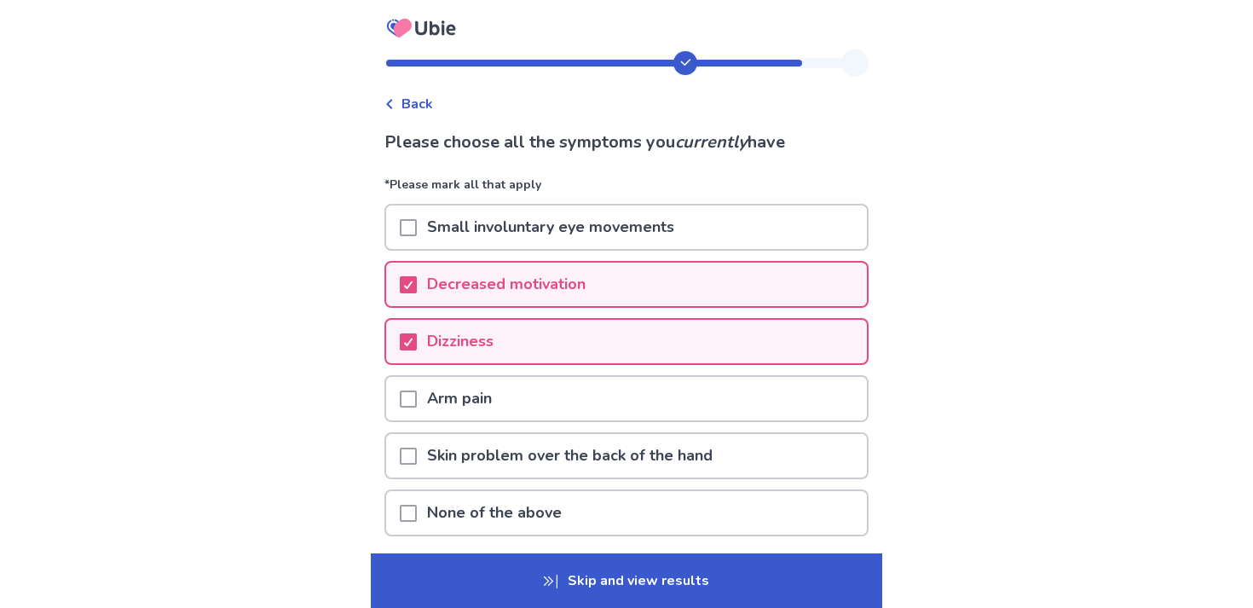
click at [588, 352] on div "Dizziness" at bounding box center [626, 341] width 481 height 43
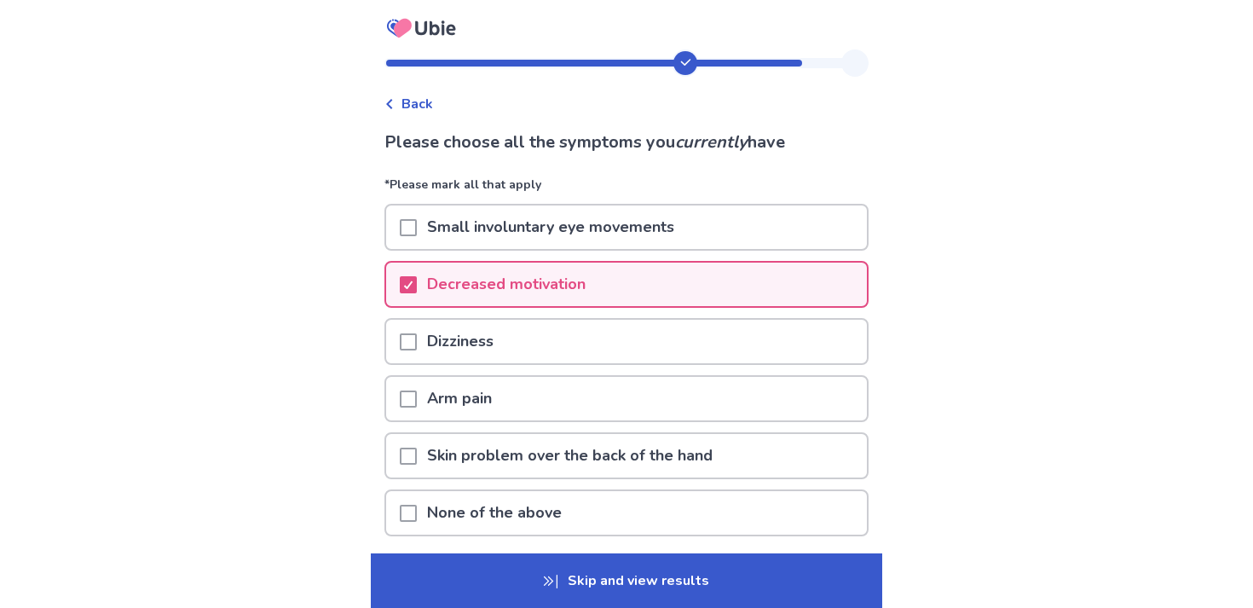
click at [588, 352] on div "Dizziness" at bounding box center [626, 341] width 481 height 43
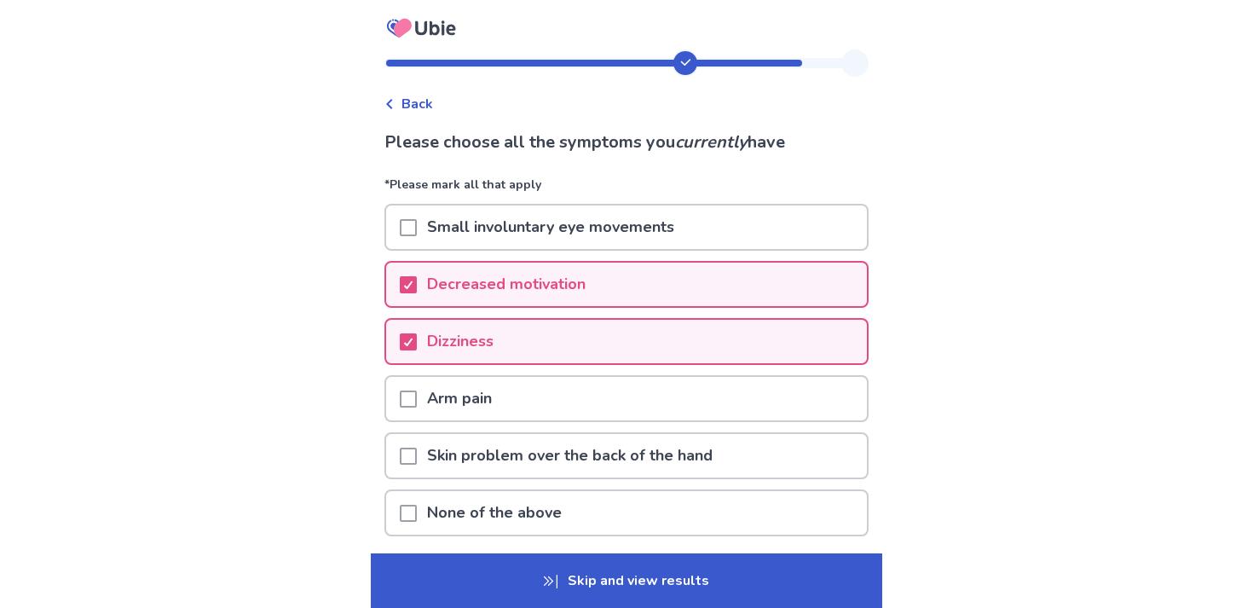
click at [622, 581] on p "Skip and view results" at bounding box center [626, 580] width 511 height 55
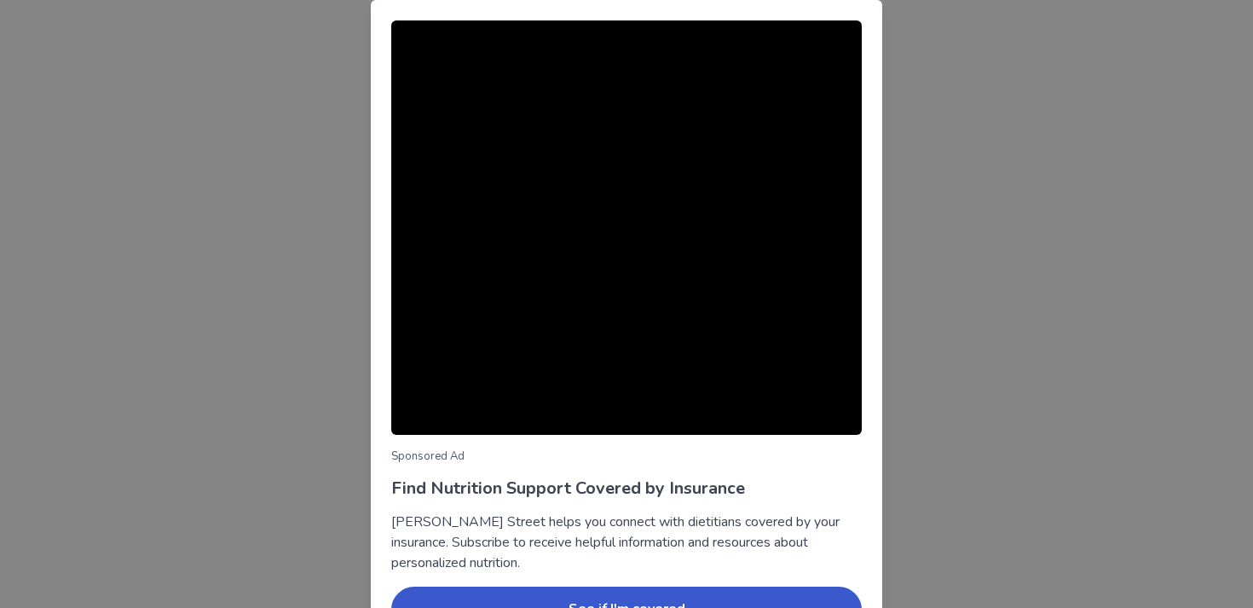
click at [1014, 202] on div "Sponsored Ad Find Nutrition Support Covered by Insurance Berry Street helps you…" at bounding box center [626, 304] width 1253 height 608
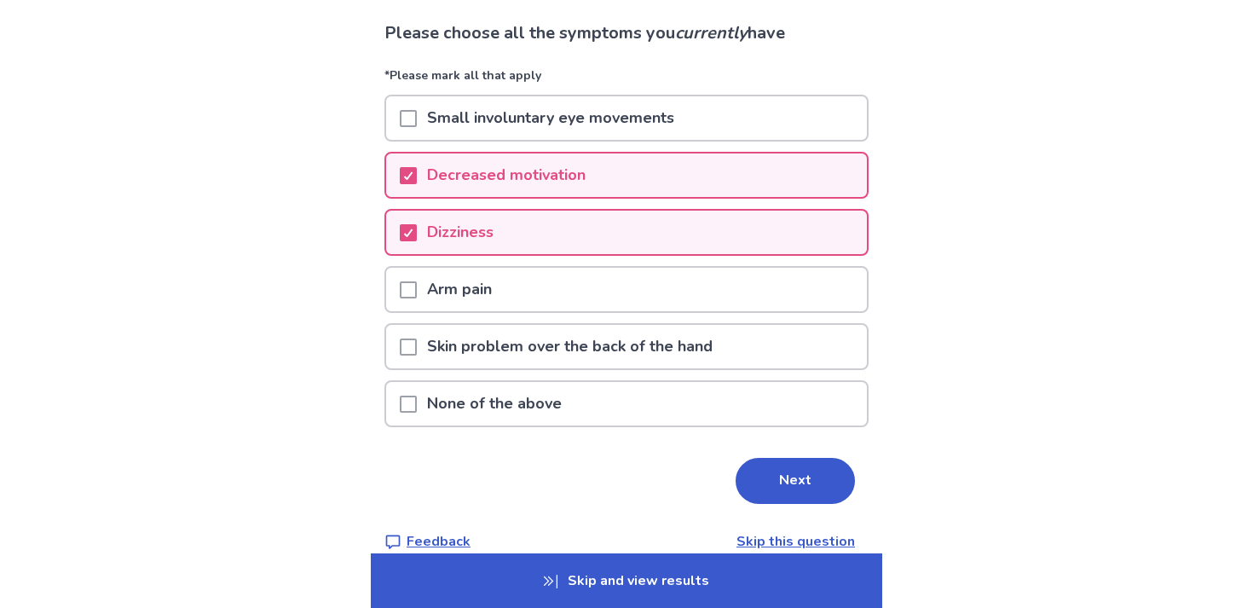
scroll to position [113, 0]
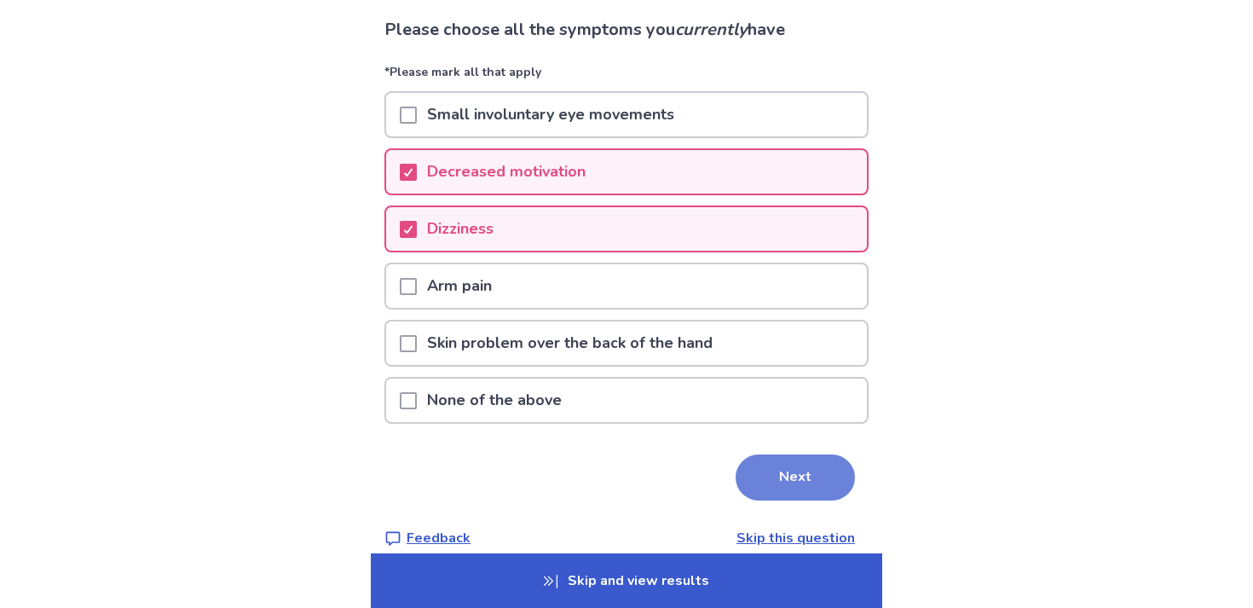
click at [778, 464] on button "Next" at bounding box center [795, 477] width 119 height 46
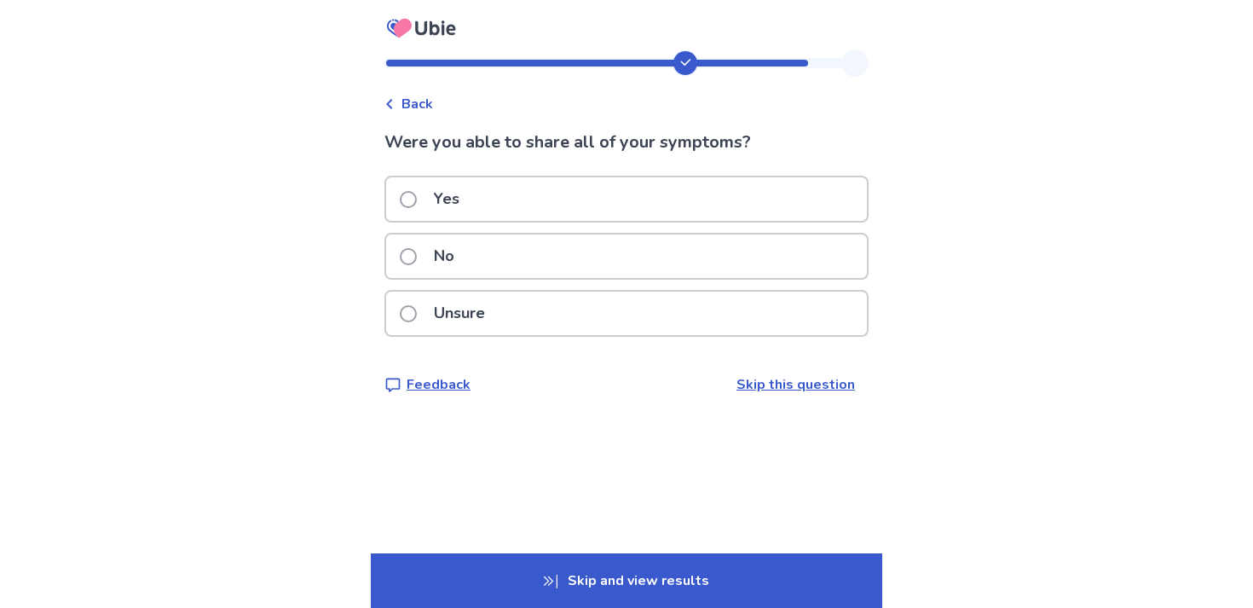
click at [737, 260] on div "No" at bounding box center [626, 255] width 481 height 43
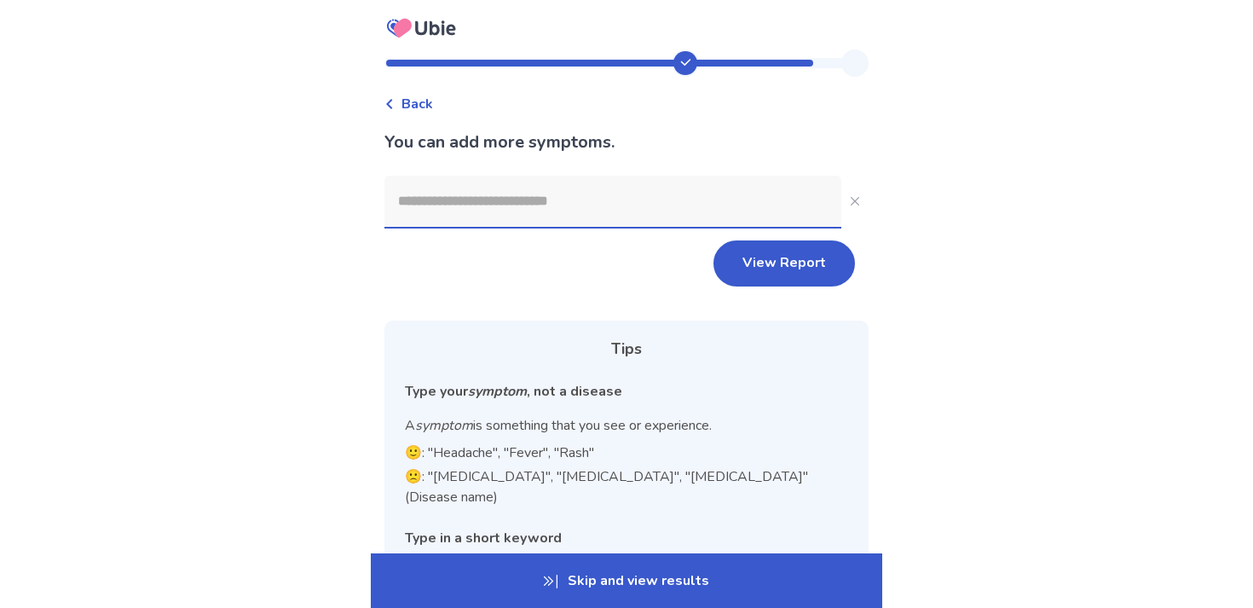
click at [639, 215] on input at bounding box center [612, 201] width 457 height 51
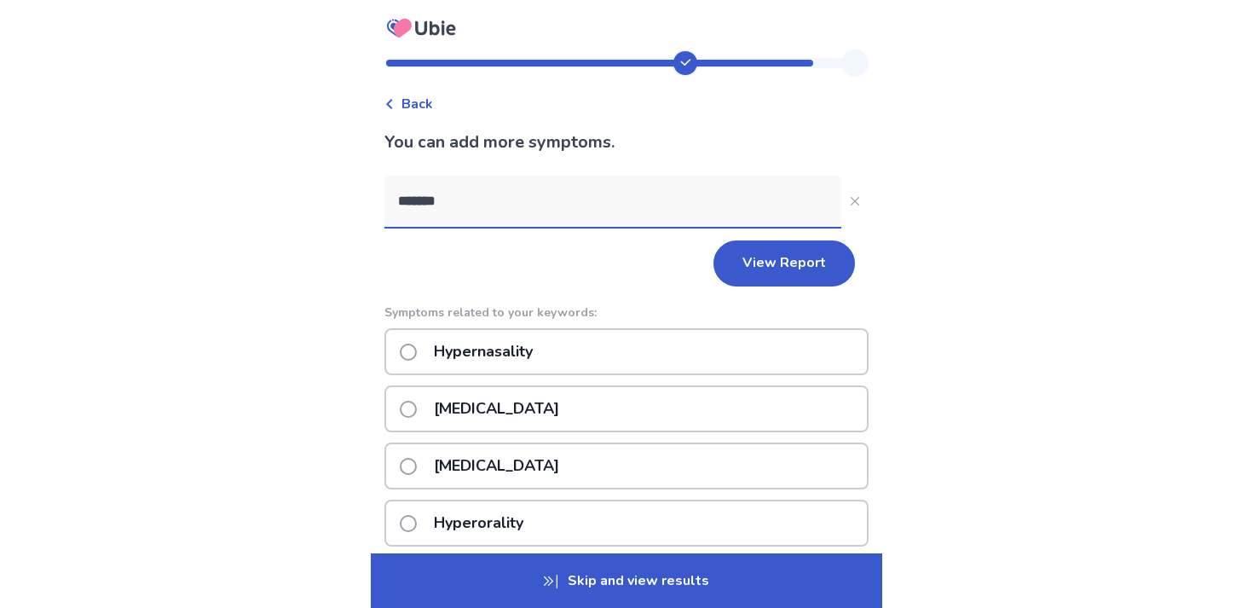
type input "********"
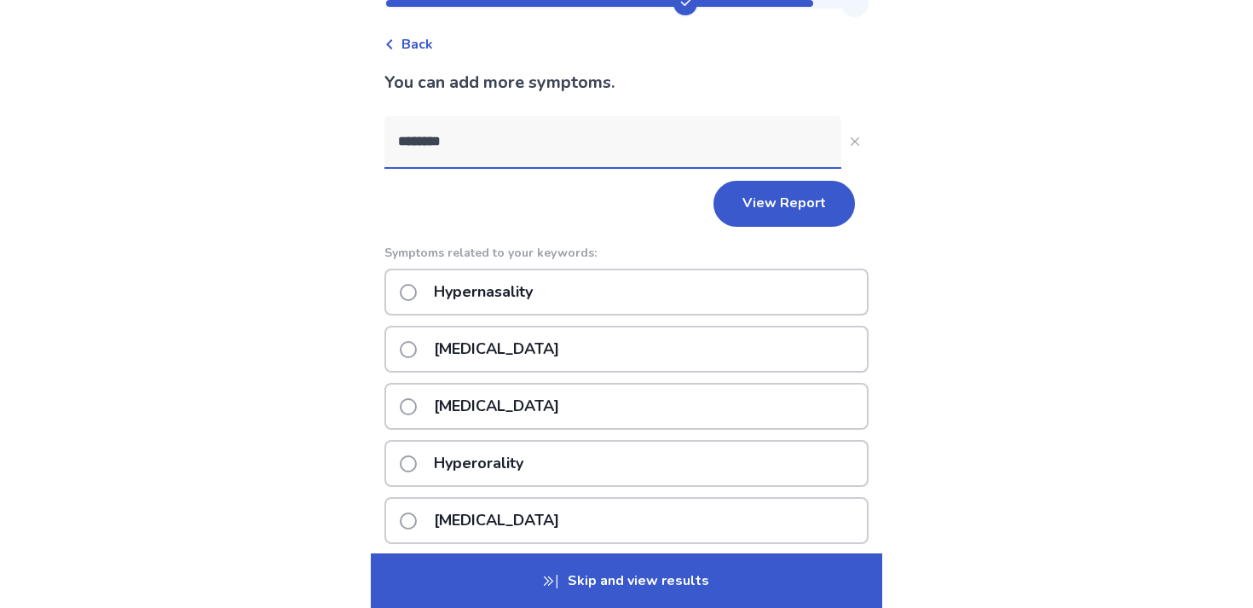
scroll to position [41, 0]
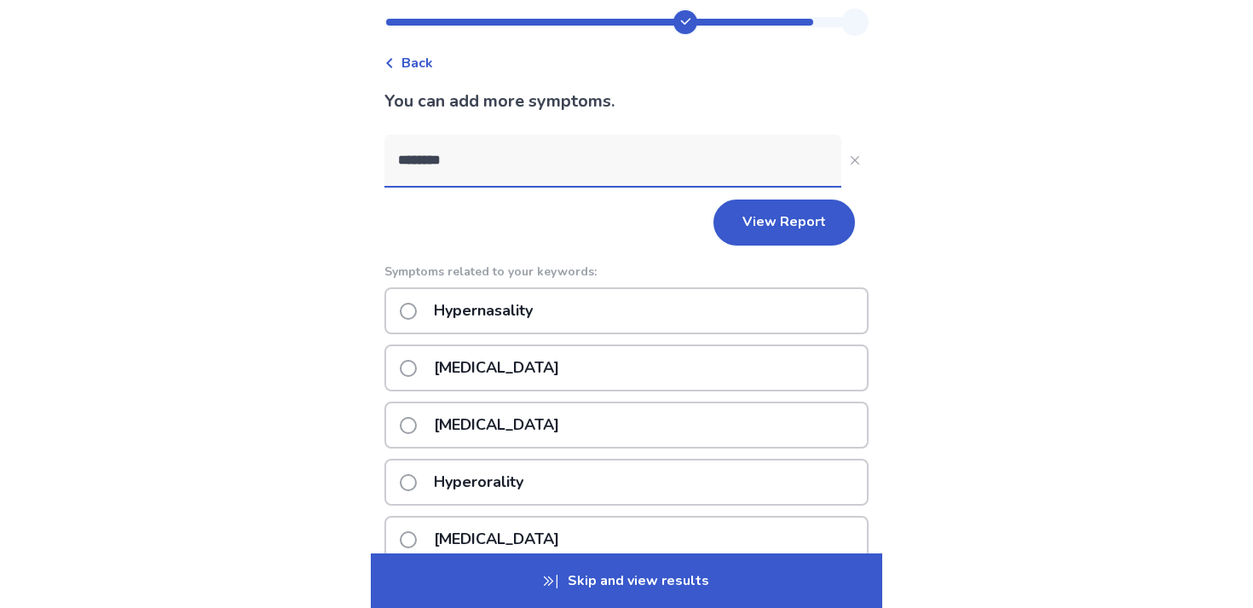
click at [595, 160] on input "********" at bounding box center [612, 160] width 457 height 51
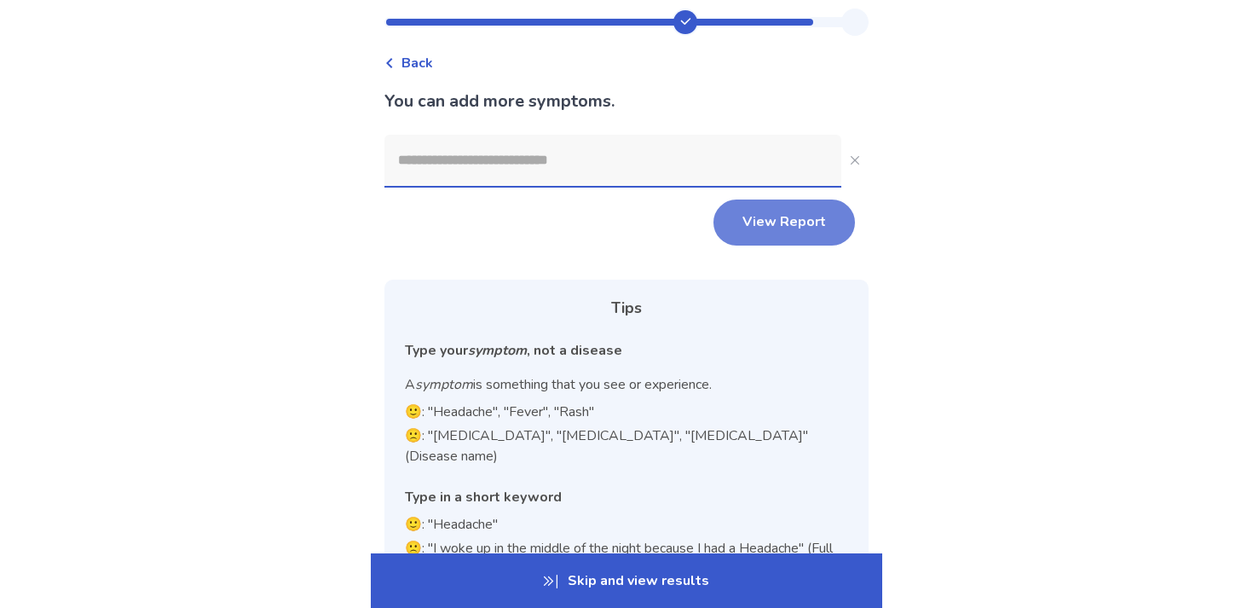
click at [775, 234] on button "View Report" at bounding box center [785, 222] width 142 height 46
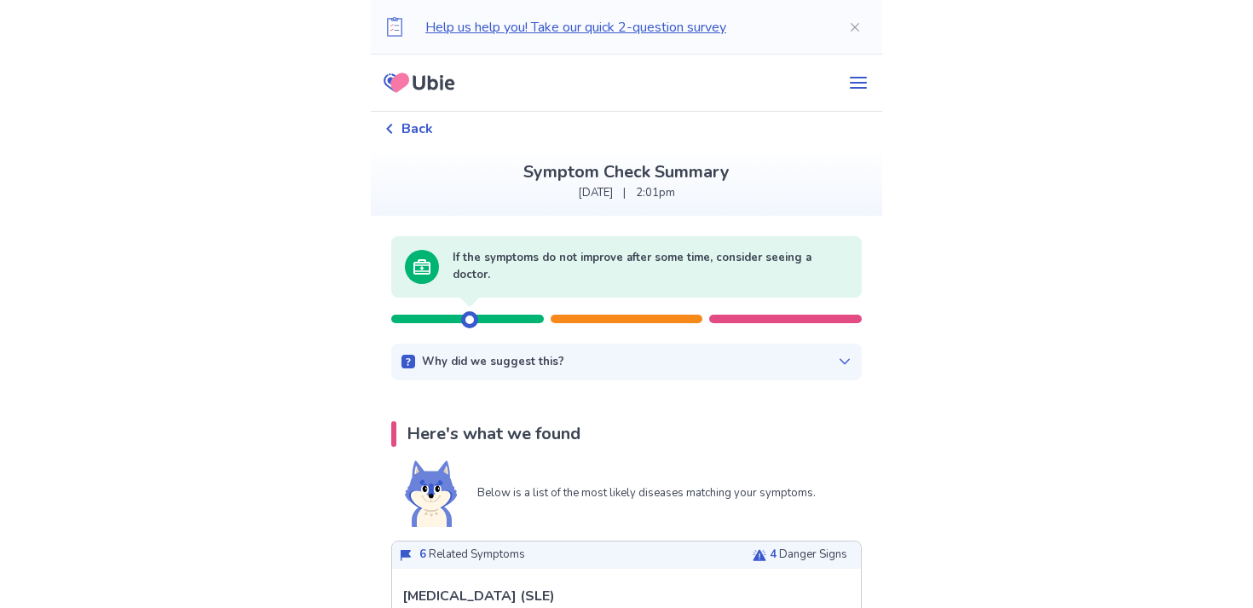
scroll to position [9, 0]
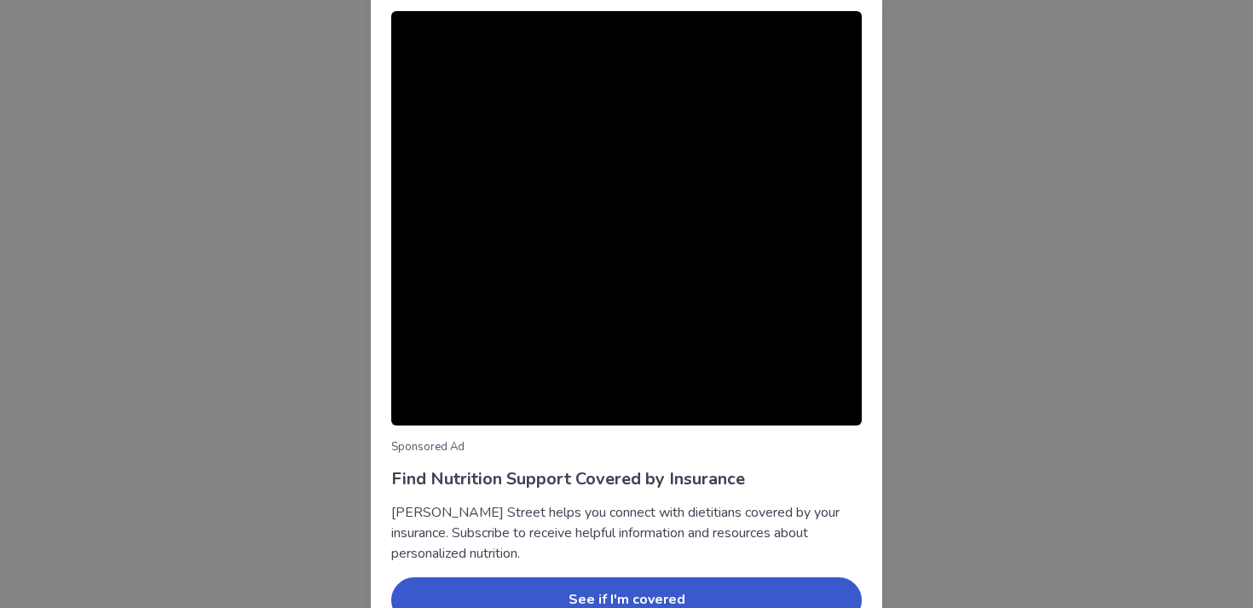
click at [889, 186] on div "Sponsored Ad Find Nutrition Support Covered by Insurance Berry Street helps you…" at bounding box center [626, 304] width 1253 height 608
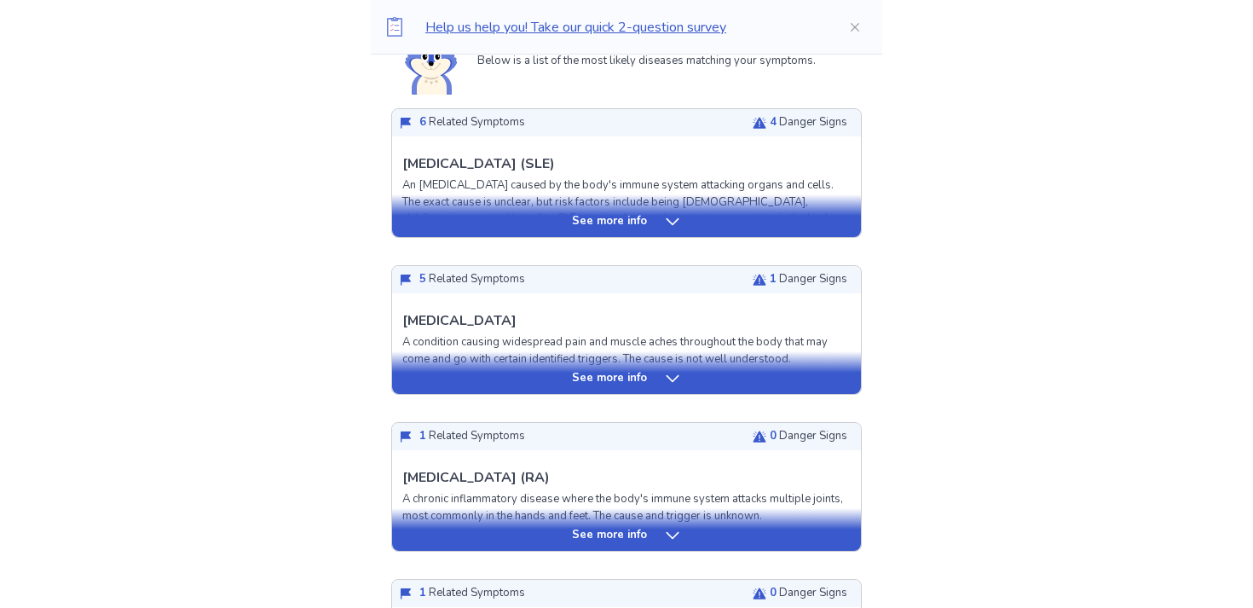
scroll to position [436, 0]
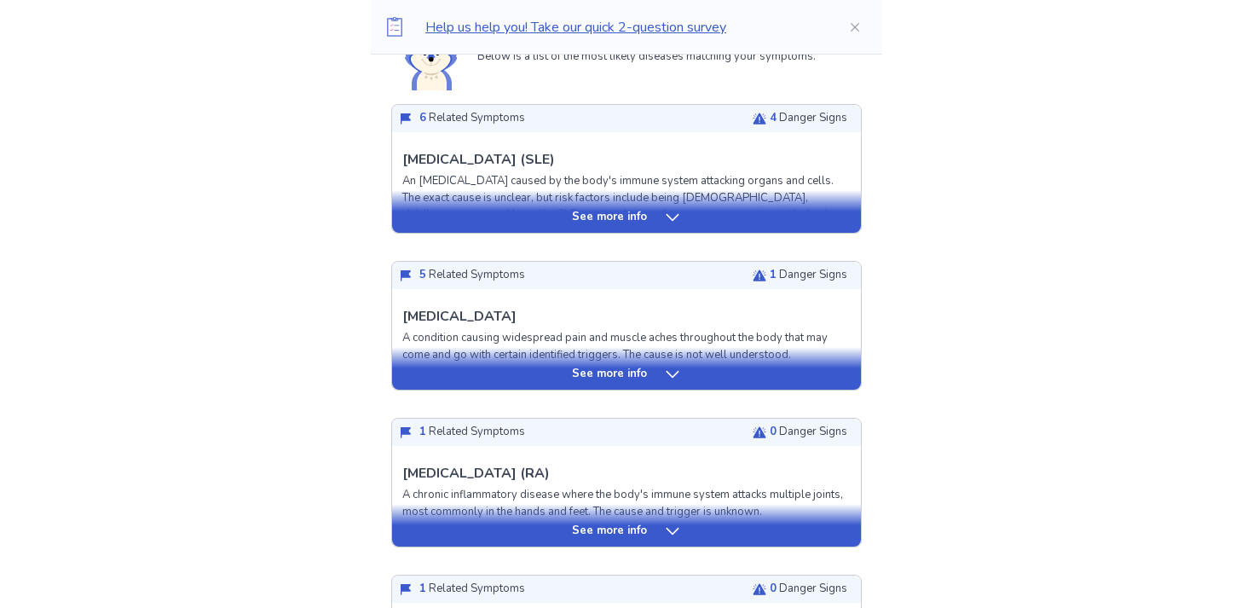
click at [645, 221] on div "See more info" at bounding box center [626, 217] width 469 height 17
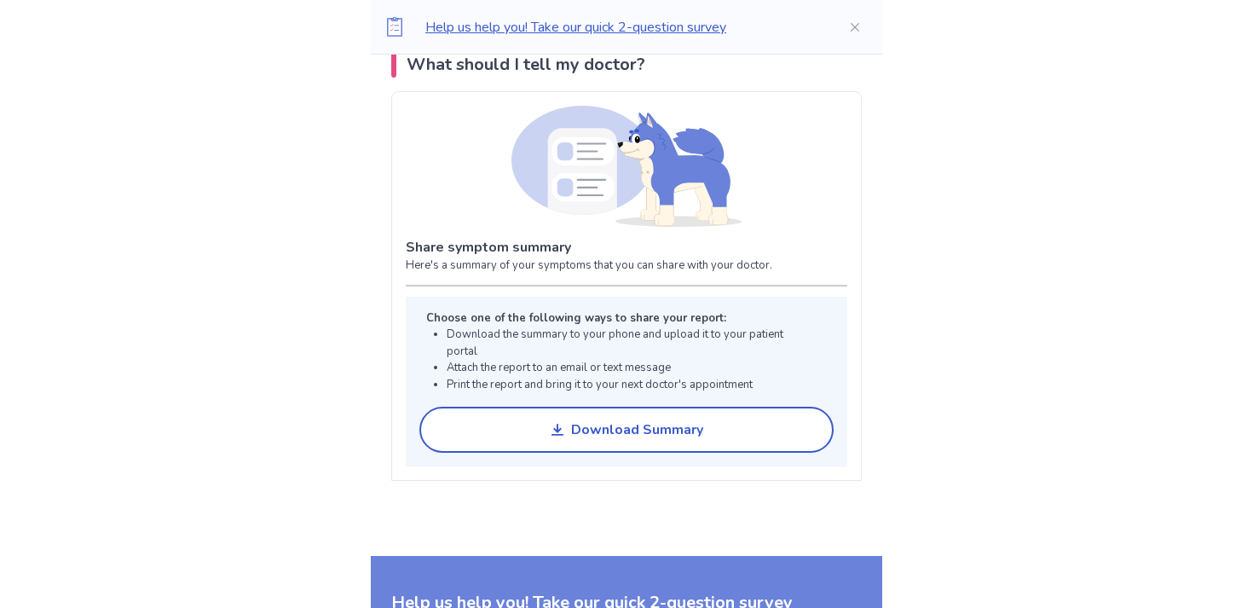
scroll to position [2179, 0]
